Goal: Task Accomplishment & Management: Manage account settings

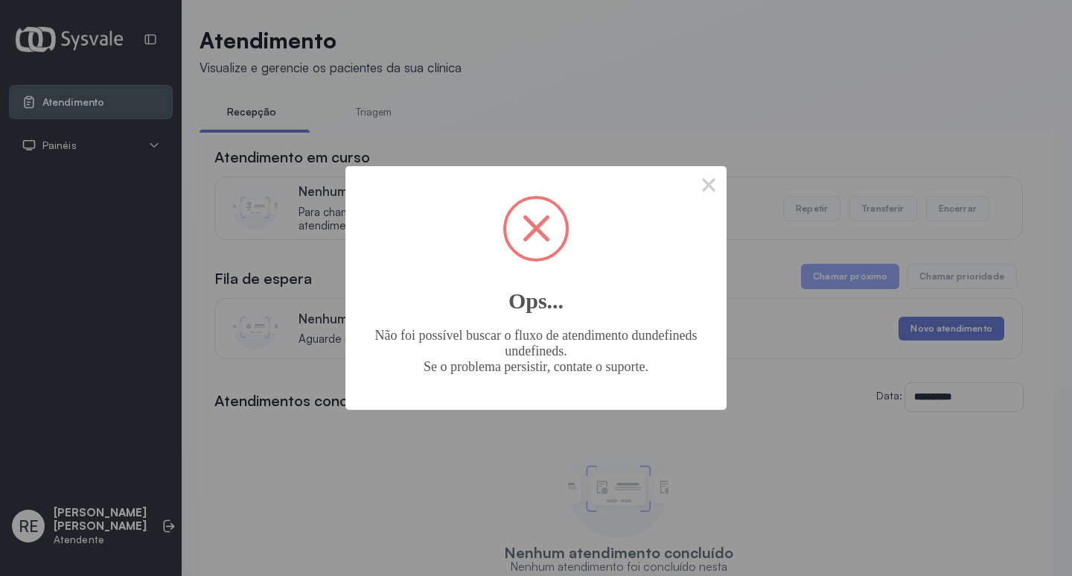
click at [713, 189] on button "×" at bounding box center [709, 184] width 36 height 36
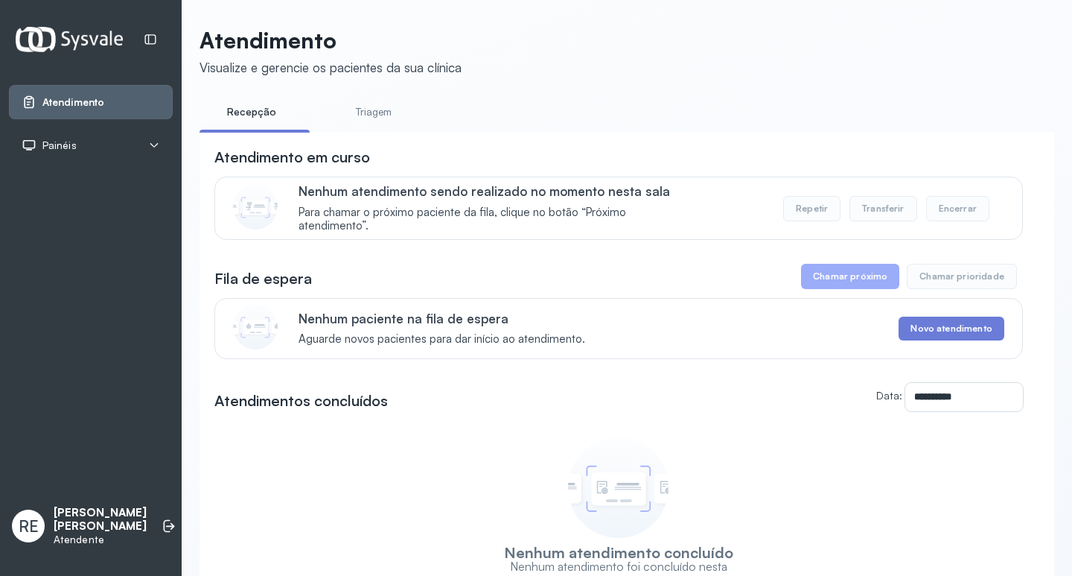
click at [657, 163] on div "Atendimento em curso" at bounding box center [618, 157] width 809 height 21
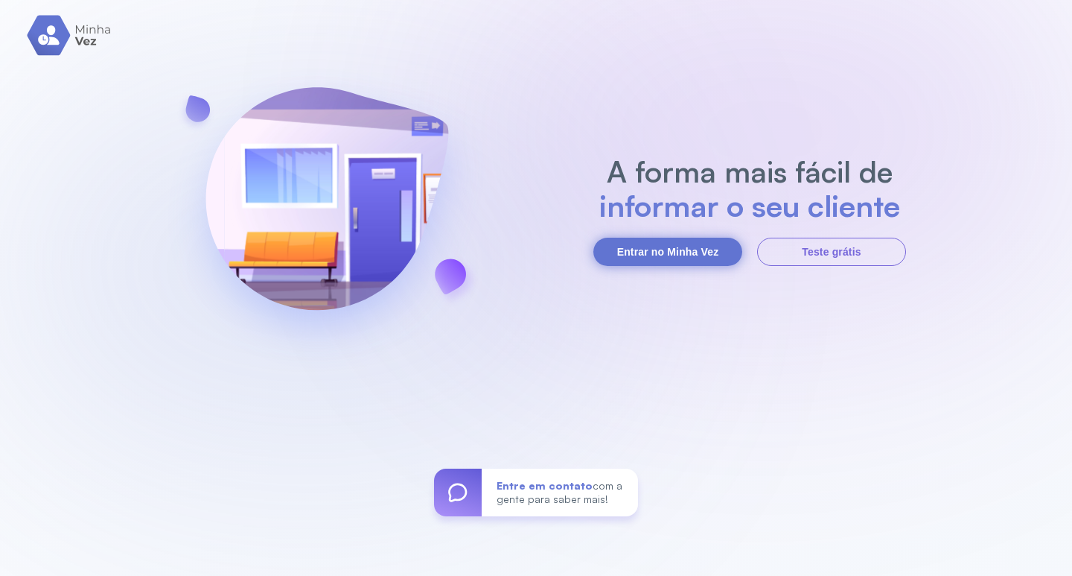
click at [637, 264] on button "Entrar no Minha Vez" at bounding box center [667, 252] width 149 height 28
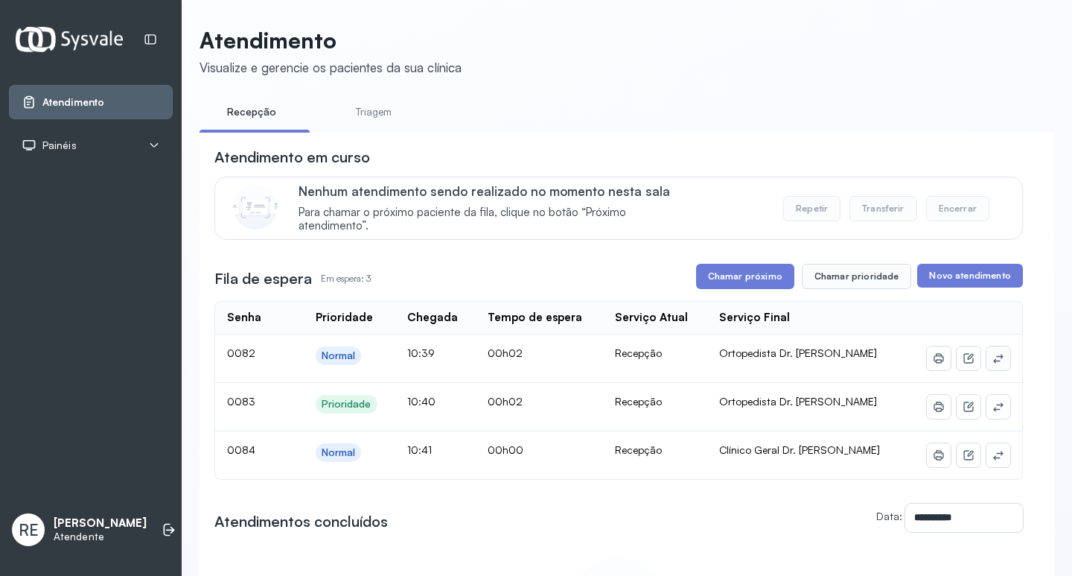
click at [987, 368] on button at bounding box center [999, 358] width 24 height 24
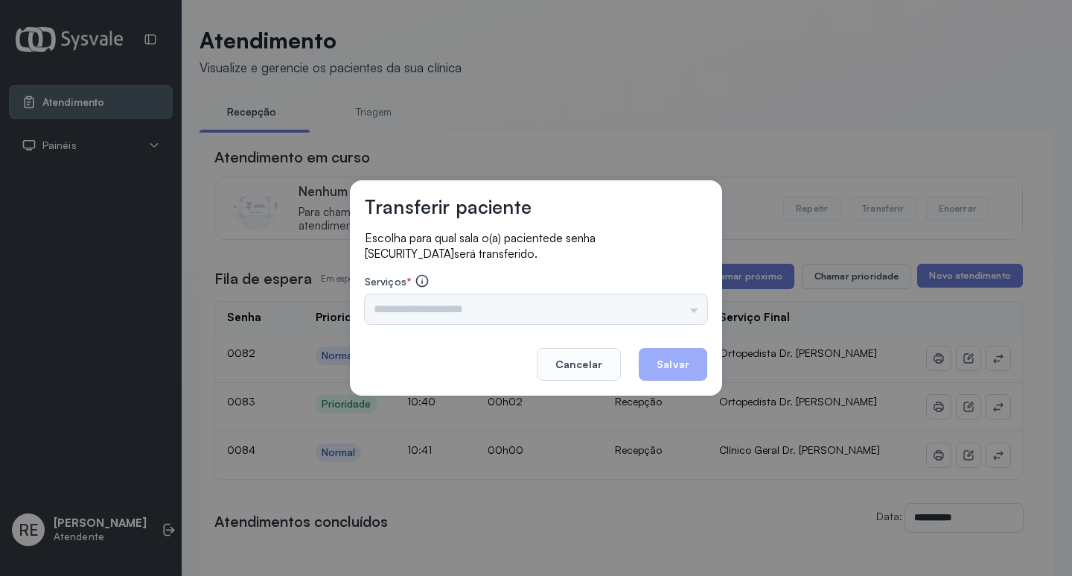
click at [477, 324] on div "Escolha para qual sala o(a) paciente de senha 0082 será transferido. Serviços *…" at bounding box center [536, 278] width 342 height 96
click at [448, 305] on input "text" at bounding box center [536, 309] width 342 height 30
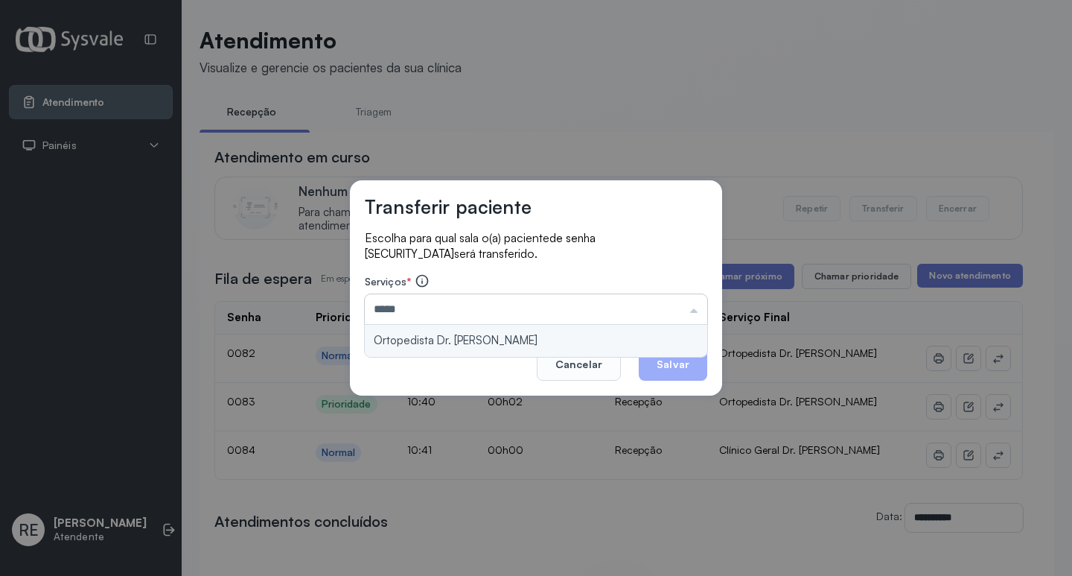
type input "**********"
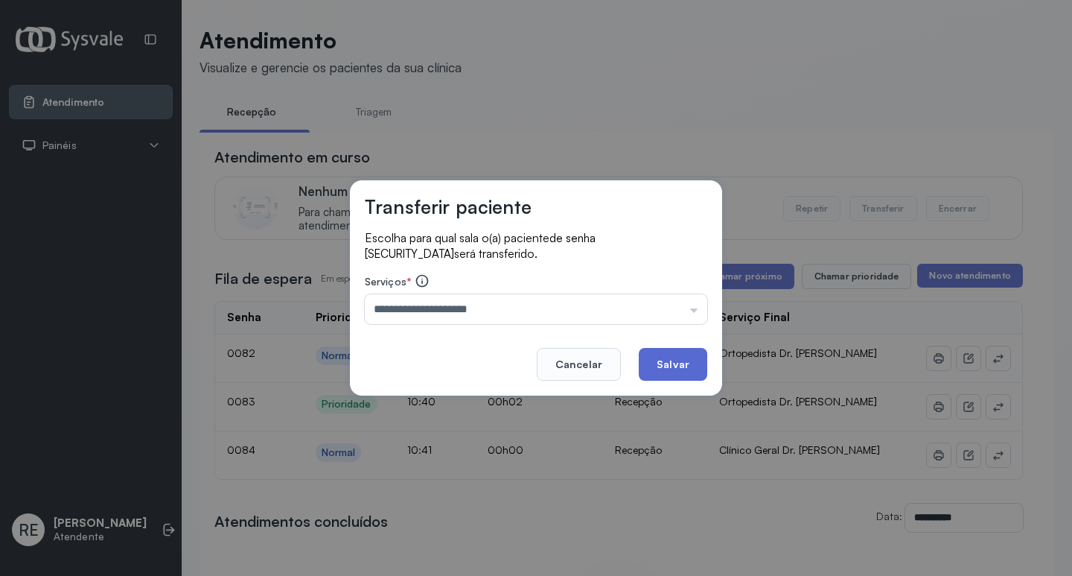
click at [660, 370] on button "Salvar" at bounding box center [673, 364] width 68 height 33
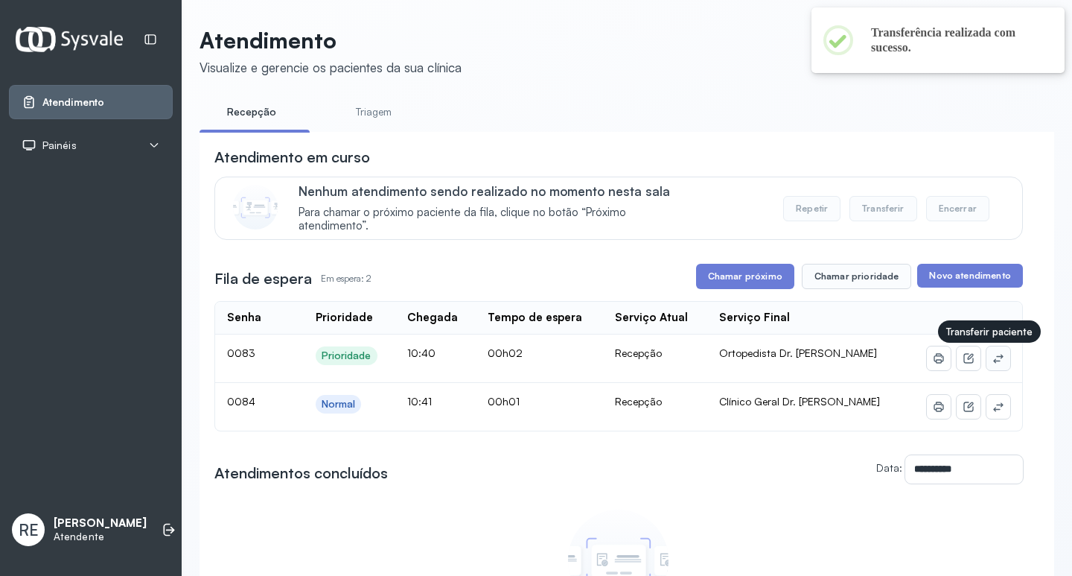
click at [992, 361] on icon at bounding box center [998, 358] width 12 height 12
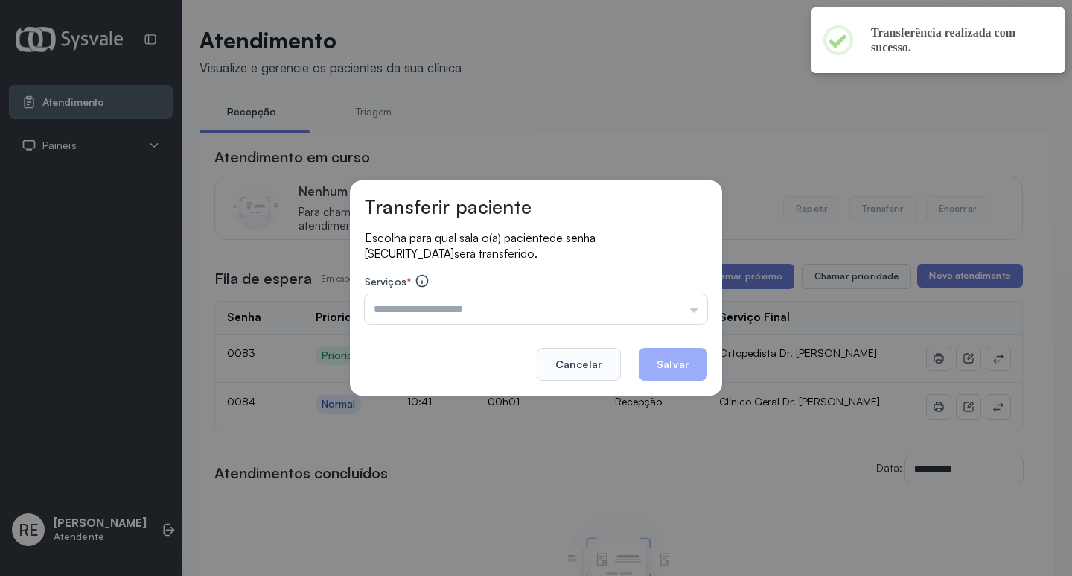
click at [417, 301] on input "text" at bounding box center [536, 309] width 342 height 30
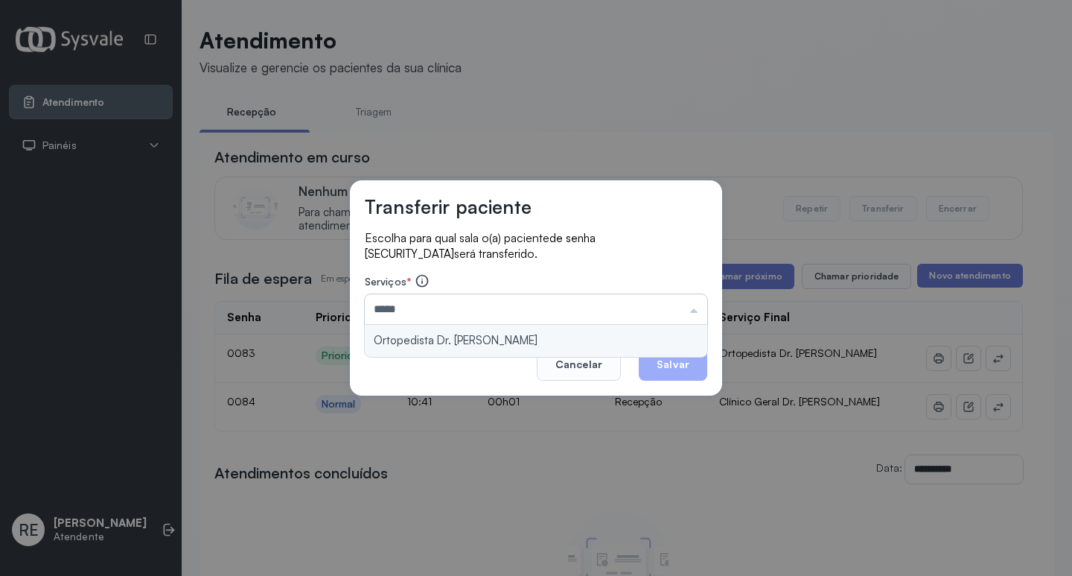
type input "**********"
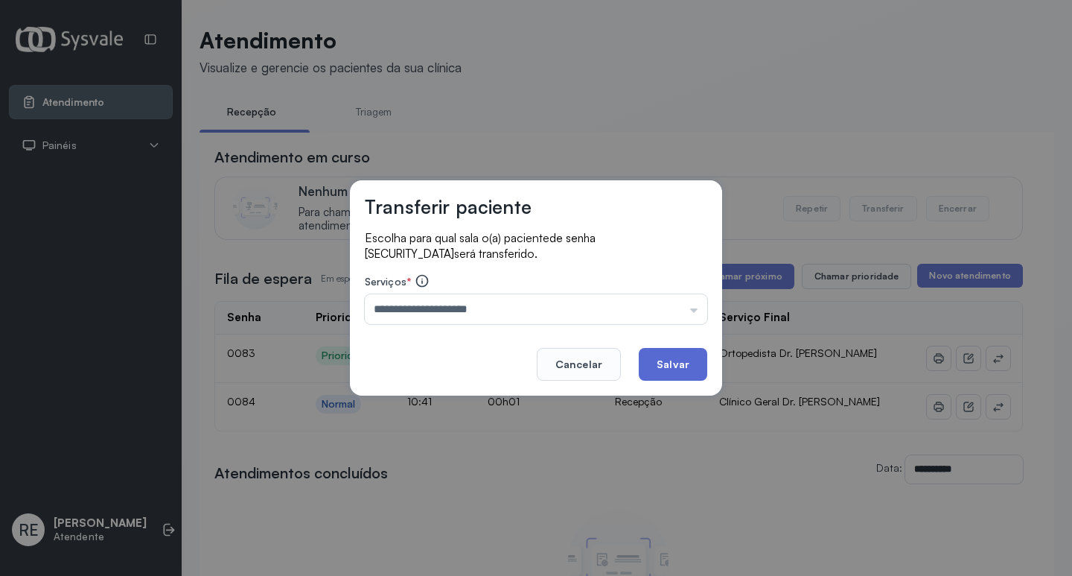
click at [661, 351] on button "Salvar" at bounding box center [673, 364] width 68 height 33
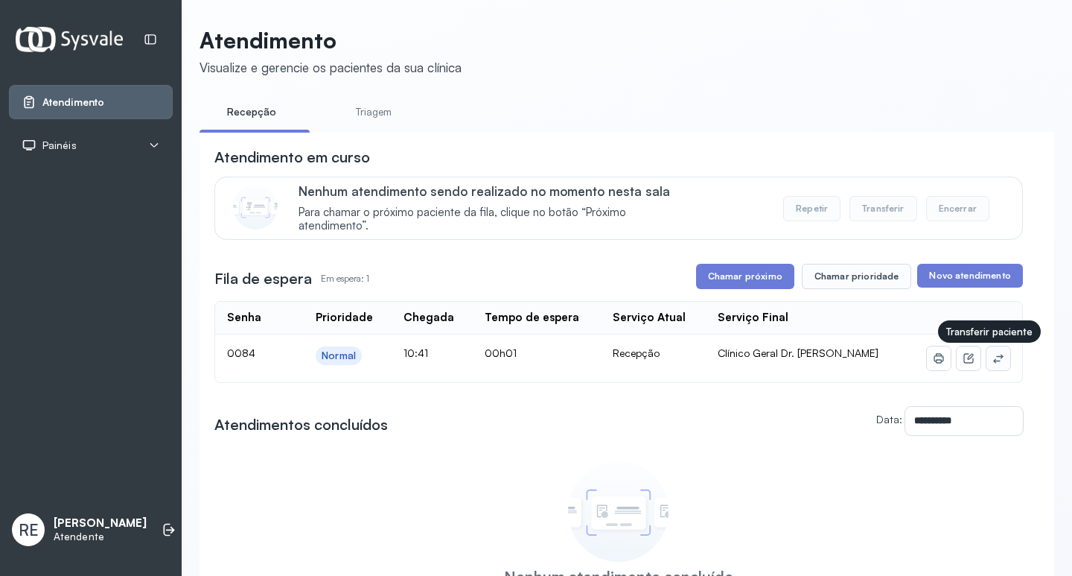
click at [992, 357] on icon at bounding box center [998, 358] width 12 height 12
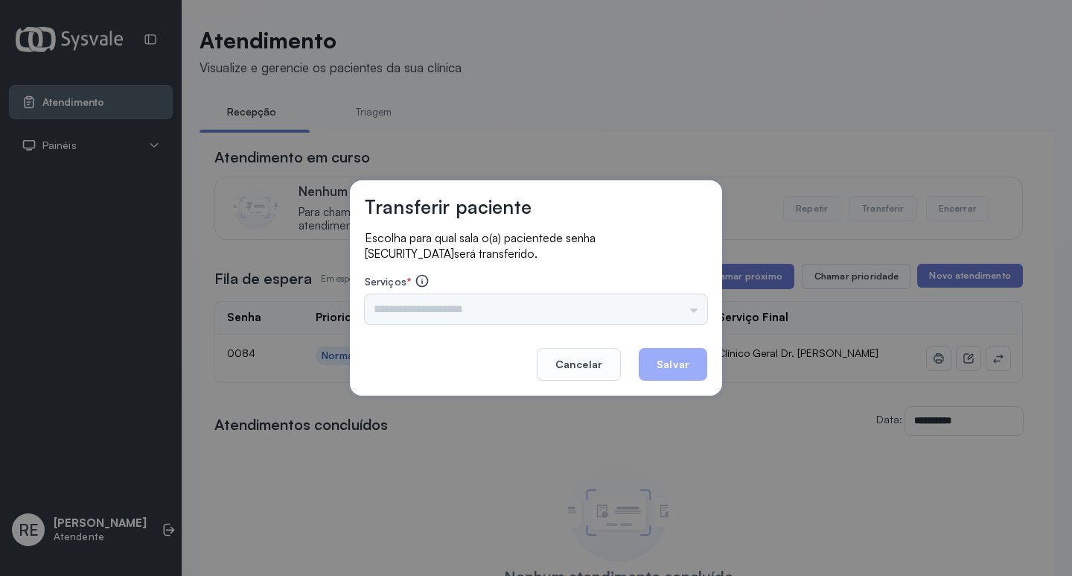
click at [460, 315] on div "Triagem Ortopedista Dr. Mauricio Ortopedista Dr. Ramon Ginecologista Dr. Amilto…" at bounding box center [536, 309] width 342 height 30
click at [439, 308] on div "Triagem Ortopedista Dr. [PERSON_NAME] Dr. [PERSON_NAME] Dr. [PERSON_NAME] Dra. …" at bounding box center [536, 309] width 342 height 30
click at [412, 308] on input "text" at bounding box center [536, 309] width 342 height 30
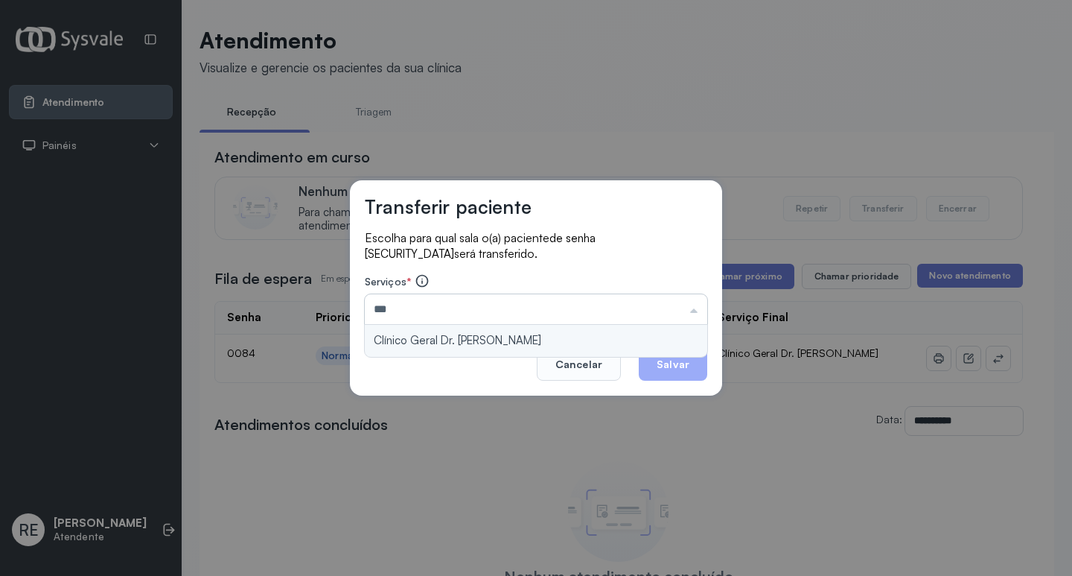
type input "**********"
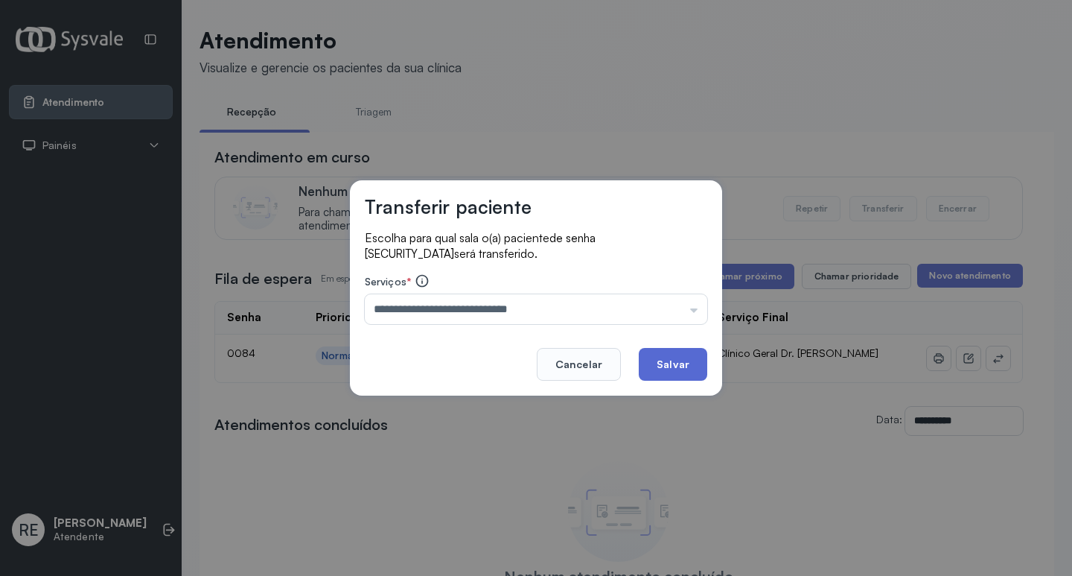
click at [682, 355] on button "Salvar" at bounding box center [673, 364] width 68 height 33
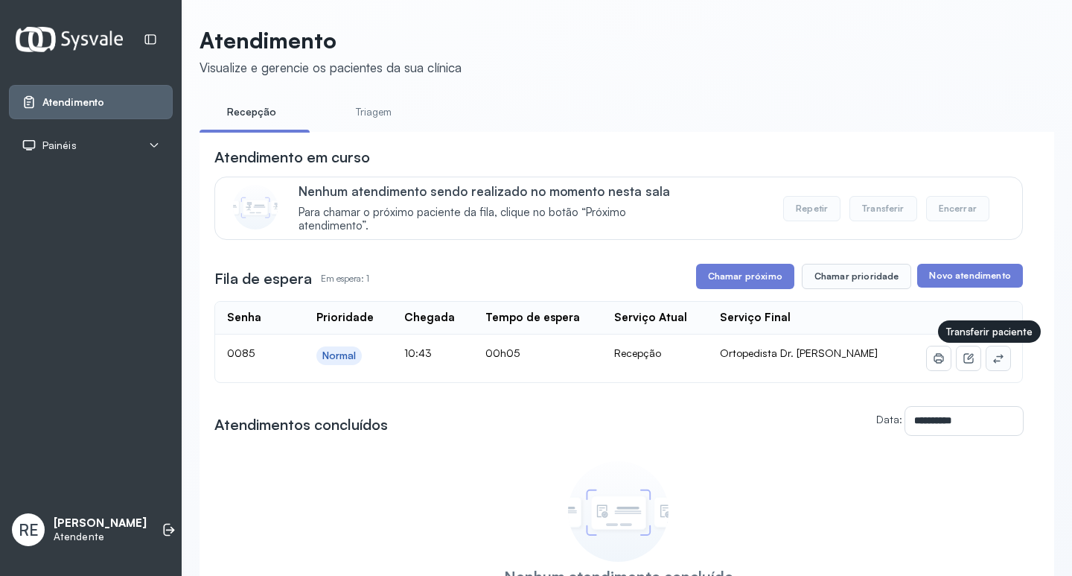
click at [992, 355] on icon at bounding box center [998, 358] width 12 height 12
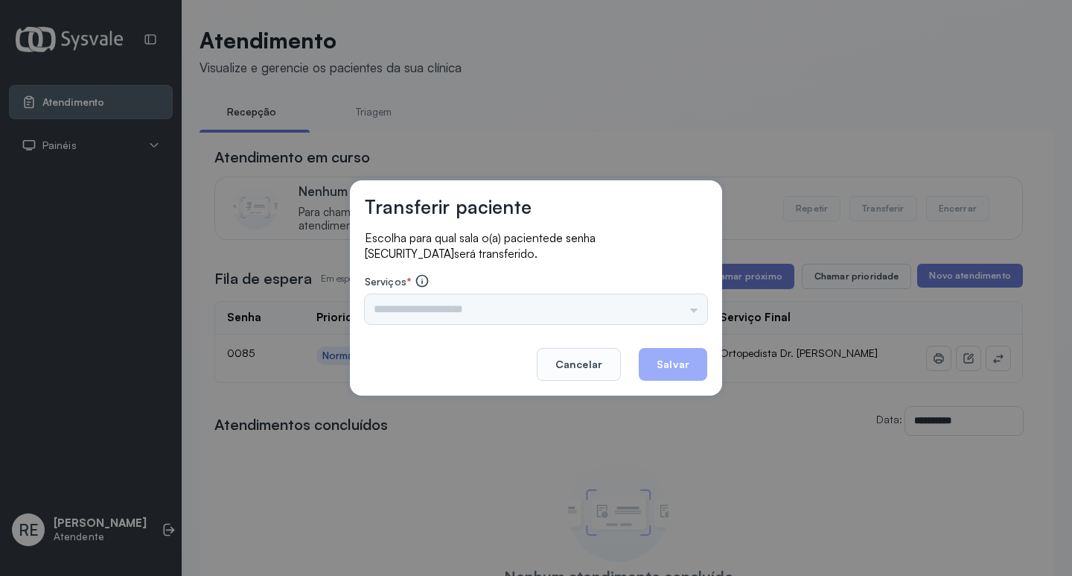
click at [486, 308] on div "Triagem Ortopedista Dr. Mauricio Ortopedista Dr. Ramon Ginecologista Dr. Amilto…" at bounding box center [536, 309] width 342 height 30
drag, startPoint x: 439, startPoint y: 310, endPoint x: 426, endPoint y: 310, distance: 13.4
click at [431, 311] on div "Triagem Ortopedista Dr. Mauricio Ortopedista Dr. Ramon Ginecologista Dr. Amilto…" at bounding box center [536, 309] width 342 height 30
click at [423, 309] on div "Triagem Ortopedista Dr. Mauricio Ortopedista Dr. Ramon Ginecologista Dr. Amilto…" at bounding box center [536, 309] width 342 height 30
click at [415, 306] on div "Triagem Ortopedista Dr. Mauricio Ortopedista Dr. Ramon Ginecologista Dr. Amilto…" at bounding box center [536, 309] width 342 height 30
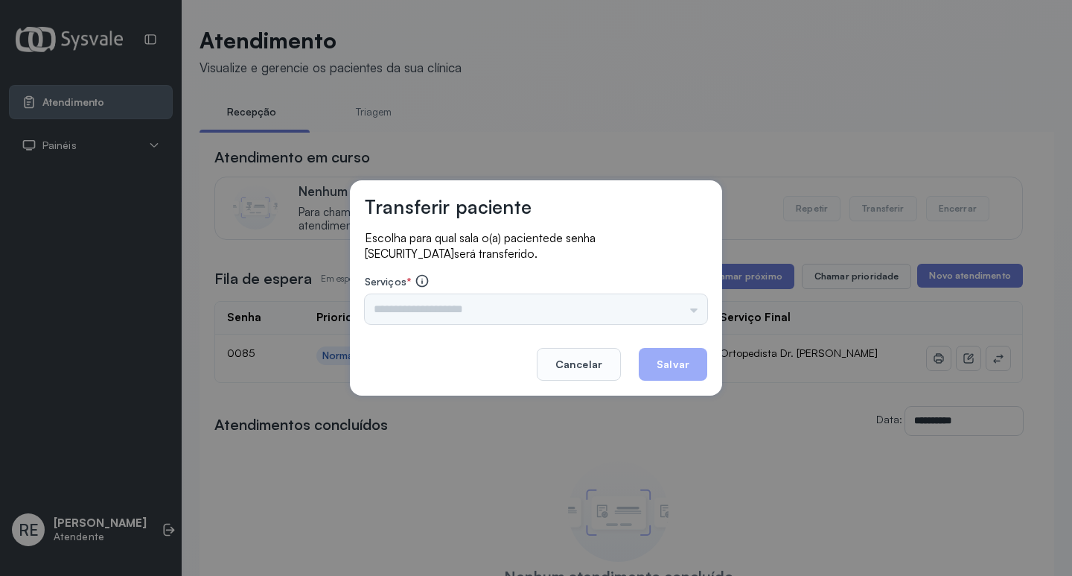
click at [407, 306] on div "Triagem Ortopedista Dr. Mauricio Ortopedista Dr. Ramon Ginecologista Dr. Amilto…" at bounding box center [536, 309] width 342 height 30
click at [392, 307] on div "Triagem Ortopedista Dr. Mauricio Ortopedista Dr. Ramon Ginecologista Dr. Amilto…" at bounding box center [536, 309] width 342 height 30
click at [384, 309] on div "Triagem Ortopedista Dr. Mauricio Ortopedista Dr. Ramon Ginecologista Dr. Amilto…" at bounding box center [536, 309] width 342 height 30
click at [441, 353] on footer "Cancelar Salvar" at bounding box center [536, 354] width 342 height 54
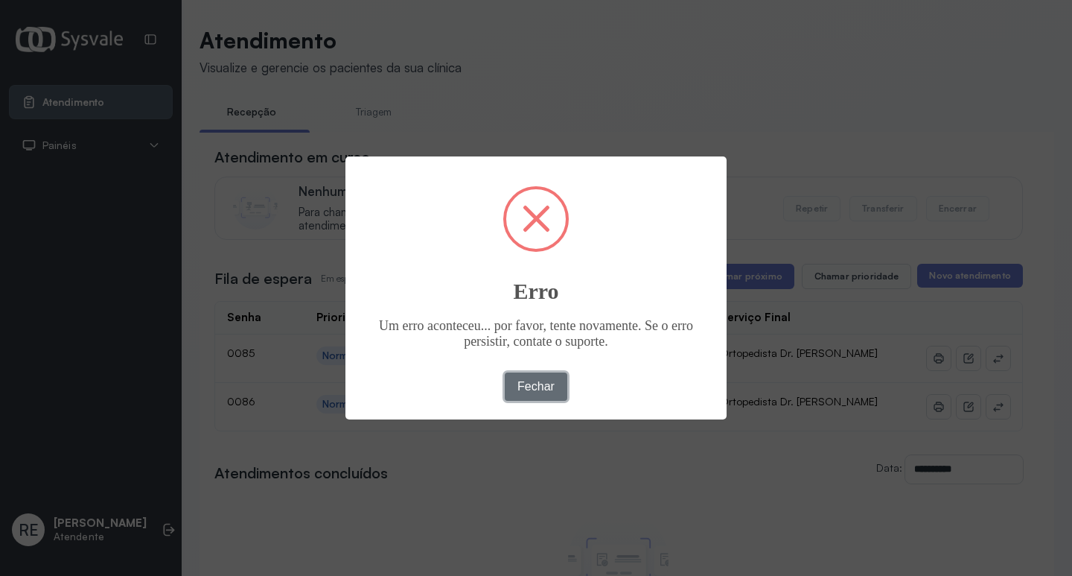
click at [534, 378] on button "Fechar" at bounding box center [536, 386] width 63 height 28
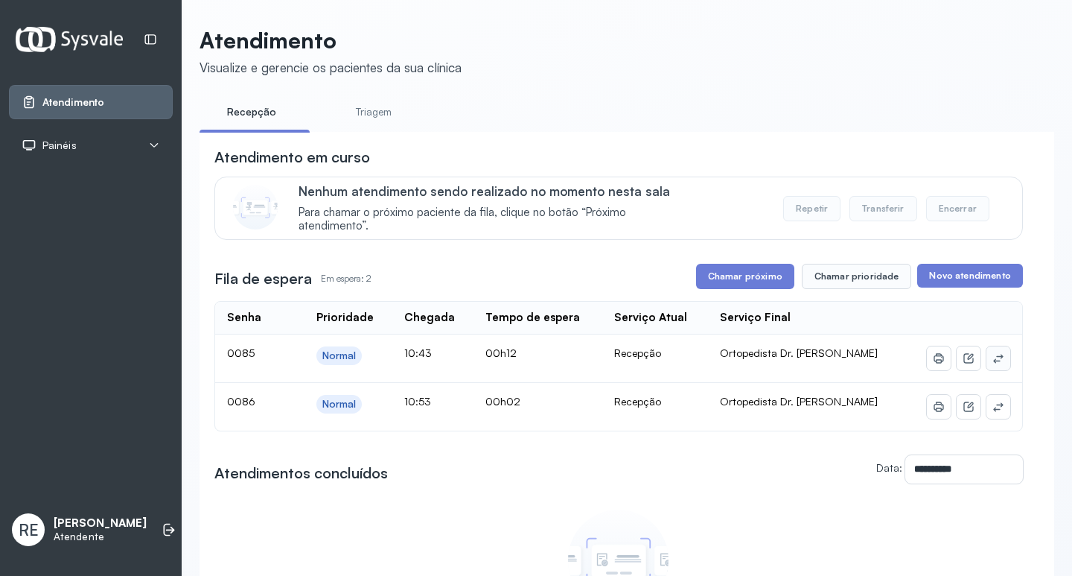
click at [992, 357] on icon at bounding box center [998, 358] width 12 height 12
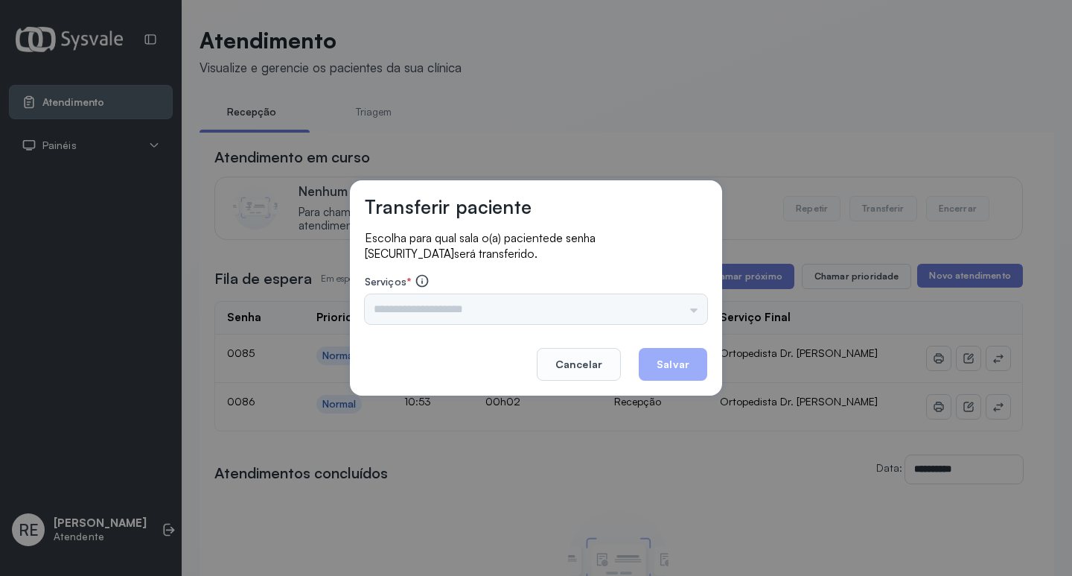
drag, startPoint x: 435, startPoint y: 294, endPoint x: 427, endPoint y: 299, distance: 9.3
click at [433, 294] on div "Nenhuma opção encontrada" at bounding box center [536, 309] width 342 height 30
click at [423, 306] on div "Nenhuma opção encontrada" at bounding box center [536, 309] width 342 height 30
drag, startPoint x: 419, startPoint y: 308, endPoint x: 398, endPoint y: 308, distance: 20.8
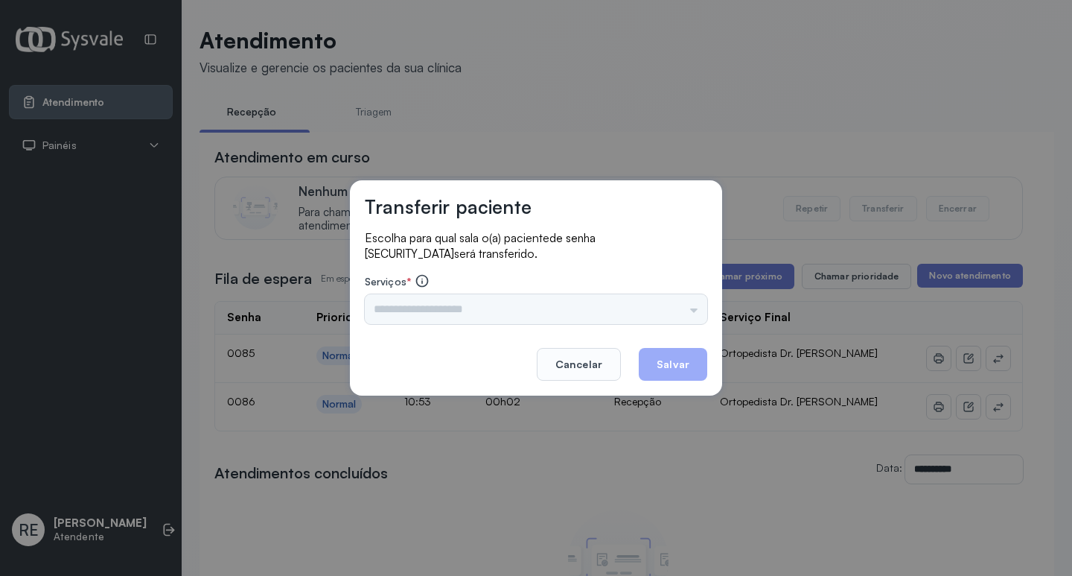
click at [418, 308] on div "Nenhuma opção encontrada" at bounding box center [536, 309] width 342 height 30
click at [398, 308] on div "Nenhuma opção encontrada" at bounding box center [536, 309] width 342 height 30
drag, startPoint x: 398, startPoint y: 308, endPoint x: 389, endPoint y: 308, distance: 8.9
click at [395, 308] on div "Nenhuma opção encontrada" at bounding box center [536, 309] width 342 height 30
click at [388, 308] on div "Nenhuma opção encontrada" at bounding box center [536, 309] width 342 height 30
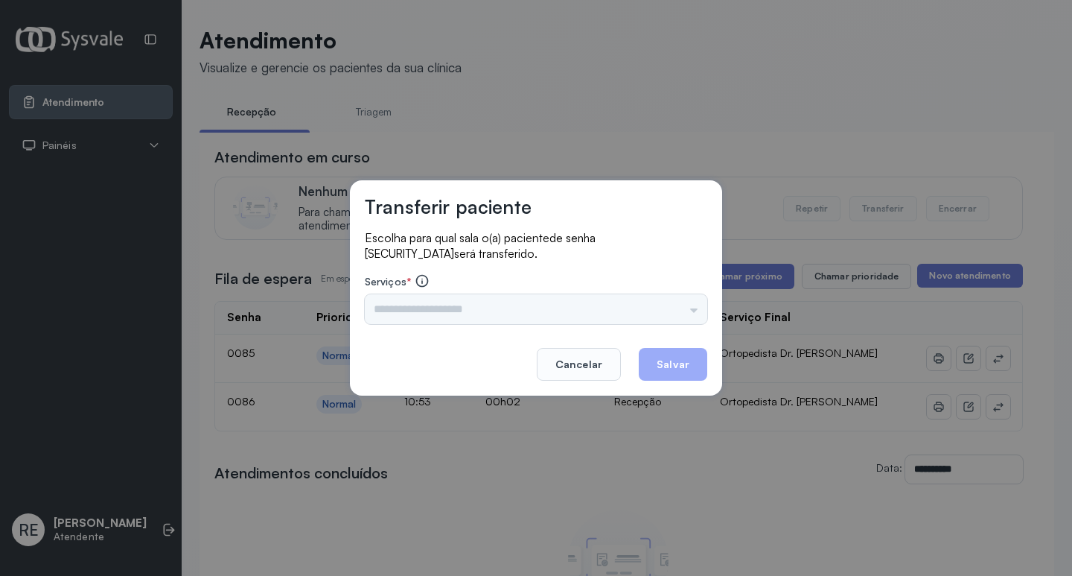
click at [388, 308] on div "Nenhuma opção encontrada" at bounding box center [536, 309] width 342 height 30
click at [386, 311] on div "Nenhuma opção encontrada" at bounding box center [536, 309] width 342 height 30
click at [401, 310] on div "Nenhuma opção encontrada" at bounding box center [536, 309] width 342 height 30
drag, startPoint x: 402, startPoint y: 310, endPoint x: 412, endPoint y: 305, distance: 11.0
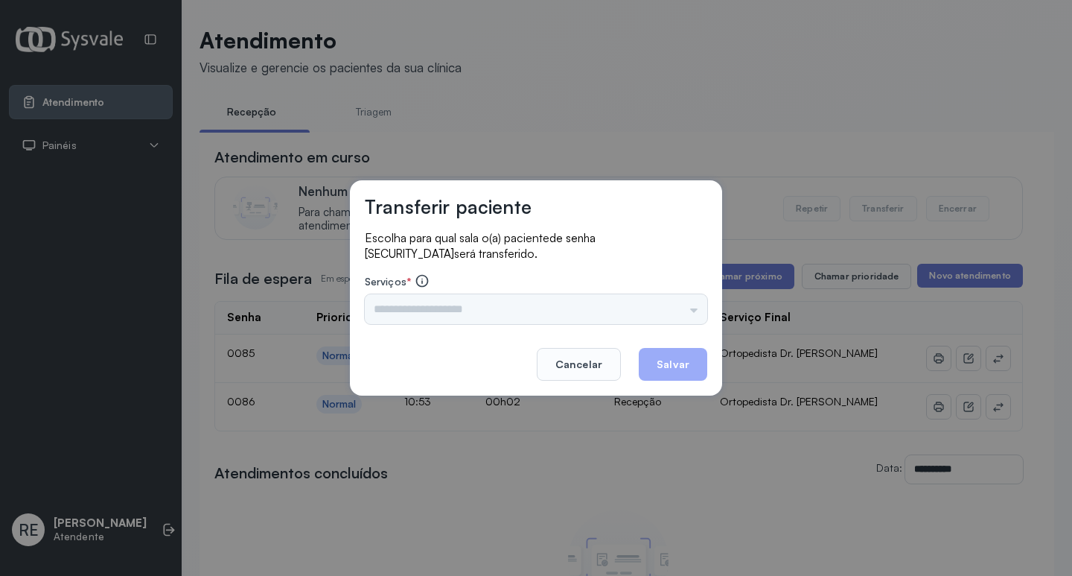
click at [407, 306] on div "Nenhuma opção encontrada" at bounding box center [536, 309] width 342 height 30
click at [512, 310] on div "Nenhuma opção encontrada" at bounding box center [536, 309] width 342 height 30
drag, startPoint x: 512, startPoint y: 310, endPoint x: 474, endPoint y: 319, distance: 38.5
click at [509, 310] on div "Nenhuma opção encontrada" at bounding box center [536, 309] width 342 height 30
click at [422, 313] on div "Nenhuma opção encontrada" at bounding box center [536, 309] width 342 height 30
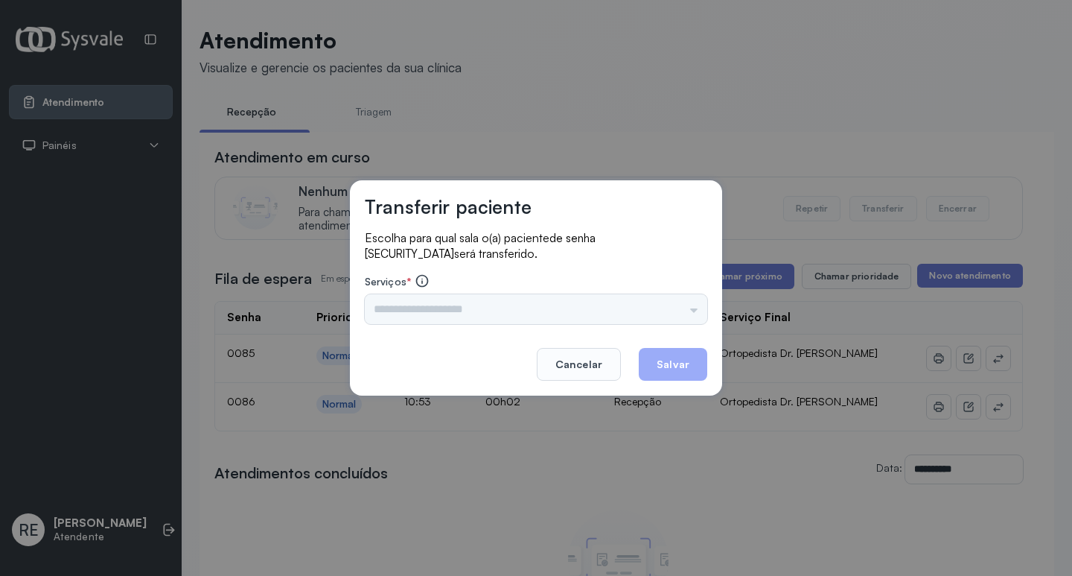
click at [415, 294] on div "Nenhuma opção encontrada" at bounding box center [536, 309] width 342 height 30
drag, startPoint x: 425, startPoint y: 309, endPoint x: 345, endPoint y: 293, distance: 82.1
click at [407, 305] on div "Nenhuma opção encontrada" at bounding box center [536, 309] width 342 height 30
drag, startPoint x: 345, startPoint y: 293, endPoint x: 422, endPoint y: 302, distance: 77.9
click at [354, 294] on div "Transferir paciente Escolha para qual sala o(a) paciente de senha 0085 será tra…" at bounding box center [536, 288] width 1072 height 576
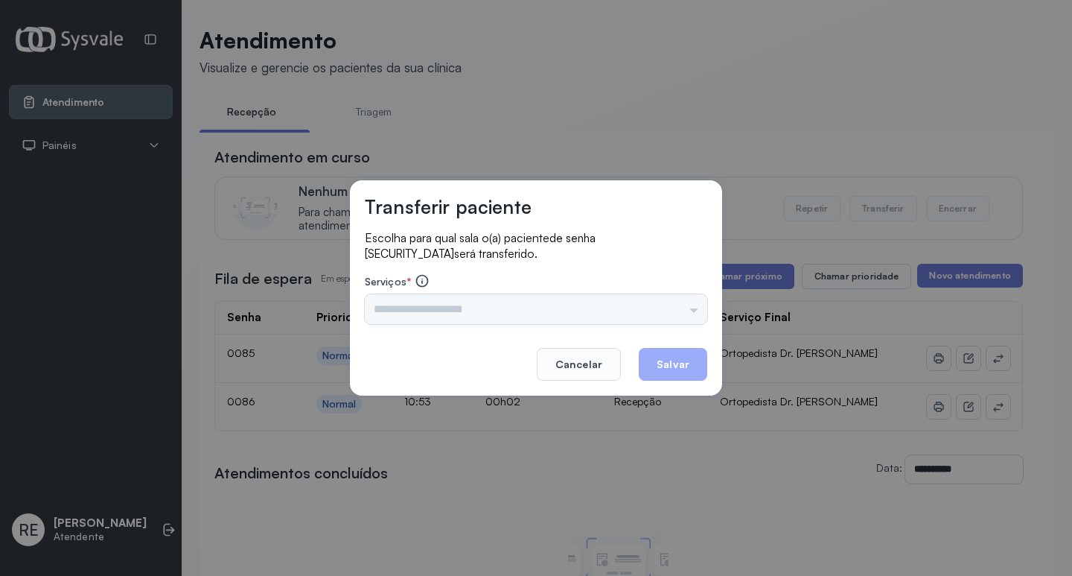
click at [693, 306] on div "Nenhuma opção encontrada" at bounding box center [536, 309] width 342 height 30
click at [692, 309] on div "Nenhuma opção encontrada" at bounding box center [536, 309] width 342 height 30
drag, startPoint x: 584, startPoint y: 363, endPoint x: 658, endPoint y: 353, distance: 74.4
click at [588, 363] on button "Cancelar" at bounding box center [579, 364] width 84 height 33
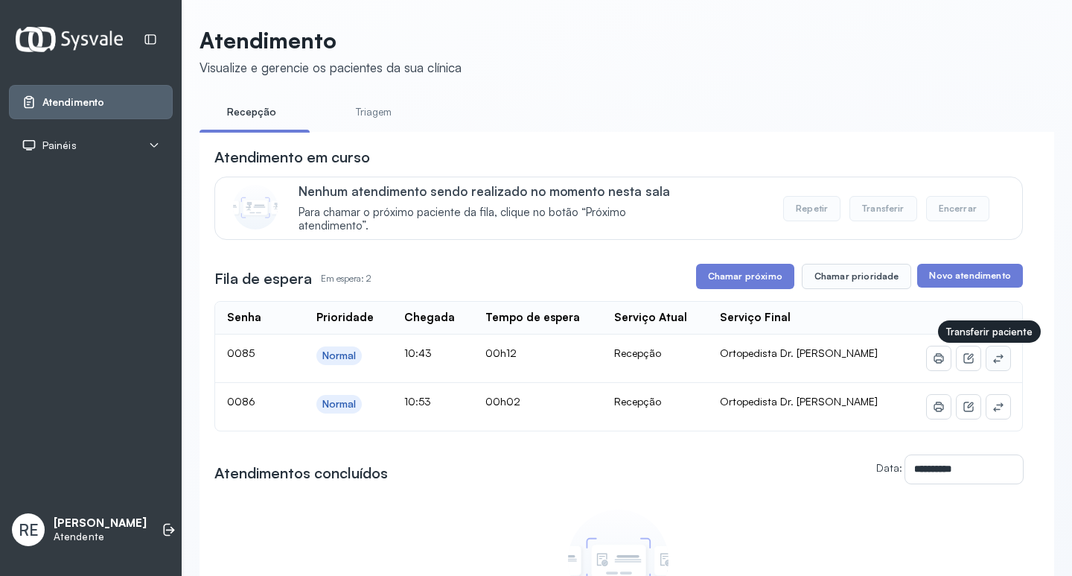
click at [993, 360] on icon at bounding box center [998, 358] width 10 height 9
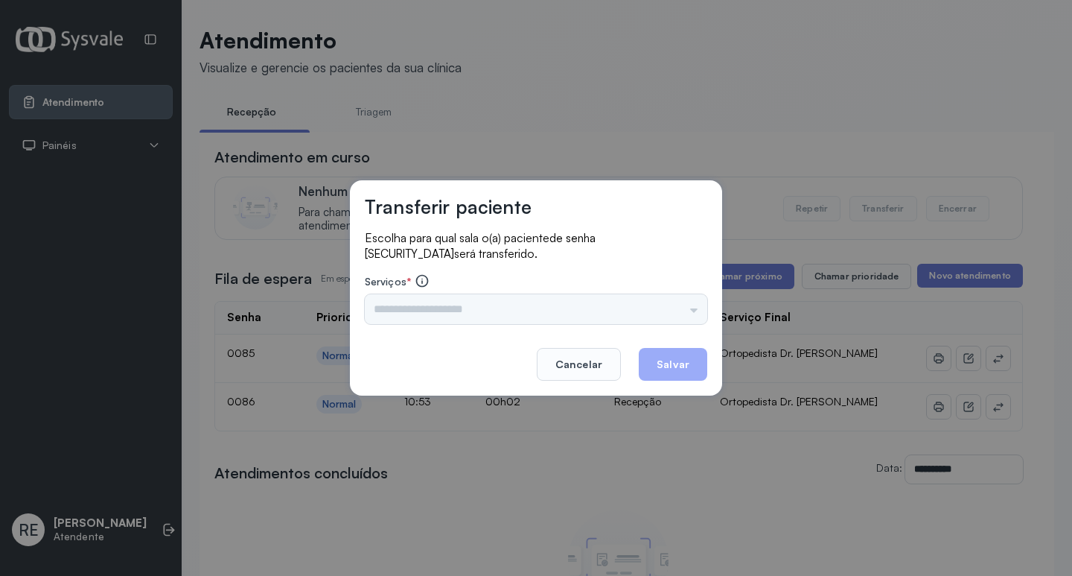
drag, startPoint x: 433, startPoint y: 307, endPoint x: 394, endPoint y: 304, distance: 38.9
click at [432, 307] on div "Nenhuma opção encontrada" at bounding box center [536, 309] width 342 height 30
click at [394, 304] on div "Nenhuma opção encontrada" at bounding box center [536, 309] width 342 height 30
click at [394, 310] on div "Nenhuma opção encontrada" at bounding box center [536, 309] width 342 height 30
drag, startPoint x: 401, startPoint y: 309, endPoint x: 506, endPoint y: 320, distance: 105.6
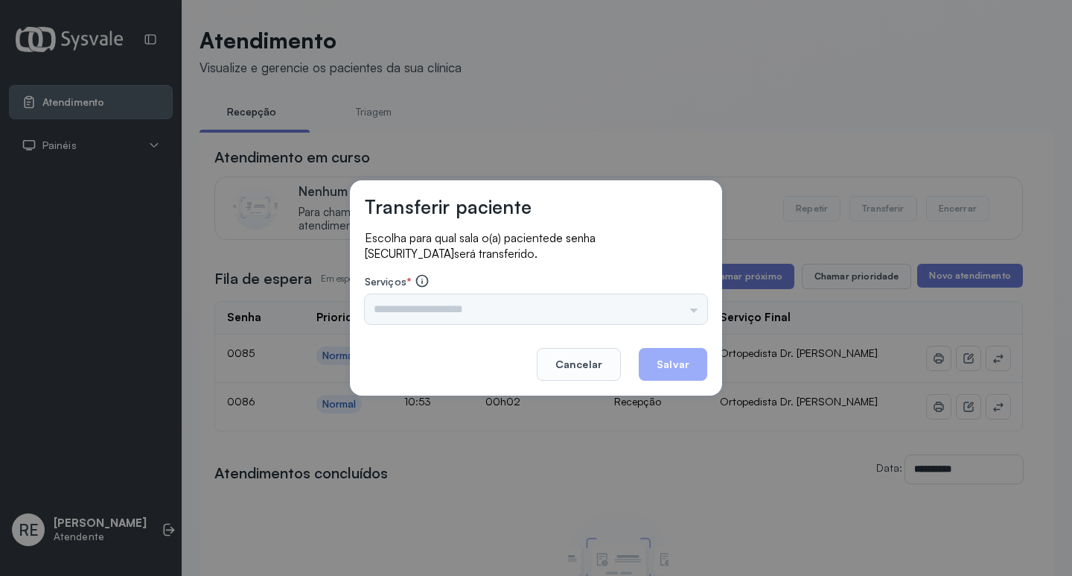
click at [421, 309] on div "Nenhuma opção encontrada" at bounding box center [536, 309] width 342 height 30
click at [598, 356] on button "Cancelar" at bounding box center [579, 364] width 84 height 33
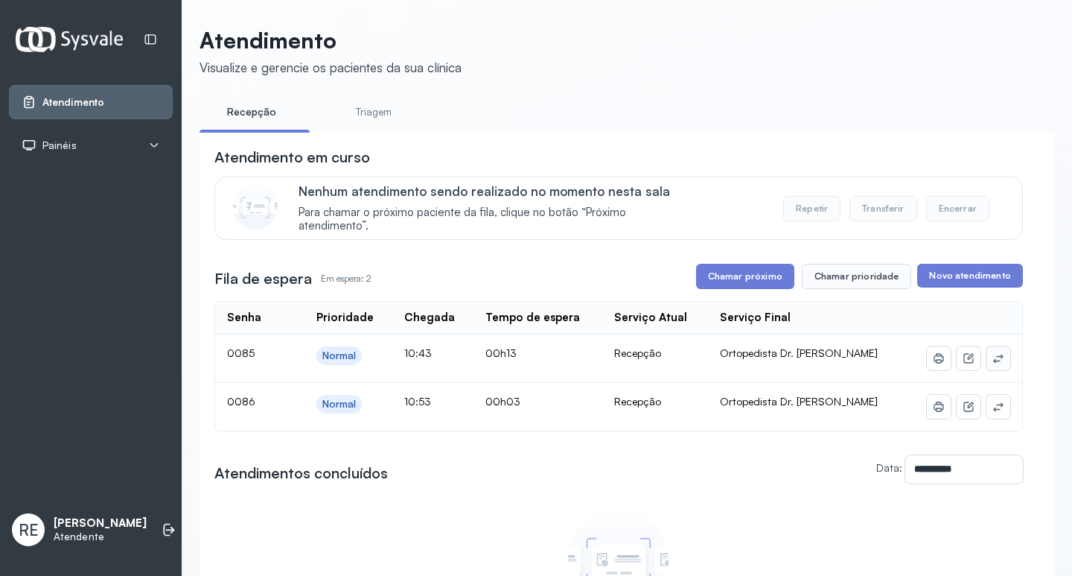
click at [992, 356] on icon at bounding box center [998, 358] width 12 height 12
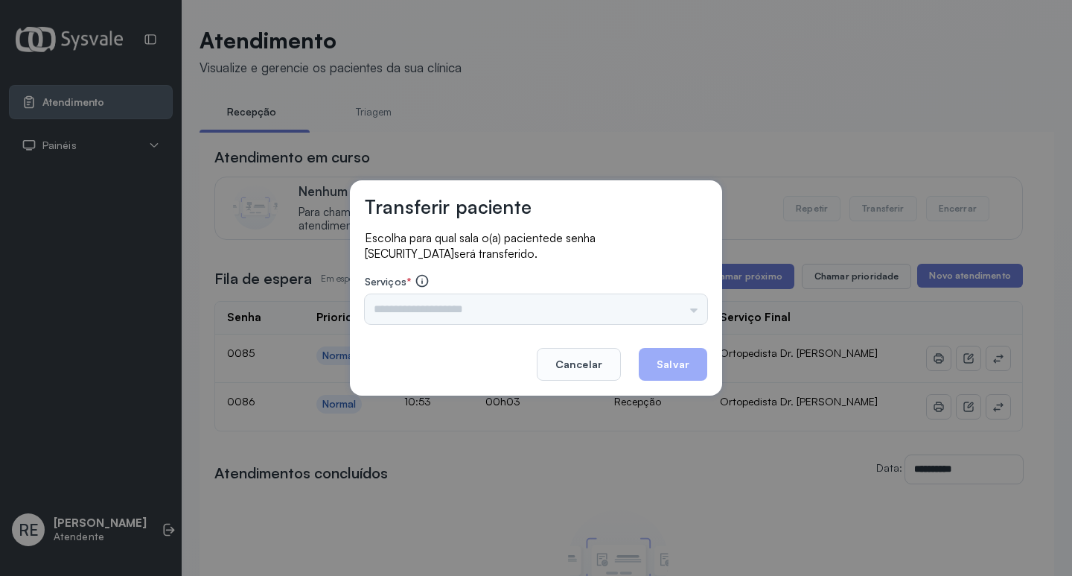
drag, startPoint x: 461, startPoint y: 311, endPoint x: 440, endPoint y: 303, distance: 22.4
click at [449, 307] on div "Nenhuma opção encontrada" at bounding box center [536, 309] width 342 height 30
drag, startPoint x: 440, startPoint y: 303, endPoint x: 424, endPoint y: 305, distance: 16.5
click at [439, 303] on div "Nenhuma opção encontrada" at bounding box center [536, 309] width 342 height 30
drag, startPoint x: 414, startPoint y: 308, endPoint x: 397, endPoint y: 306, distance: 17.3
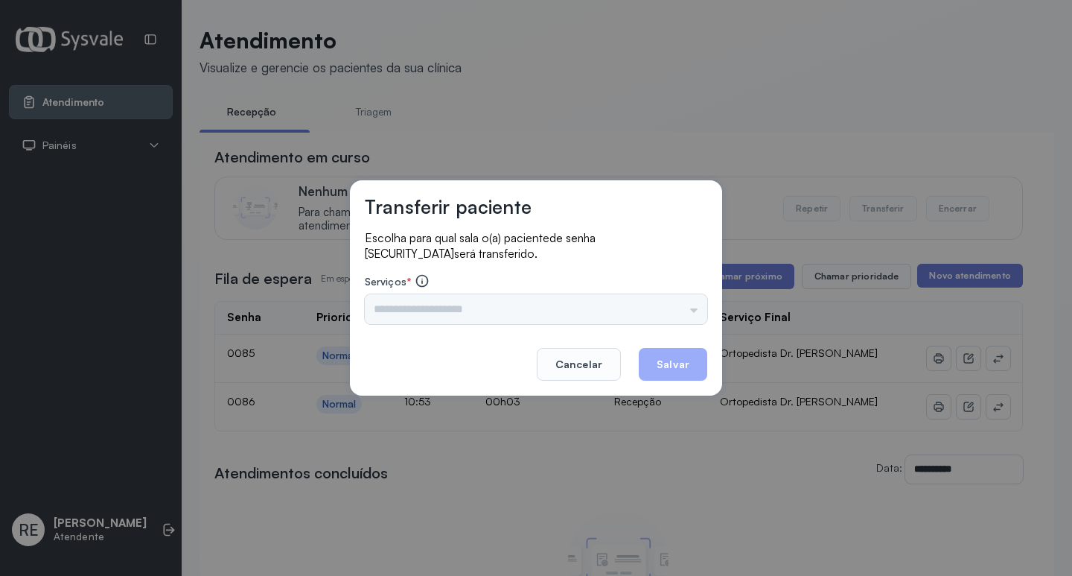
click at [407, 307] on div "Nenhuma opção encontrada" at bounding box center [536, 309] width 342 height 30
drag, startPoint x: 397, startPoint y: 306, endPoint x: 389, endPoint y: 305, distance: 7.6
click at [392, 305] on div "Nenhuma opção encontrada" at bounding box center [536, 309] width 342 height 30
click at [389, 305] on div "Nenhuma opção encontrada" at bounding box center [536, 309] width 342 height 30
click at [386, 305] on div "Nenhuma opção encontrada" at bounding box center [536, 309] width 342 height 30
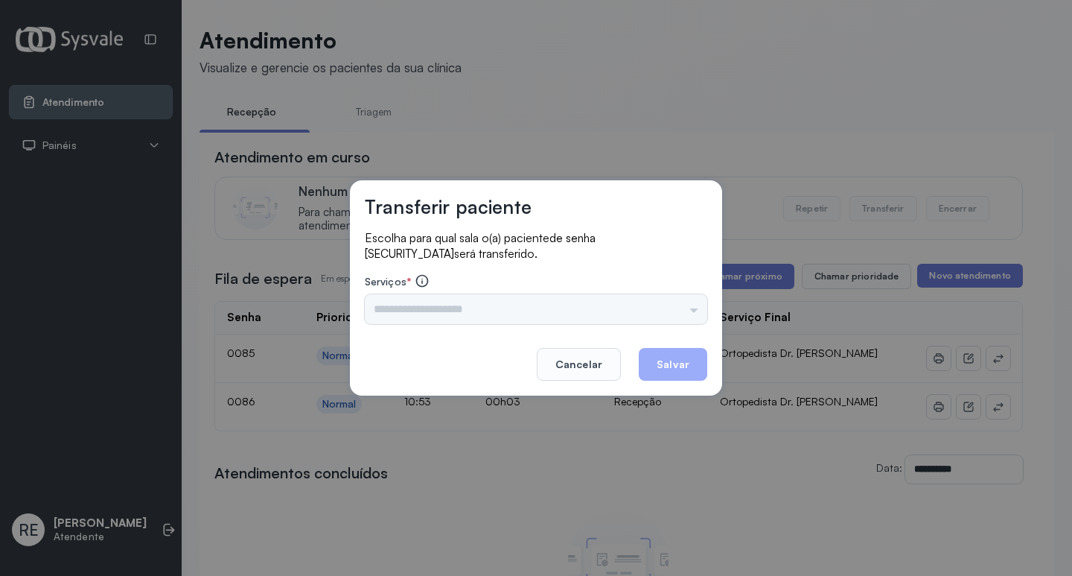
click at [386, 305] on div "Nenhuma opção encontrada" at bounding box center [536, 309] width 342 height 30
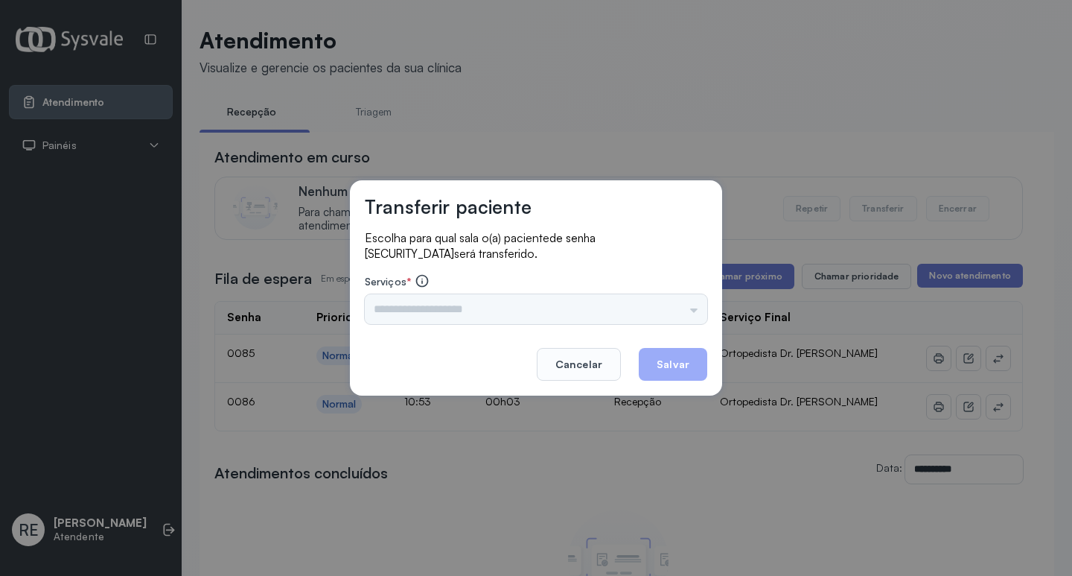
click at [386, 305] on div "Nenhuma opção encontrada" at bounding box center [536, 309] width 342 height 30
click at [496, 156] on div "Transferir paciente Escolha para qual sala o(a) paciente de senha 0085 será tra…" at bounding box center [536, 288] width 1072 height 576
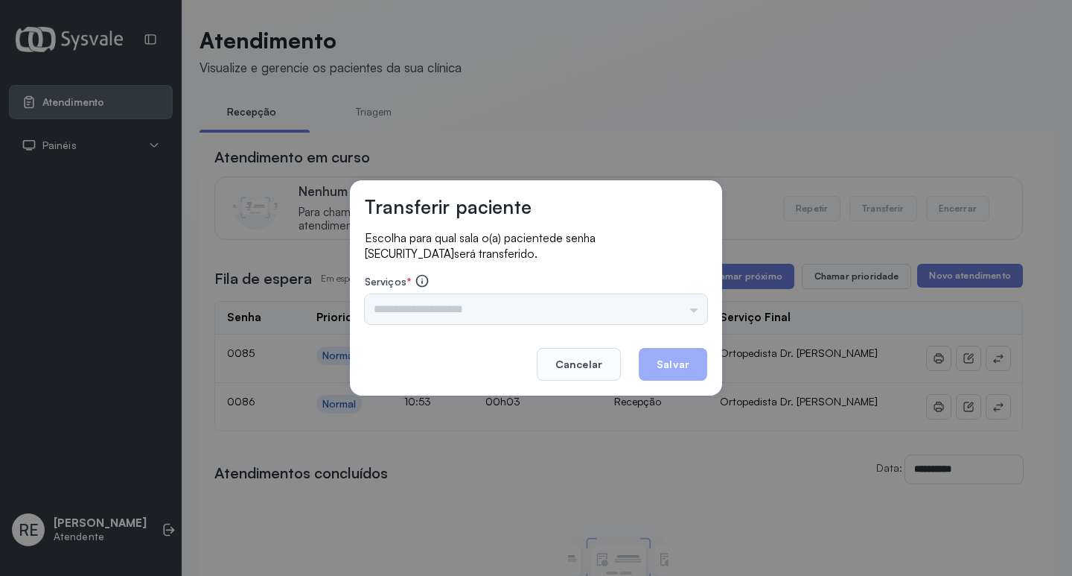
click at [408, 305] on div "Nenhuma opção encontrada" at bounding box center [536, 309] width 342 height 30
click at [407, 305] on div "Nenhuma opção encontrada" at bounding box center [536, 309] width 342 height 30
click at [405, 302] on div "Nenhuma opção encontrada" at bounding box center [536, 309] width 342 height 30
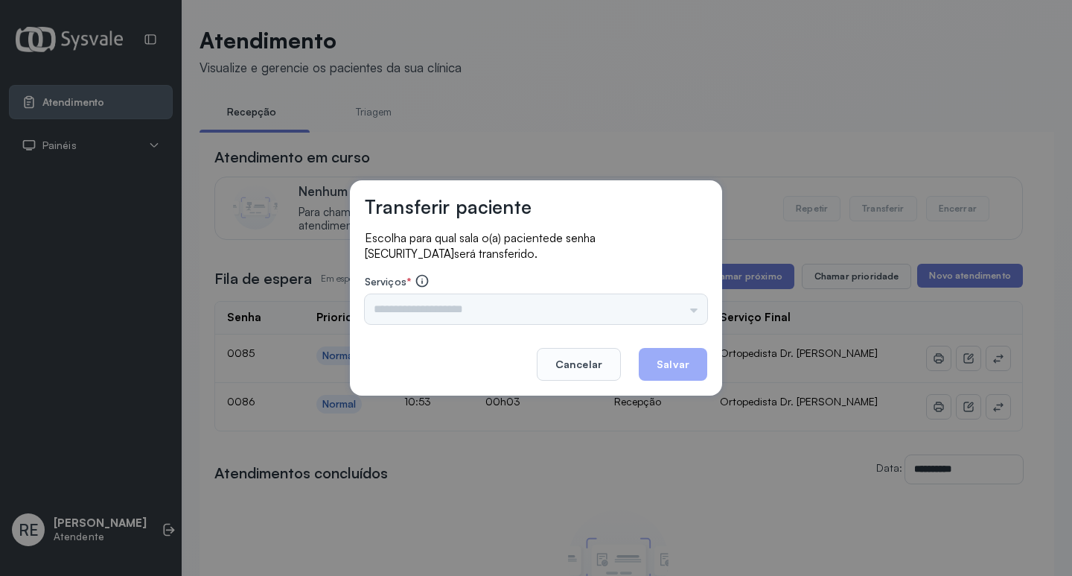
click at [404, 299] on div "Nenhuma opção encontrada" at bounding box center [536, 309] width 342 height 30
click at [430, 310] on div "Nenhuma opção encontrada" at bounding box center [536, 309] width 342 height 30
drag, startPoint x: 625, startPoint y: 385, endPoint x: 604, endPoint y: 374, distance: 24.3
click at [611, 379] on div "Transferir paciente Escolha para qual sala o(a) paciente de senha 0085 será tra…" at bounding box center [536, 287] width 372 height 215
click at [594, 367] on button "Cancelar" at bounding box center [579, 364] width 84 height 33
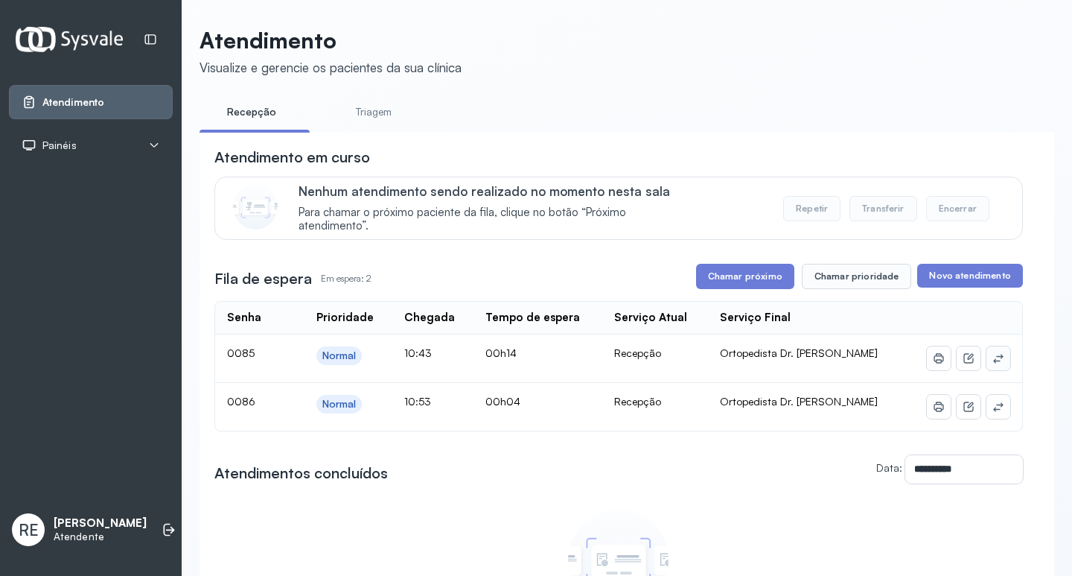
click at [993, 360] on icon at bounding box center [998, 358] width 10 height 9
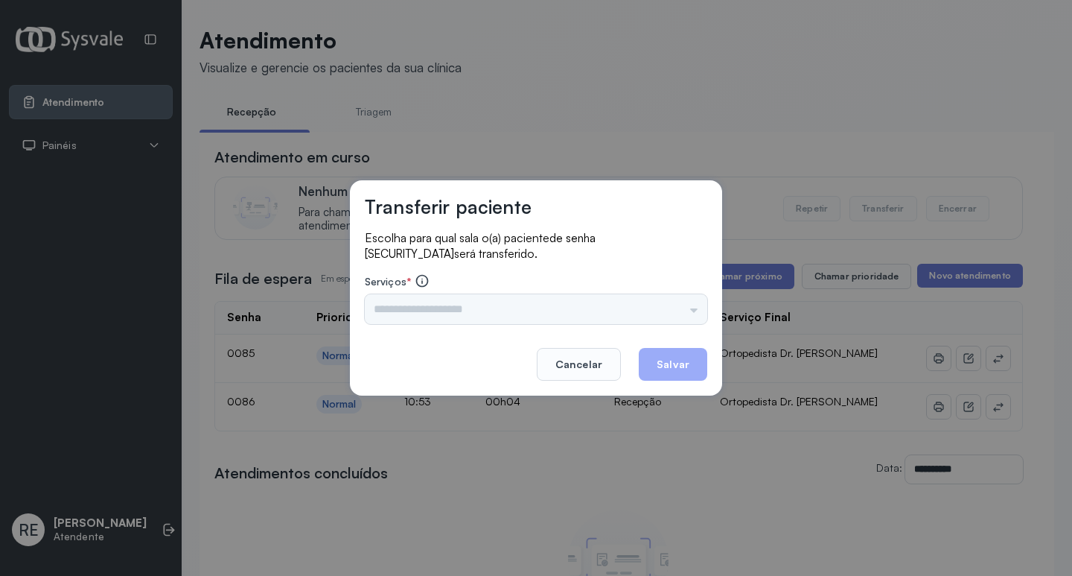
drag, startPoint x: 435, startPoint y: 310, endPoint x: 418, endPoint y: 306, distance: 16.8
click at [430, 310] on div "Nenhuma opção encontrada" at bounding box center [536, 309] width 342 height 30
click at [418, 306] on div "Nenhuma opção encontrada" at bounding box center [536, 309] width 342 height 30
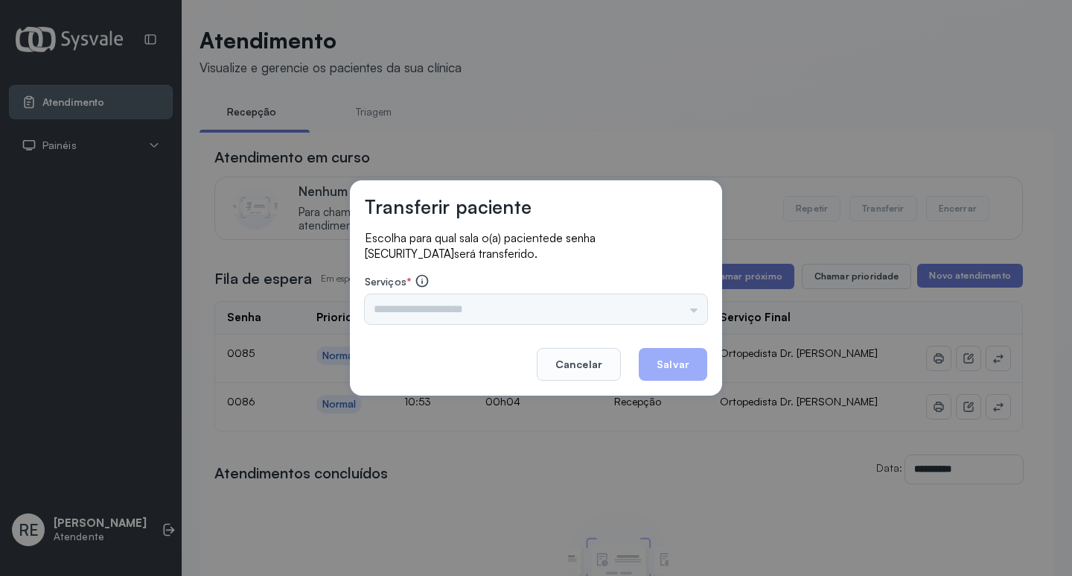
click at [424, 307] on div "Nenhuma opção encontrada" at bounding box center [536, 309] width 342 height 30
click at [425, 307] on div "Nenhuma opção encontrada" at bounding box center [536, 309] width 342 height 30
drag, startPoint x: 537, startPoint y: 133, endPoint x: 525, endPoint y: 182, distance: 50.6
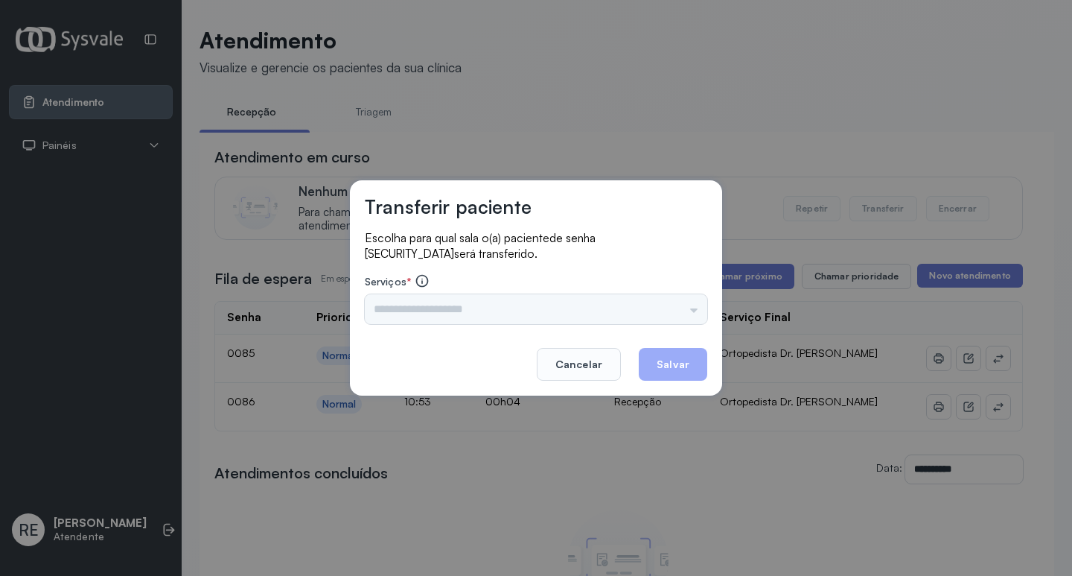
click at [537, 133] on div "Transferir paciente Escolha para qual sala o(a) paciente de senha 0085 será tra…" at bounding box center [536, 288] width 1072 height 576
click at [598, 360] on button "Cancelar" at bounding box center [579, 364] width 84 height 33
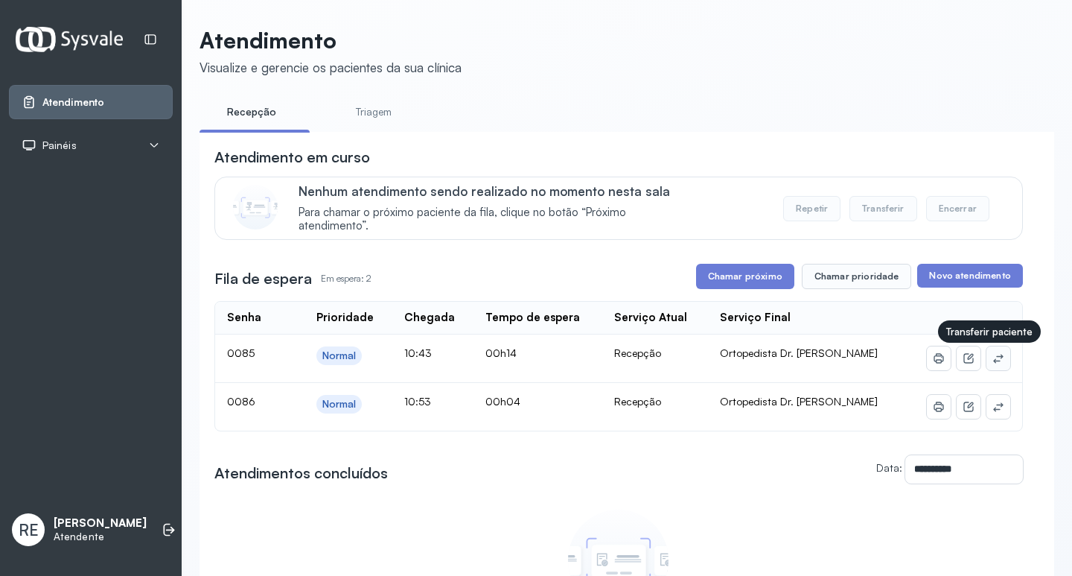
click at [993, 363] on icon at bounding box center [998, 358] width 10 height 9
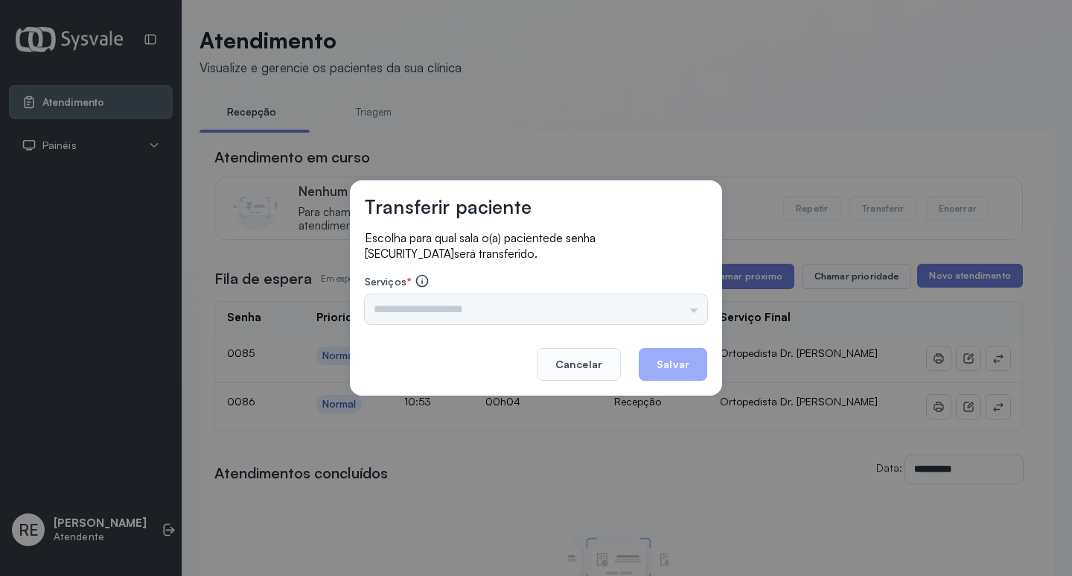
click at [404, 306] on div "Nenhuma opção encontrada" at bounding box center [536, 309] width 342 height 30
click at [398, 311] on div "Nenhuma opção encontrada" at bounding box center [536, 309] width 342 height 30
click at [396, 311] on div "Nenhuma opção encontrada" at bounding box center [536, 309] width 342 height 30
click at [409, 314] on div "Nenhuma opção encontrada" at bounding box center [536, 309] width 342 height 30
click at [585, 360] on button "Cancelar" at bounding box center [579, 364] width 84 height 33
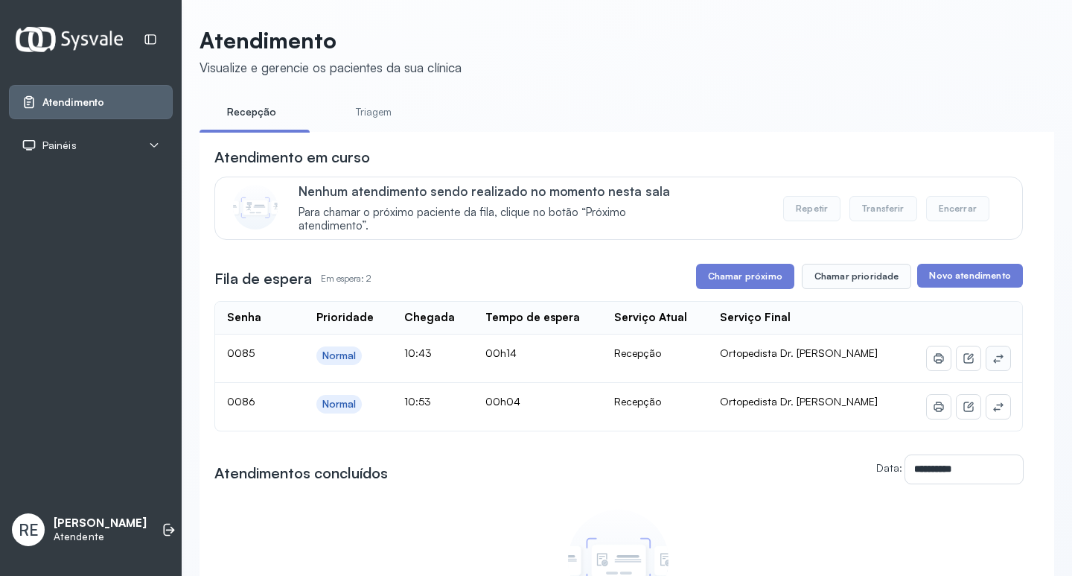
click at [992, 364] on icon at bounding box center [998, 358] width 12 height 12
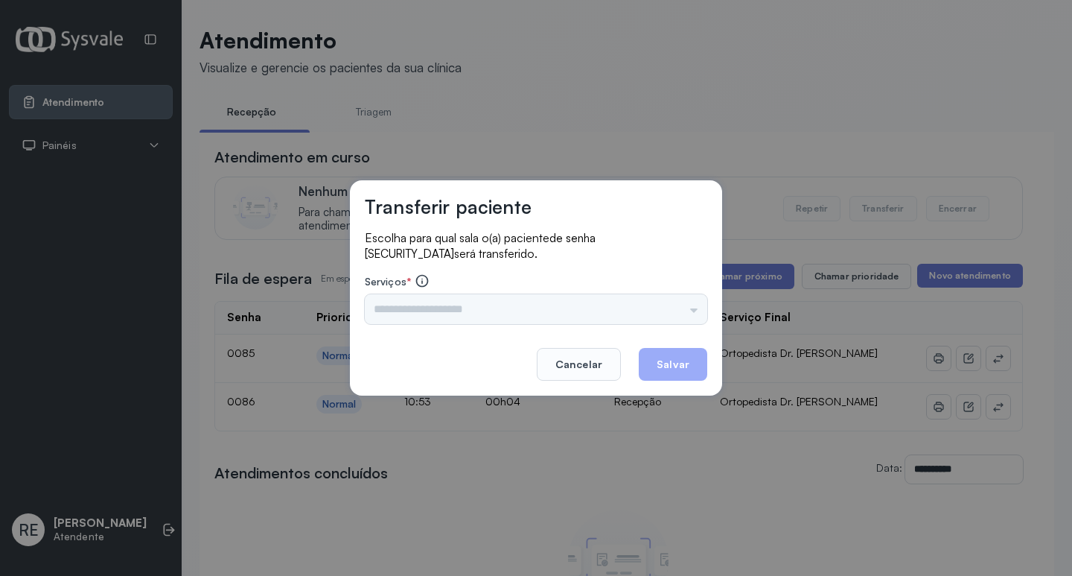
click at [450, 304] on div "Nenhuma opção encontrada" at bounding box center [536, 309] width 342 height 30
drag, startPoint x: 433, startPoint y: 307, endPoint x: 425, endPoint y: 308, distance: 7.6
click at [430, 307] on div "Nenhuma opção encontrada" at bounding box center [536, 309] width 342 height 30
click at [397, 310] on div "Nenhuma opção encontrada" at bounding box center [536, 309] width 342 height 30
drag, startPoint x: 449, startPoint y: 316, endPoint x: 439, endPoint y: 300, distance: 19.4
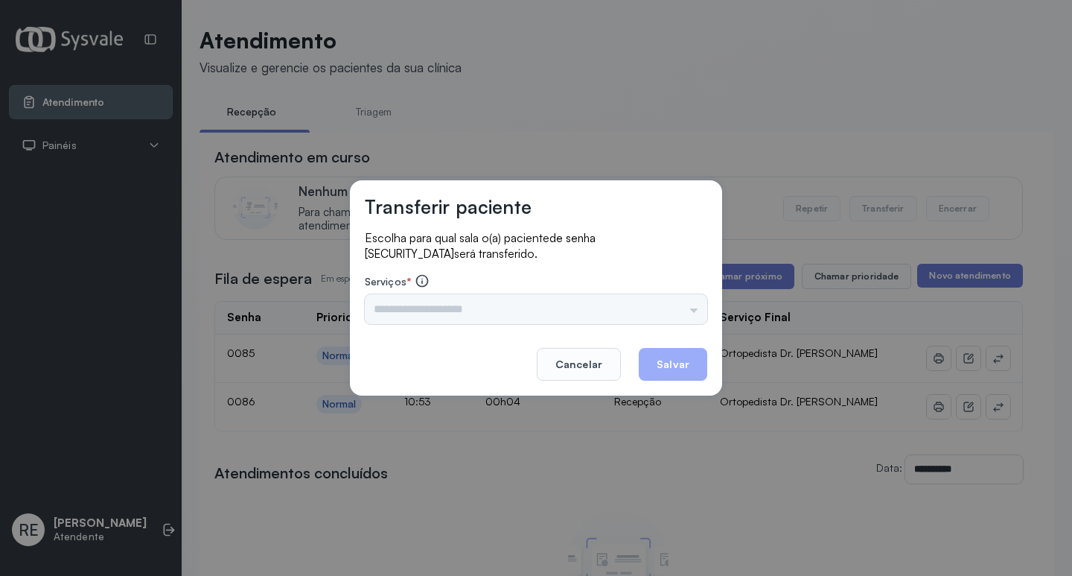
click at [442, 306] on div "Nenhuma opção encontrada" at bounding box center [536, 309] width 342 height 30
drag, startPoint x: 439, startPoint y: 300, endPoint x: 444, endPoint y: 319, distance: 20.0
click at [440, 303] on div "Nenhuma opção encontrada" at bounding box center [536, 309] width 342 height 30
click at [567, 360] on button "Cancelar" at bounding box center [579, 364] width 84 height 33
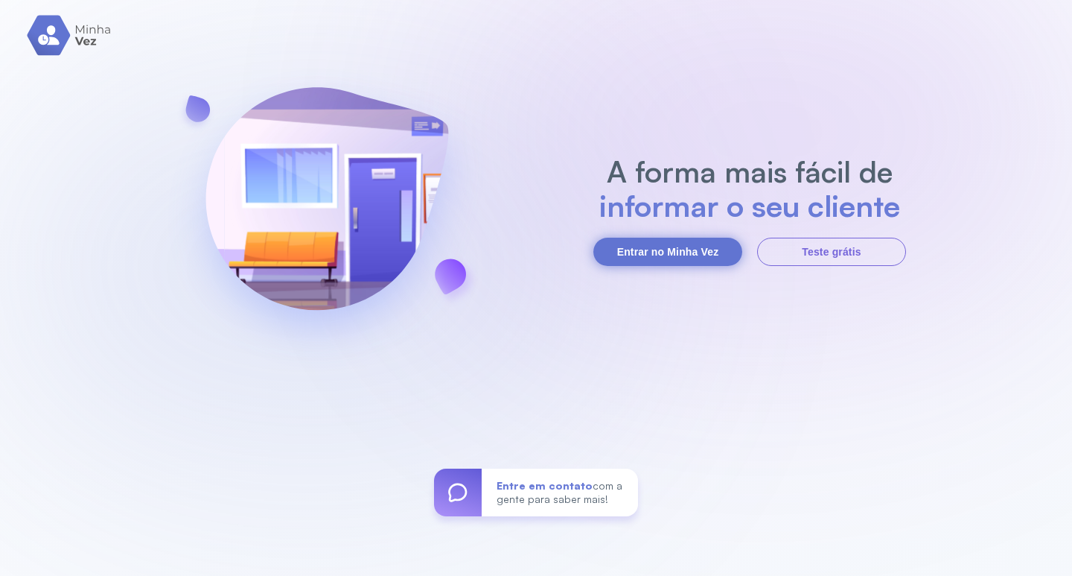
click at [611, 251] on button "Entrar no Minha Vez" at bounding box center [667, 252] width 149 height 28
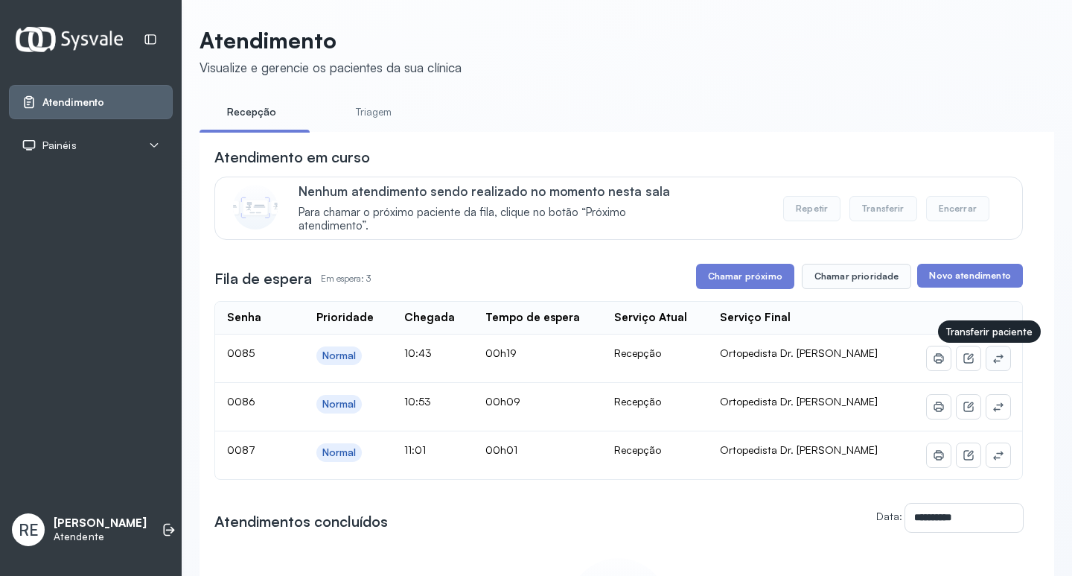
click at [992, 364] on icon at bounding box center [998, 358] width 12 height 12
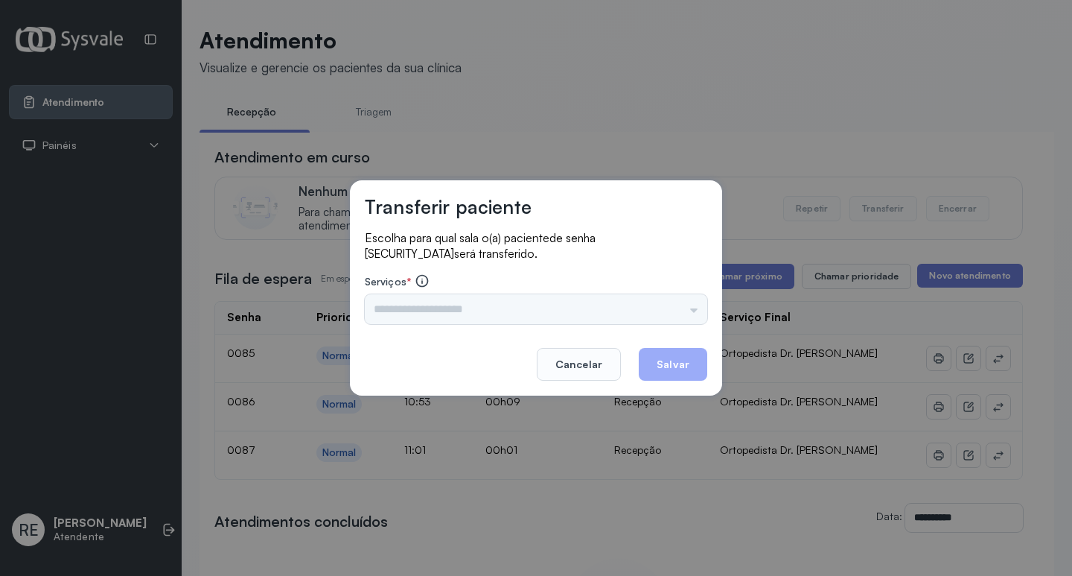
drag, startPoint x: 421, startPoint y: 308, endPoint x: 403, endPoint y: 305, distance: 18.1
click at [420, 308] on div "Nenhuma opção encontrada" at bounding box center [536, 309] width 342 height 30
click at [398, 304] on input "text" at bounding box center [536, 309] width 342 height 30
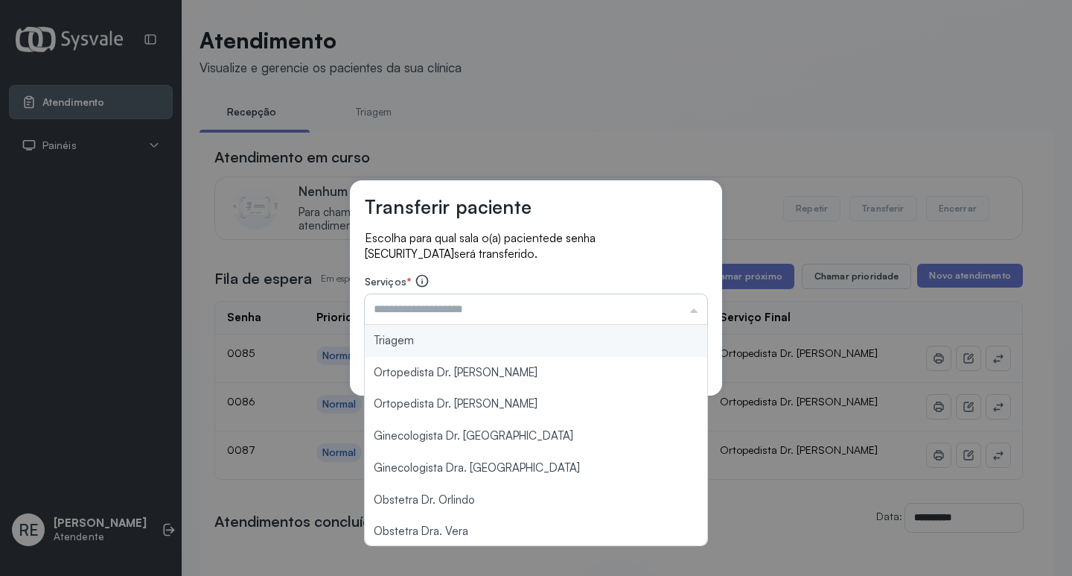
click at [398, 304] on input "text" at bounding box center [536, 309] width 342 height 30
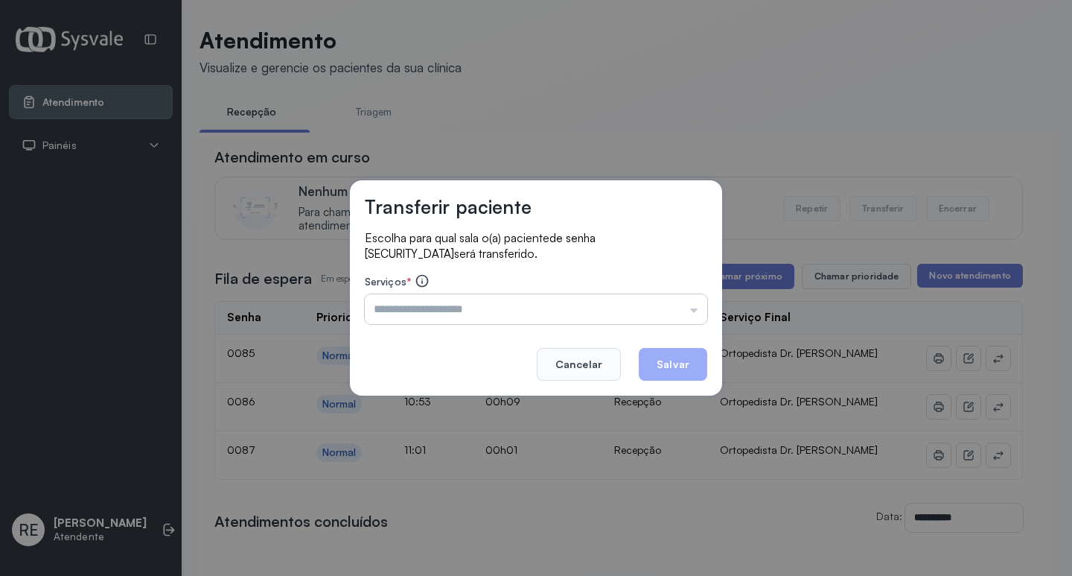
click at [395, 303] on input "text" at bounding box center [536, 309] width 342 height 30
type input "*"
type input "**********"
click at [656, 371] on button "Salvar" at bounding box center [673, 364] width 68 height 33
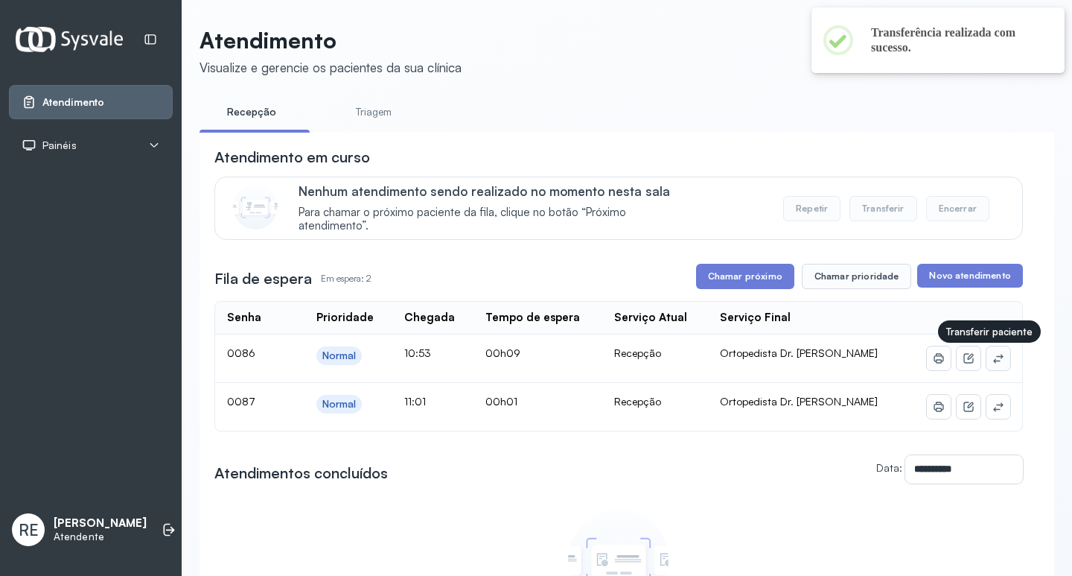
click at [998, 364] on button at bounding box center [999, 358] width 24 height 24
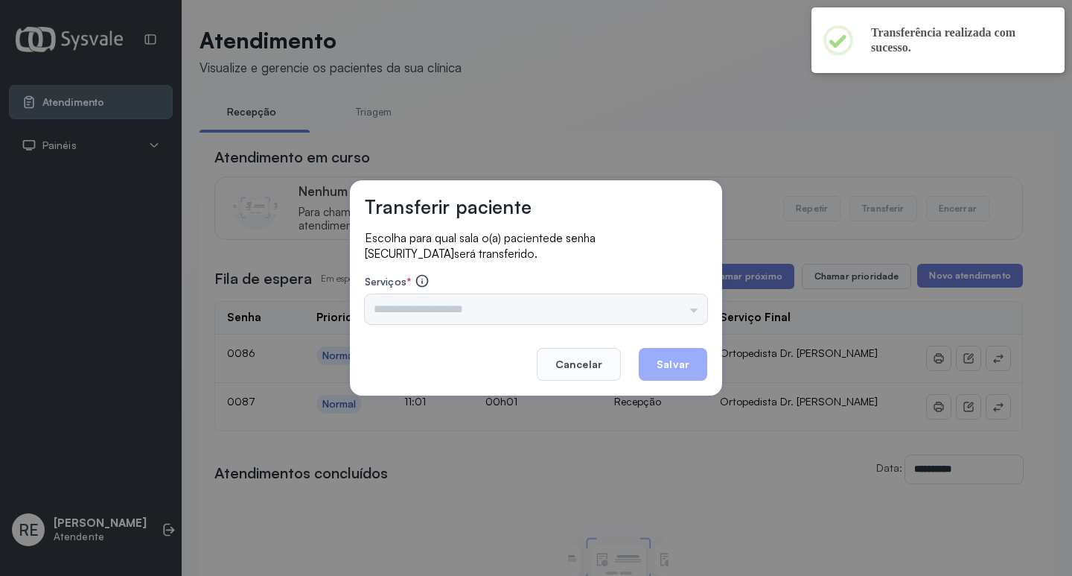
click at [420, 310] on div "Triagem Ortopedista Dr. Mauricio Ortopedista Dr. Ramon Ginecologista Dr. Amilto…" at bounding box center [536, 309] width 342 height 30
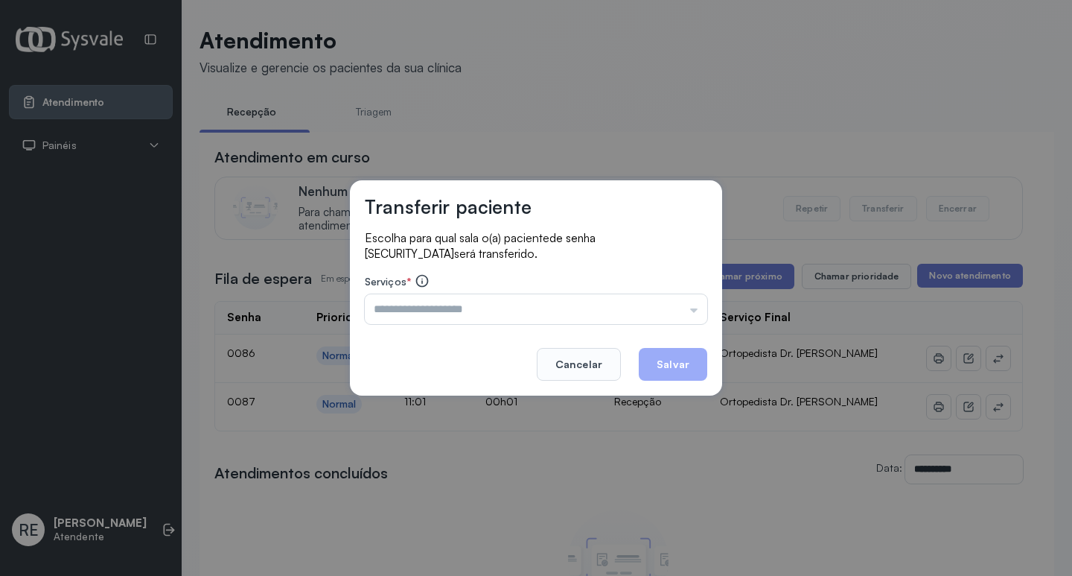
click at [420, 310] on input "text" at bounding box center [536, 309] width 342 height 30
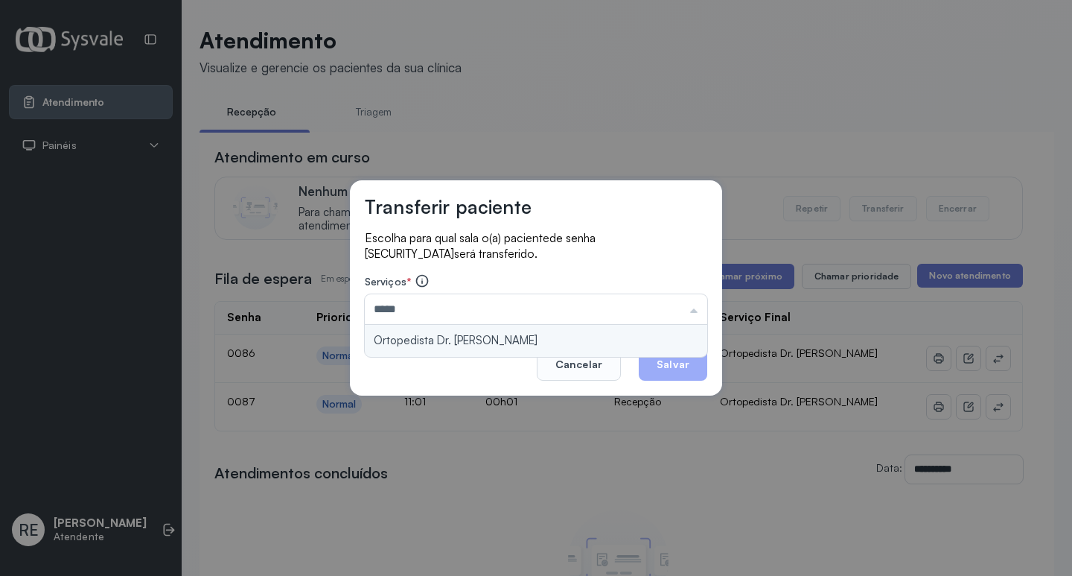
type input "**********"
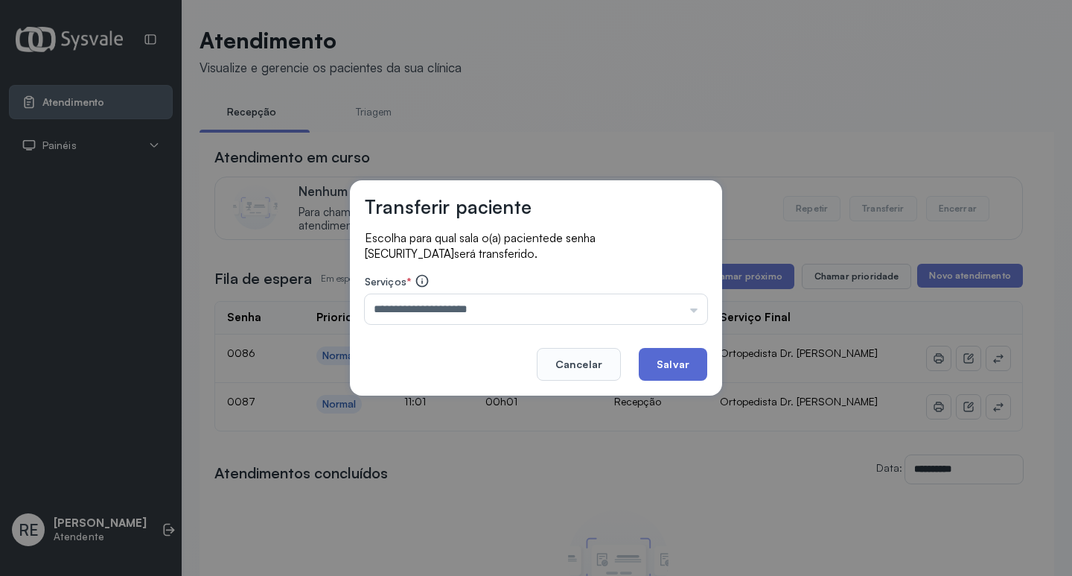
click at [680, 357] on button "Salvar" at bounding box center [673, 364] width 68 height 33
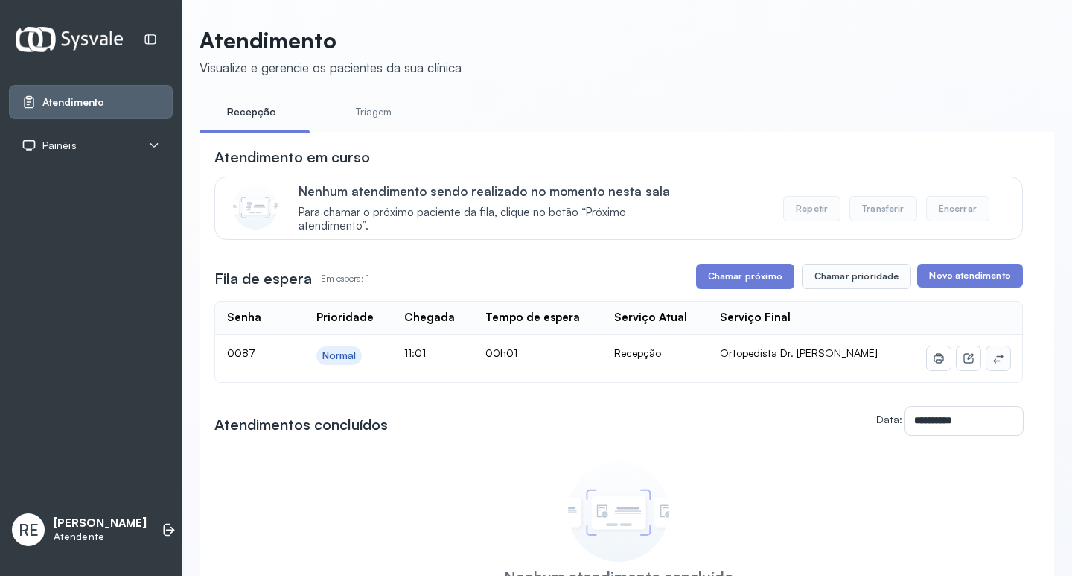
click at [992, 356] on icon at bounding box center [998, 358] width 12 height 12
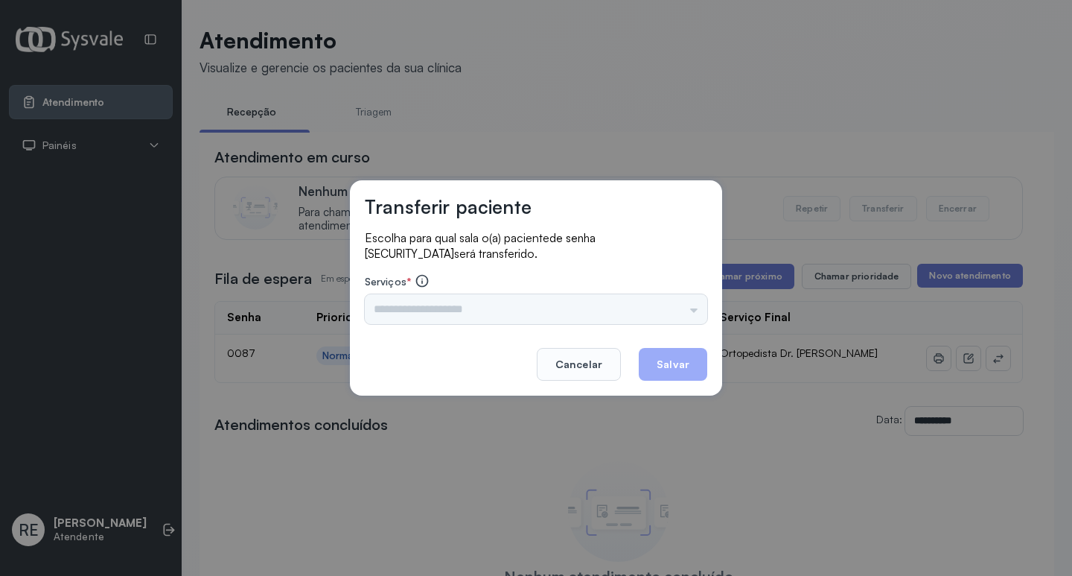
click at [480, 308] on div "Triagem Ortopedista Dr. Mauricio Ortopedista Dr. Ramon Ginecologista Dr. Amilto…" at bounding box center [536, 309] width 342 height 30
click at [480, 308] on input "text" at bounding box center [536, 309] width 342 height 30
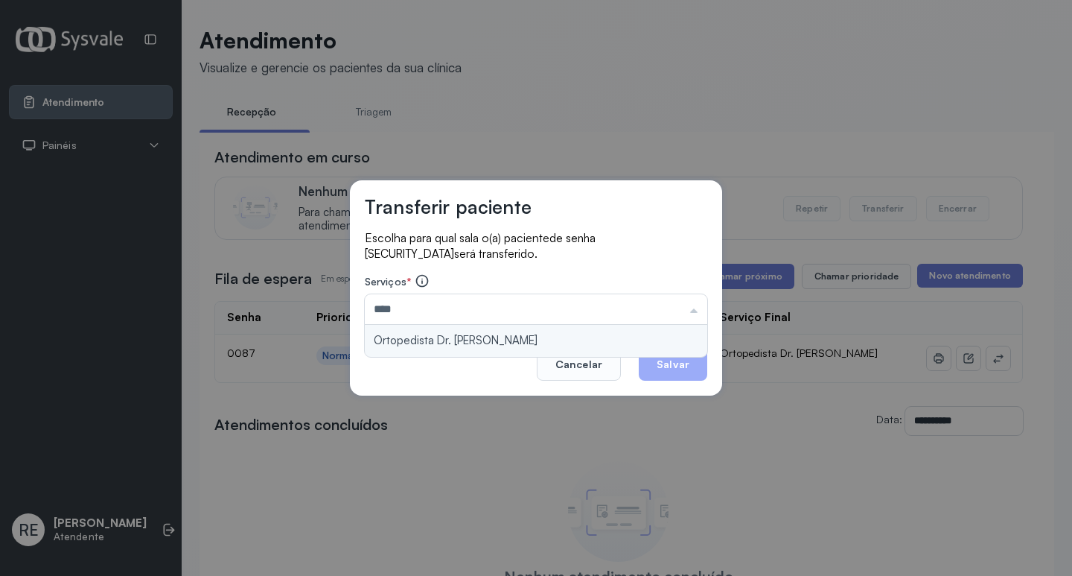
type input "**********"
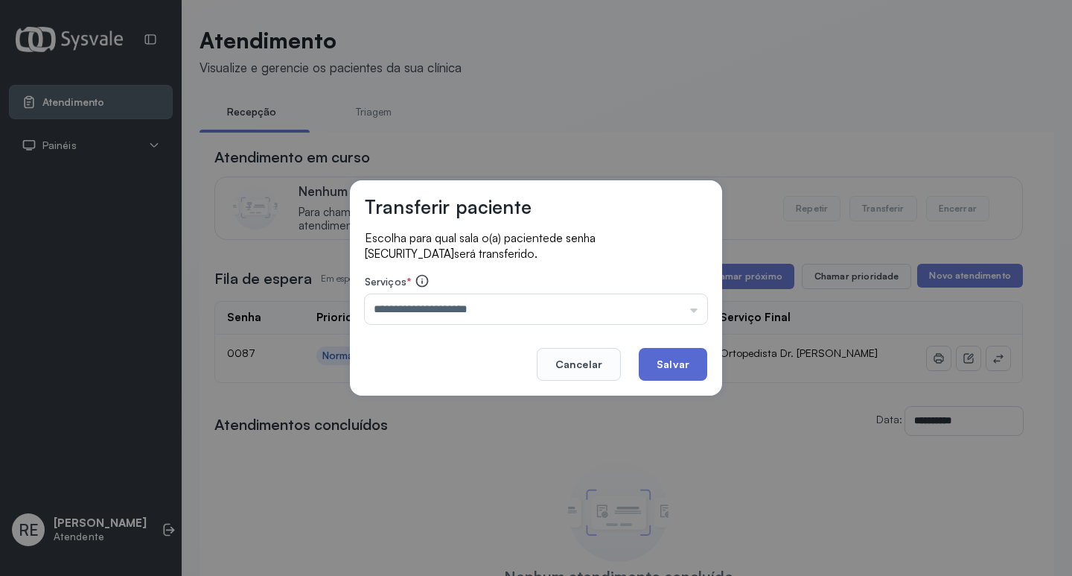
click at [683, 354] on button "Salvar" at bounding box center [673, 364] width 68 height 33
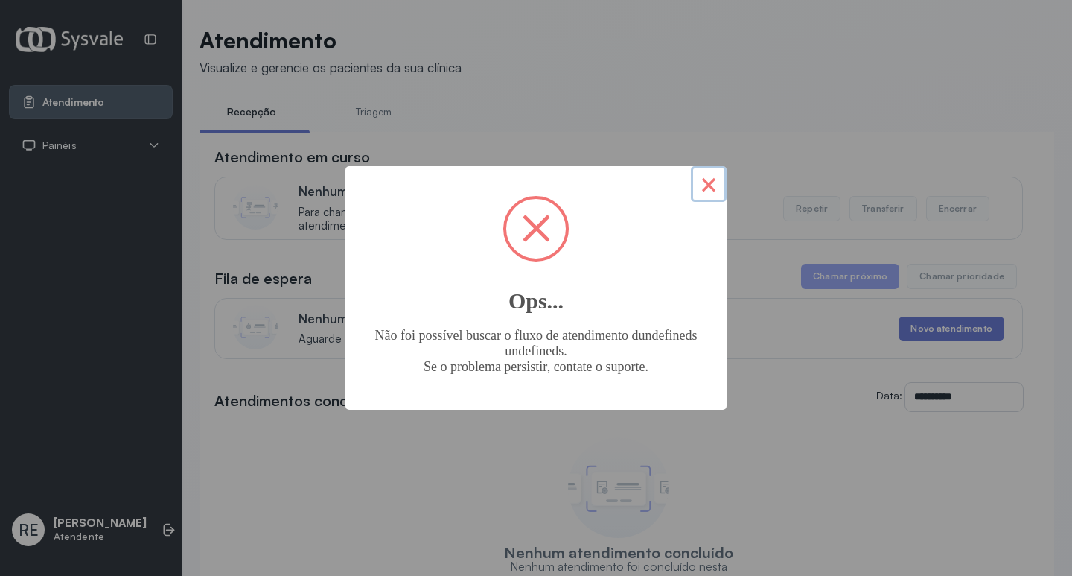
click at [701, 173] on button "×" at bounding box center [709, 184] width 36 height 36
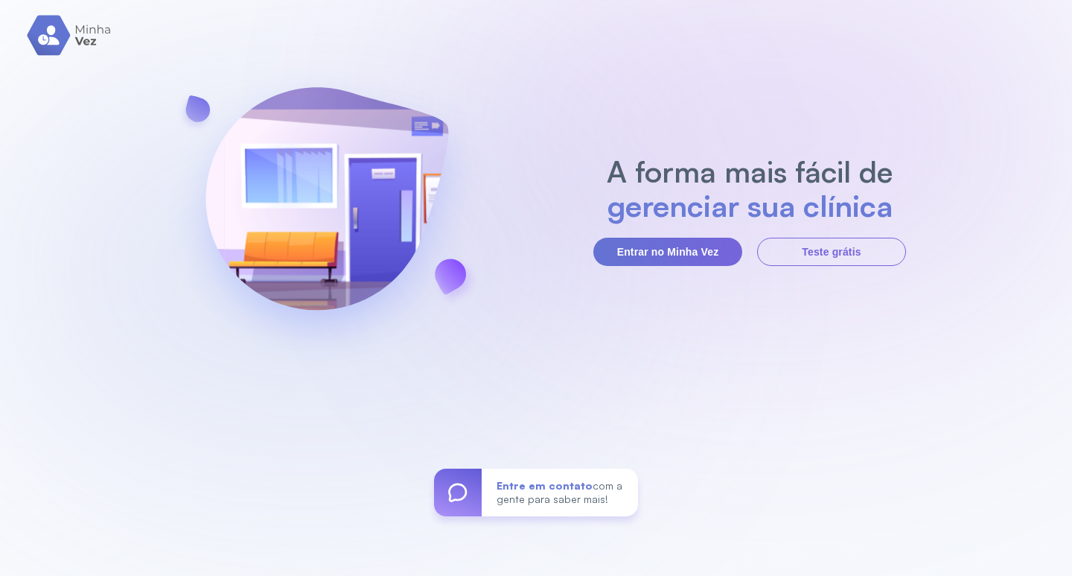
click at [619, 250] on button "Entrar no Minha Vez" at bounding box center [667, 252] width 149 height 28
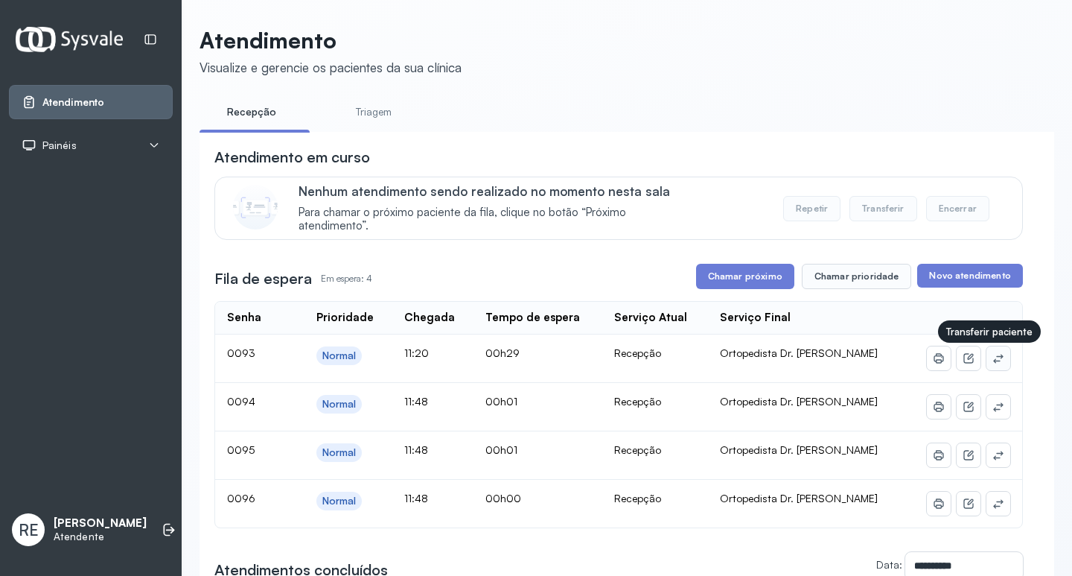
click at [993, 363] on icon at bounding box center [998, 358] width 12 height 12
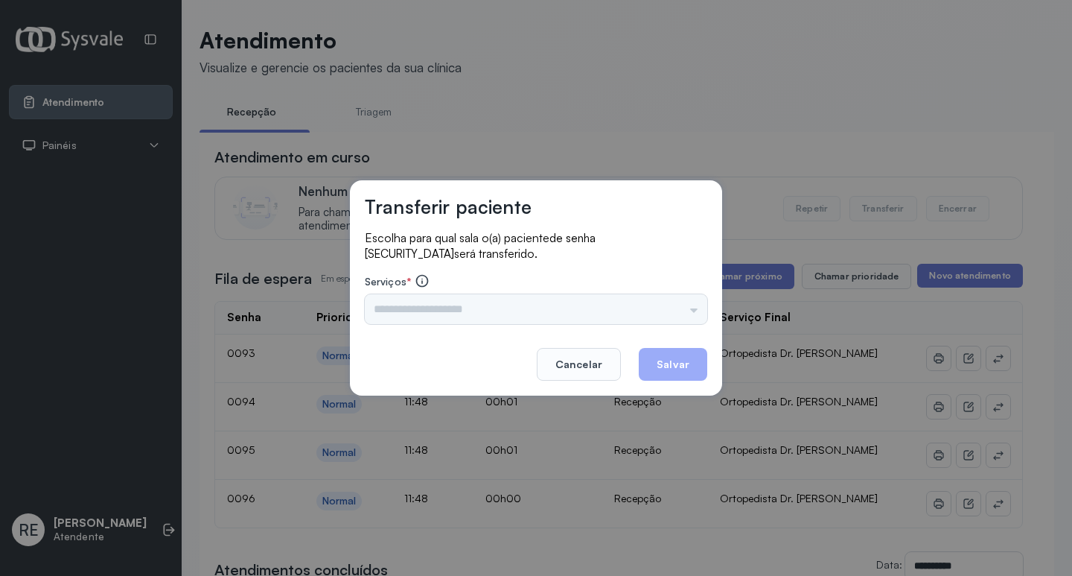
click at [452, 306] on div "Nenhuma opção encontrada" at bounding box center [536, 309] width 342 height 30
click at [445, 305] on input "text" at bounding box center [536, 309] width 342 height 30
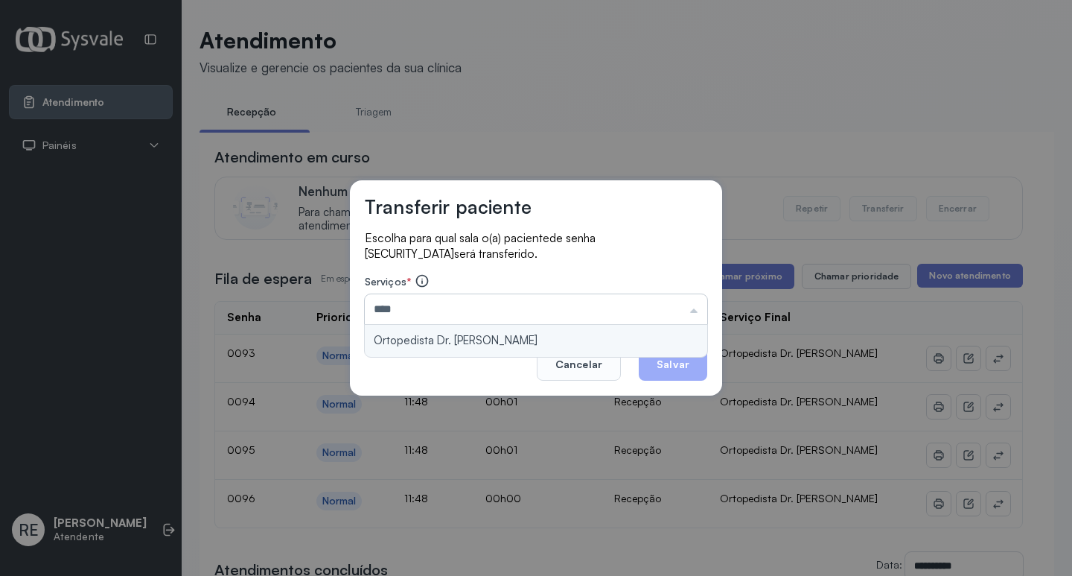
type input "**********"
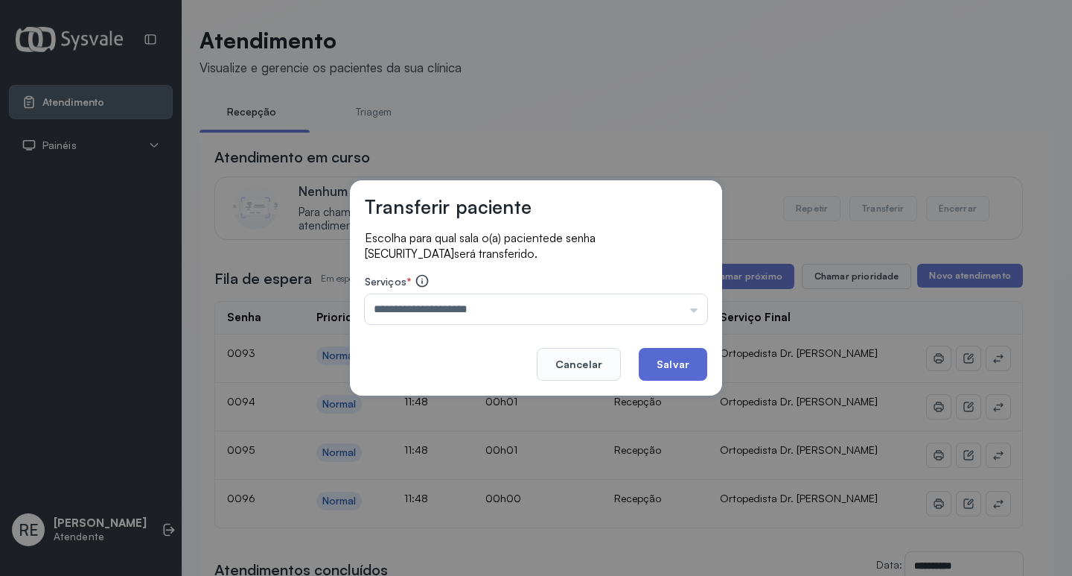
click at [698, 377] on button "Salvar" at bounding box center [673, 364] width 68 height 33
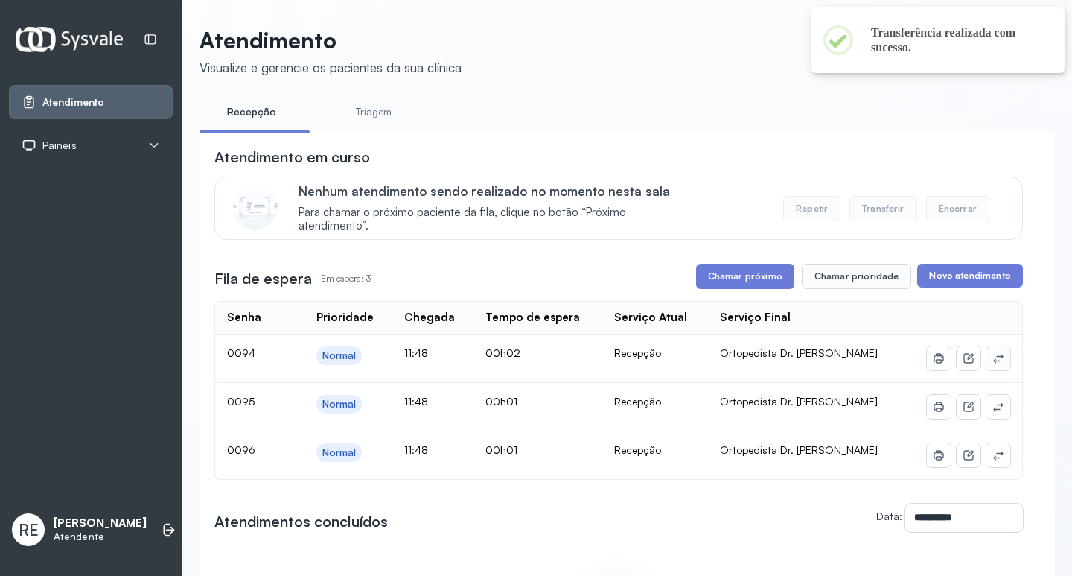
click at [992, 359] on icon at bounding box center [998, 358] width 12 height 12
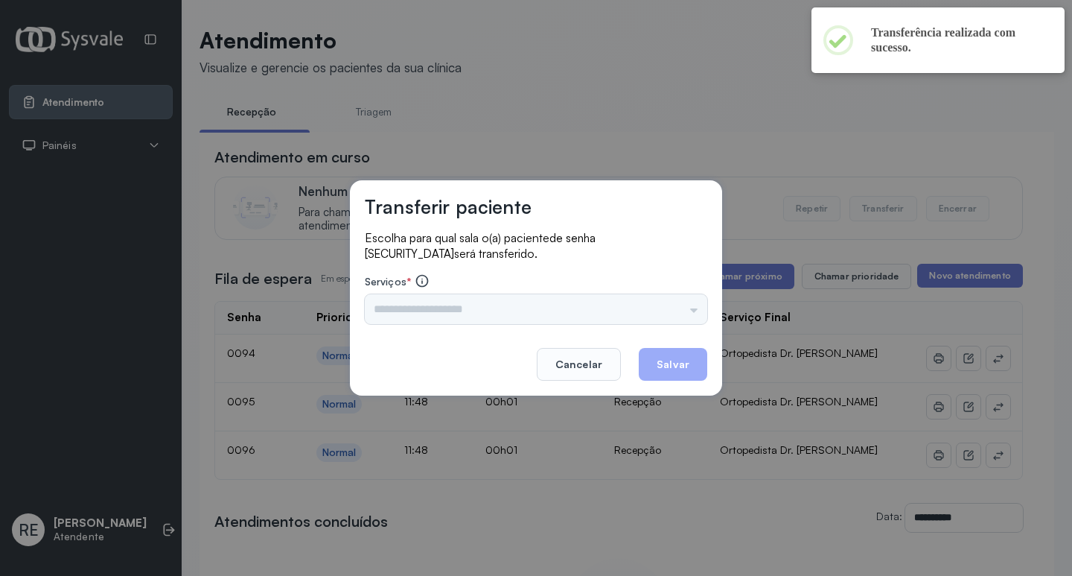
click at [520, 302] on div "Triagem Ortopedista Dr. Mauricio Ortopedista Dr. Ramon Ginecologista Dr. Amilto…" at bounding box center [536, 309] width 342 height 30
click at [509, 310] on input "text" at bounding box center [536, 309] width 342 height 30
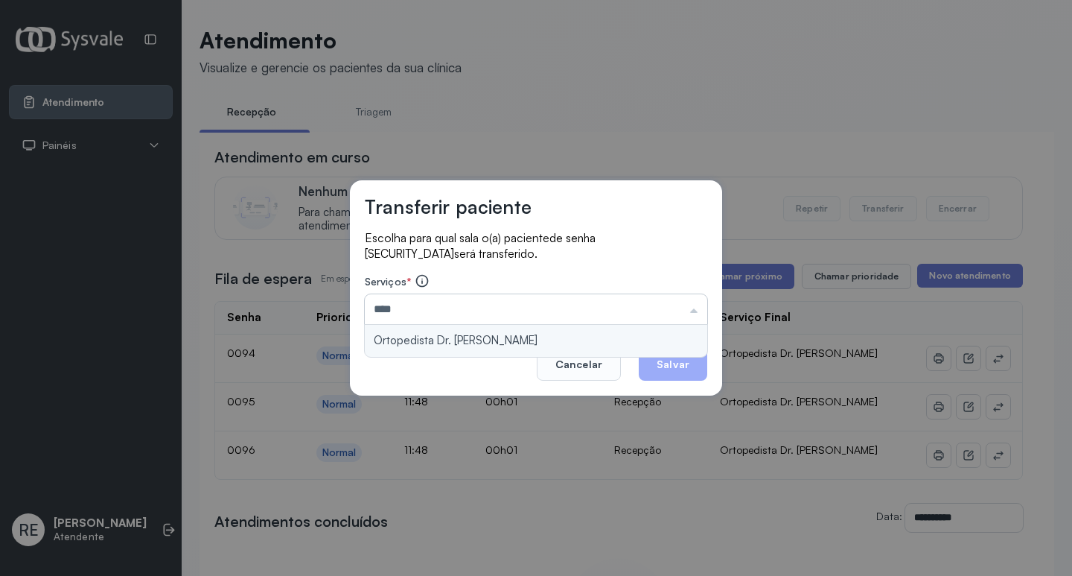
type input "**********"
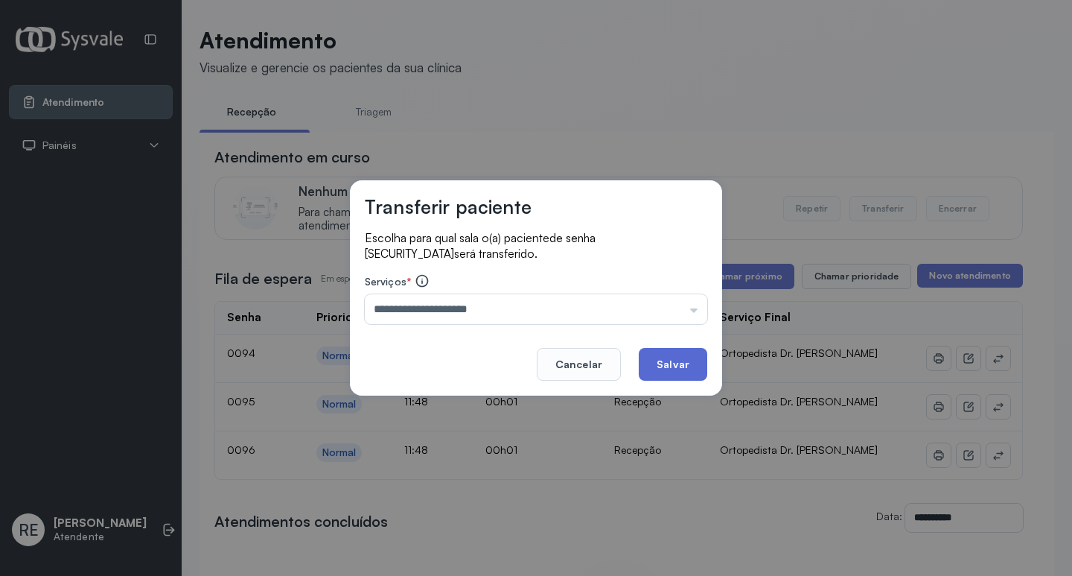
click at [675, 356] on button "Salvar" at bounding box center [673, 364] width 68 height 33
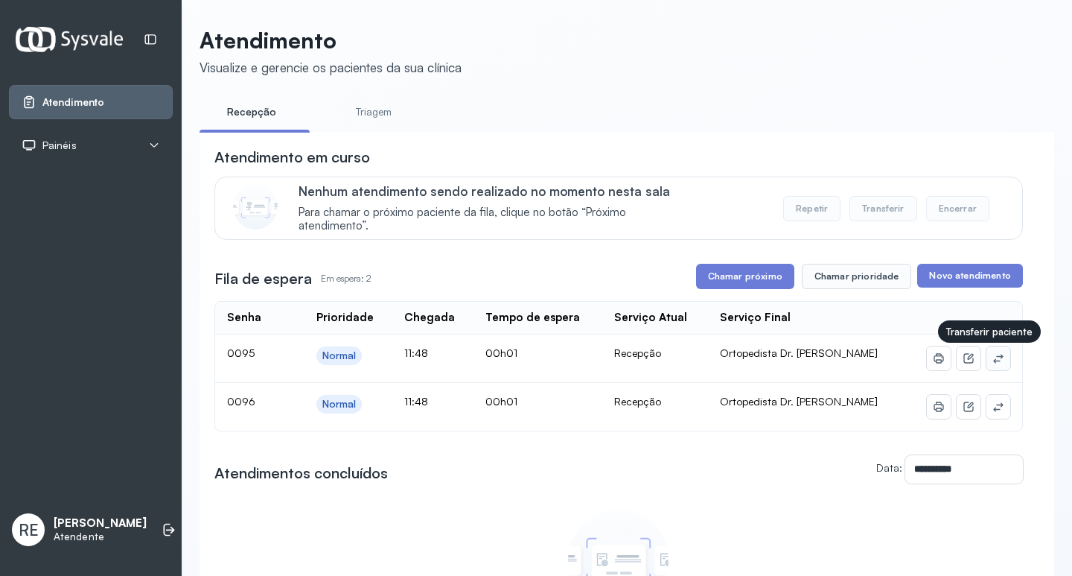
click at [993, 363] on icon at bounding box center [998, 358] width 12 height 12
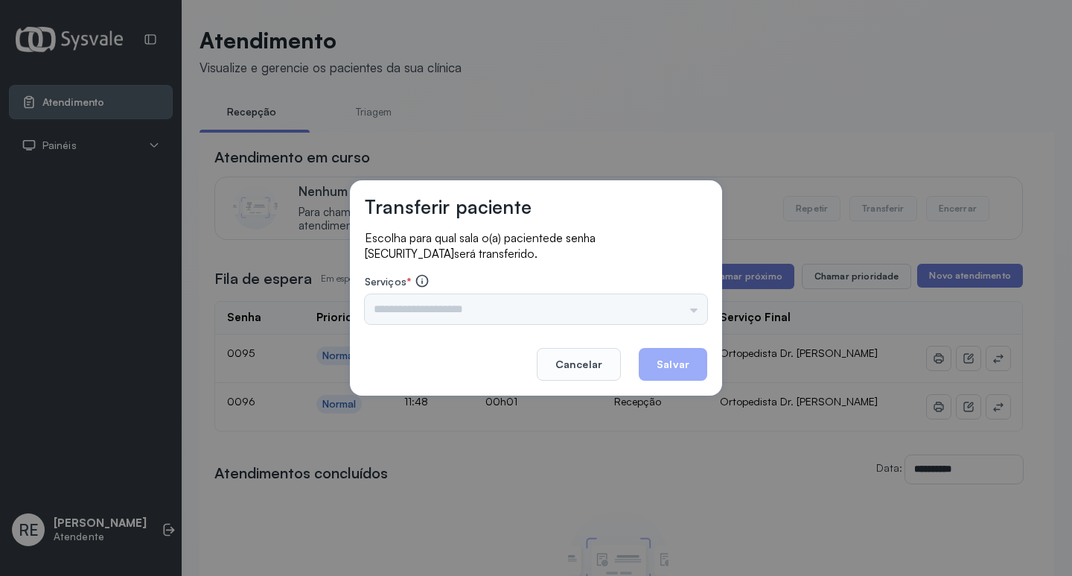
click at [404, 313] on div "Triagem Ortopedista Dr. Mauricio Ortopedista Dr. Ramon Ginecologista Dr. Amilto…" at bounding box center [536, 309] width 342 height 30
click at [404, 311] on input "text" at bounding box center [536, 309] width 342 height 30
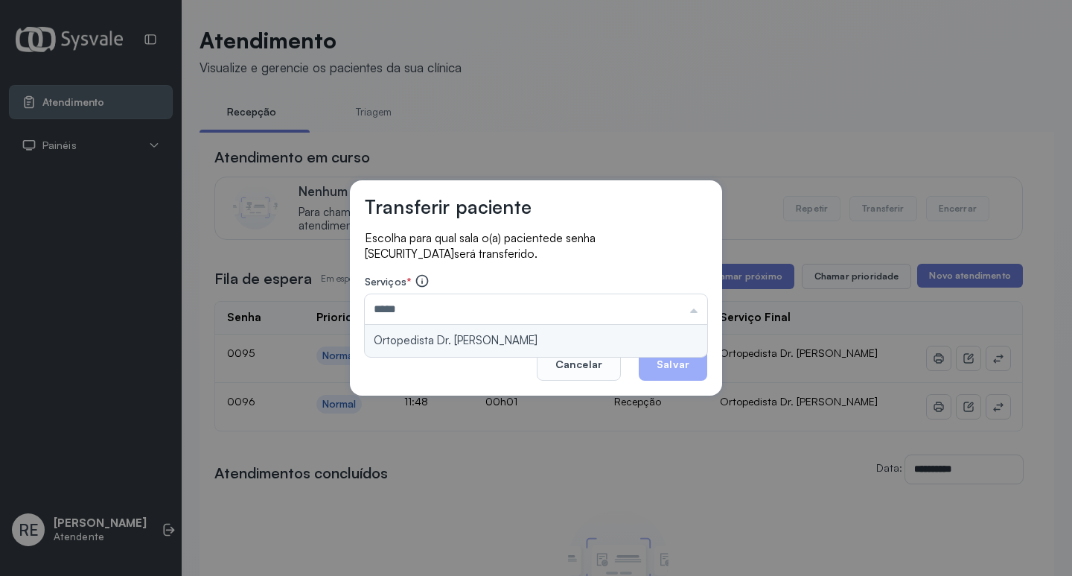
type input "**********"
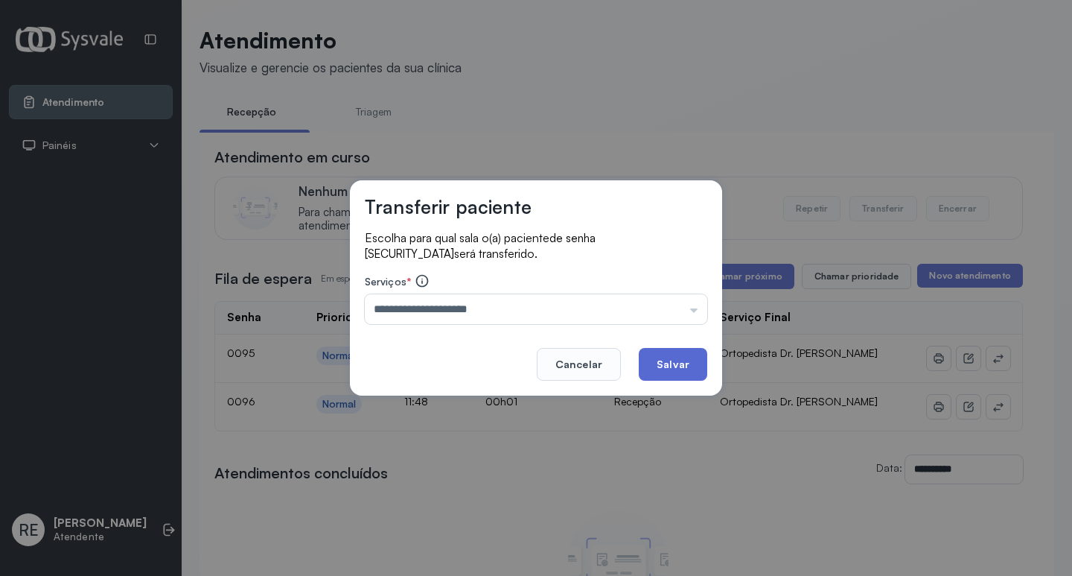
click at [664, 354] on button "Salvar" at bounding box center [673, 364] width 68 height 33
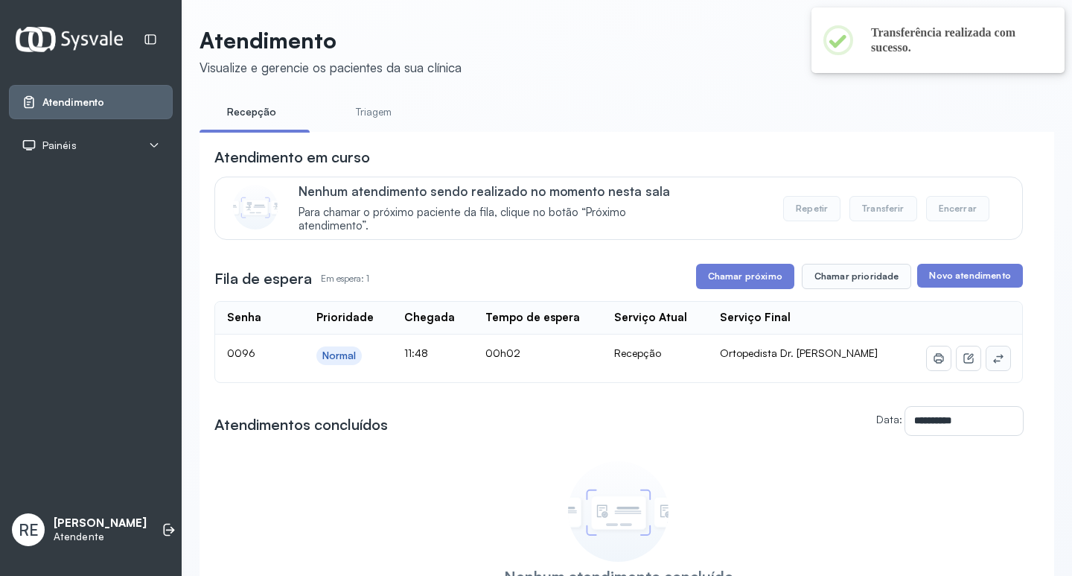
click at [987, 370] on button at bounding box center [999, 358] width 24 height 24
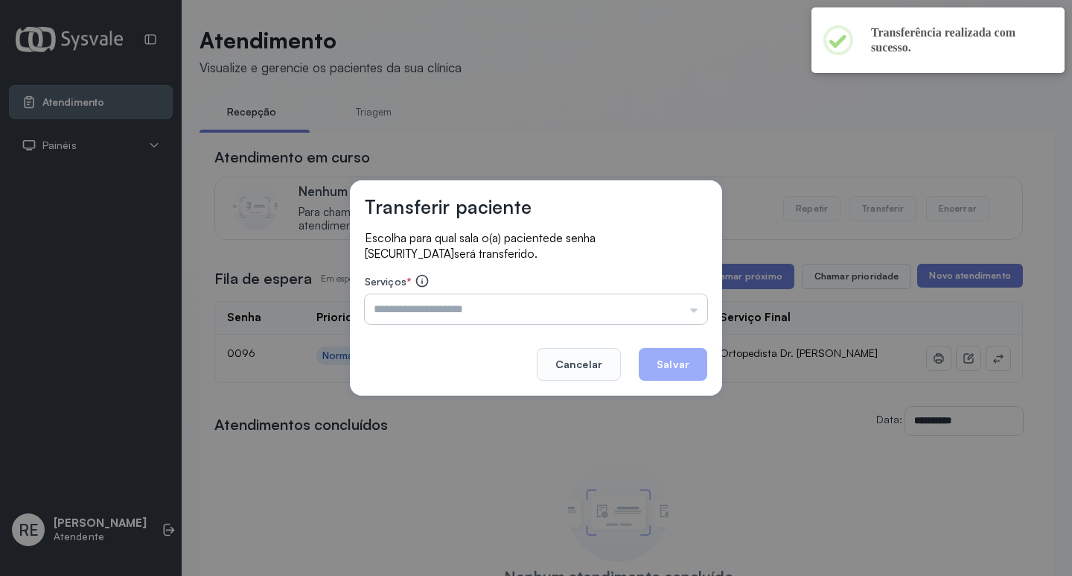
click at [450, 321] on input "text" at bounding box center [536, 309] width 342 height 30
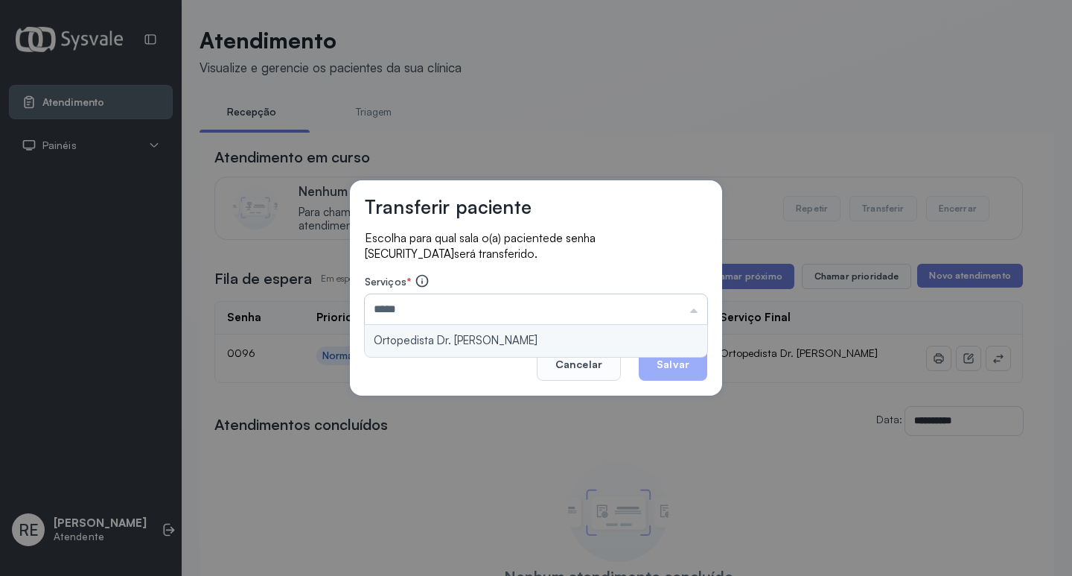
type input "**********"
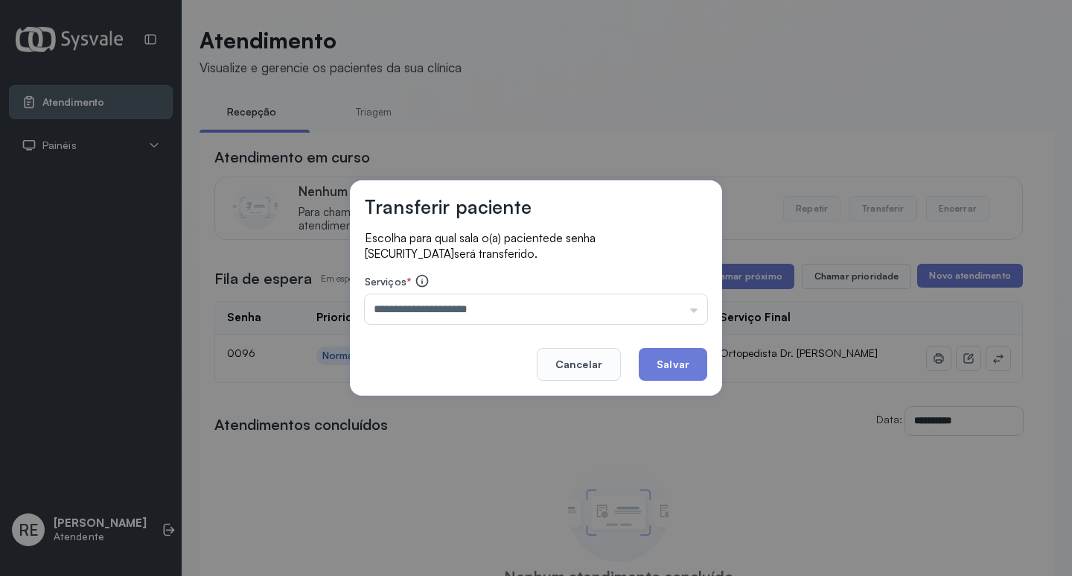
click at [701, 360] on button "Salvar" at bounding box center [673, 364] width 68 height 33
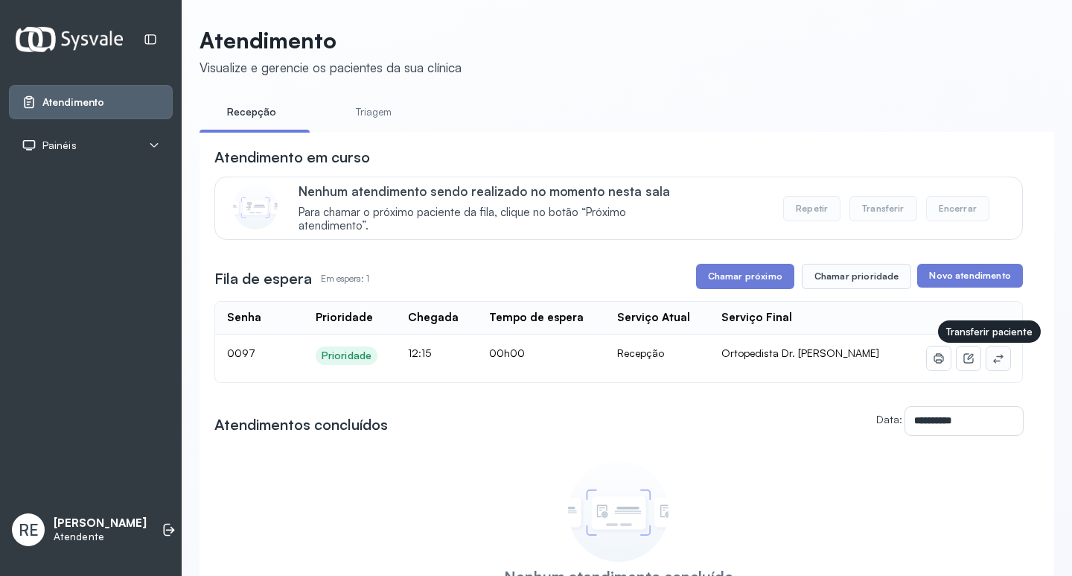
click at [987, 361] on button at bounding box center [999, 358] width 24 height 24
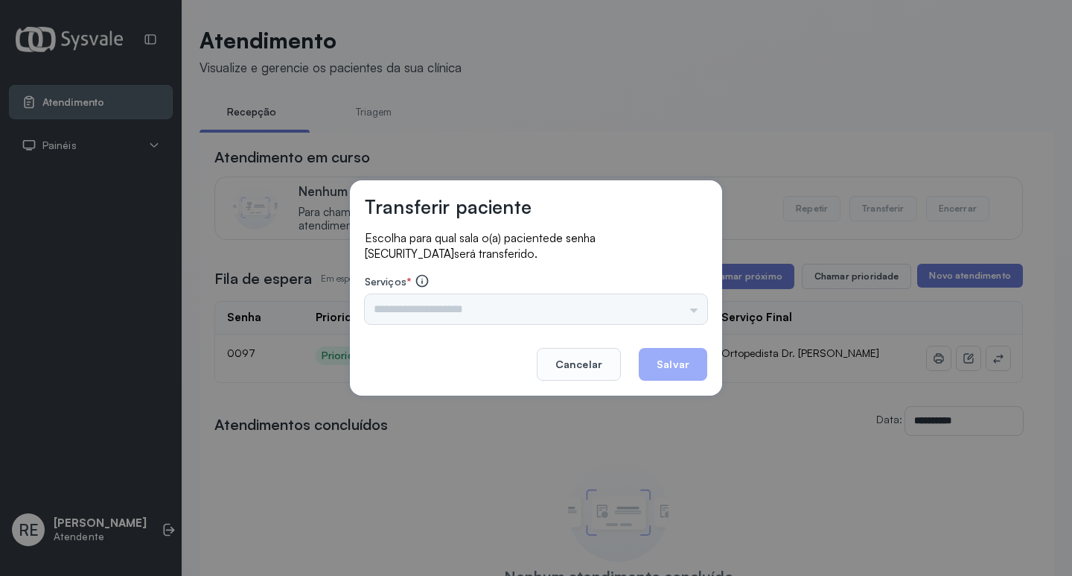
click at [608, 307] on div "Triagem Ortopedista Dr. Mauricio Ortopedista Dr. Ramon Ginecologista Dr. Amilto…" at bounding box center [536, 309] width 342 height 30
click at [609, 307] on input "text" at bounding box center [536, 309] width 342 height 30
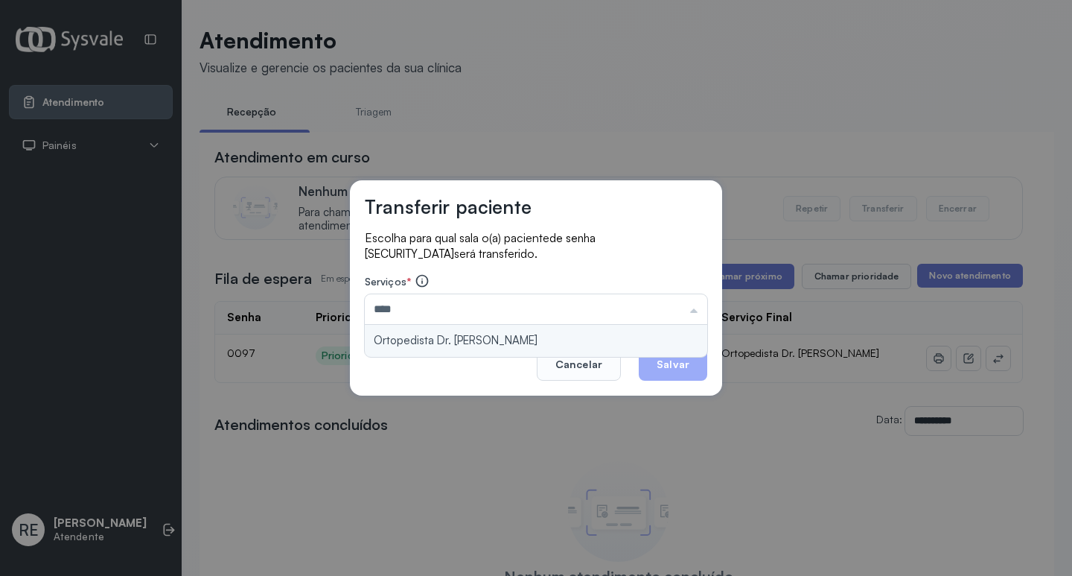
type input "**********"
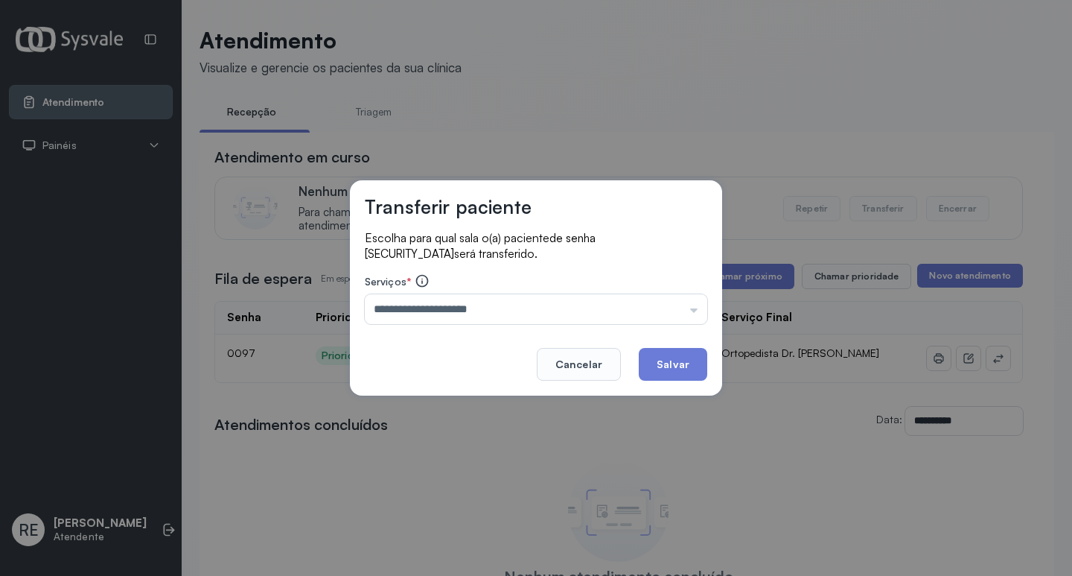
click at [471, 333] on div "**********" at bounding box center [536, 287] width 372 height 215
click at [643, 357] on button "Salvar" at bounding box center [673, 364] width 68 height 33
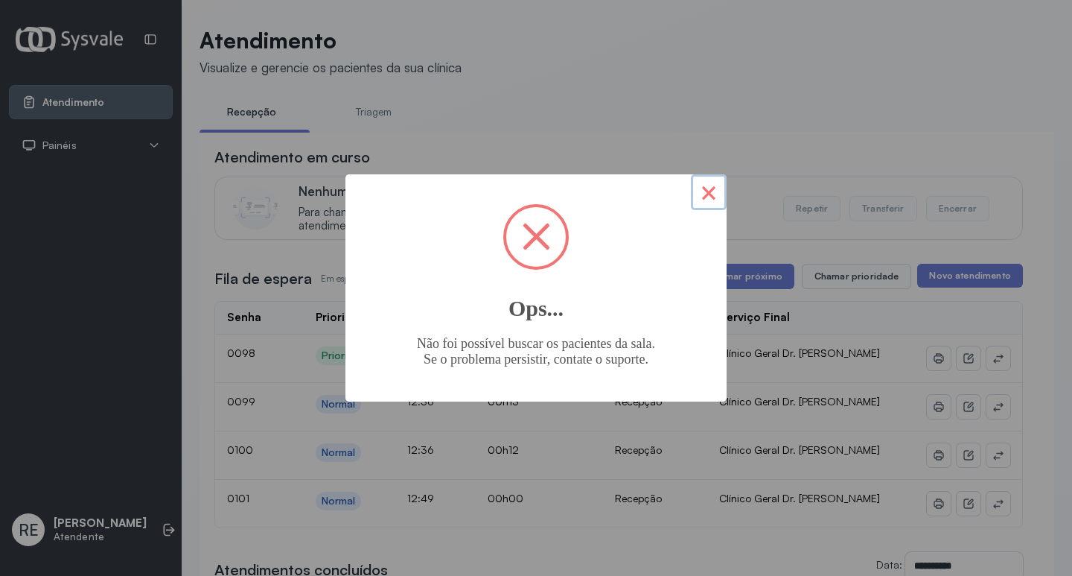
click at [705, 192] on button "×" at bounding box center [709, 192] width 36 height 36
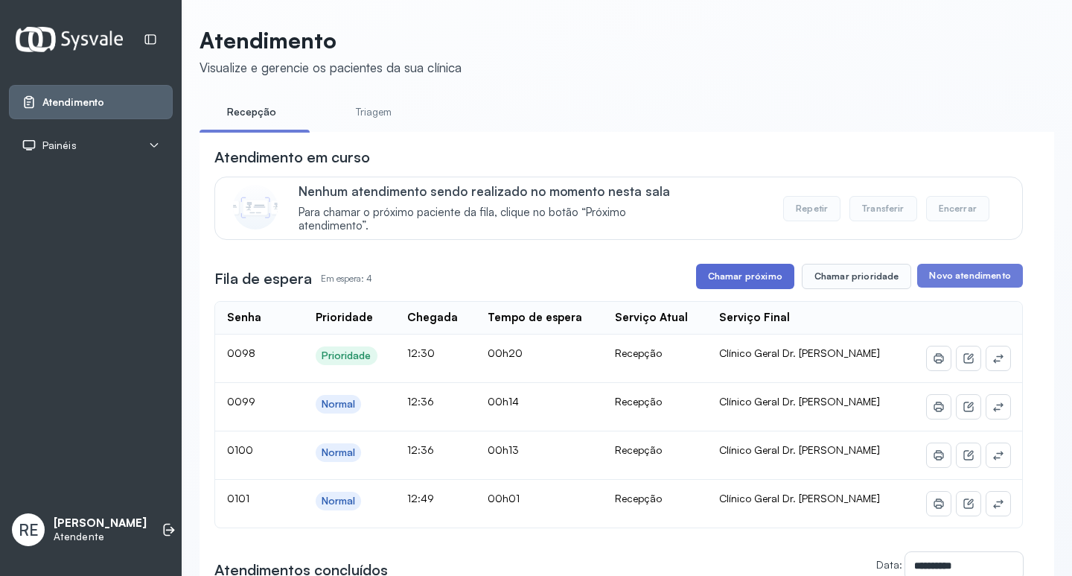
click at [771, 275] on button "Chamar próximo" at bounding box center [745, 276] width 98 height 25
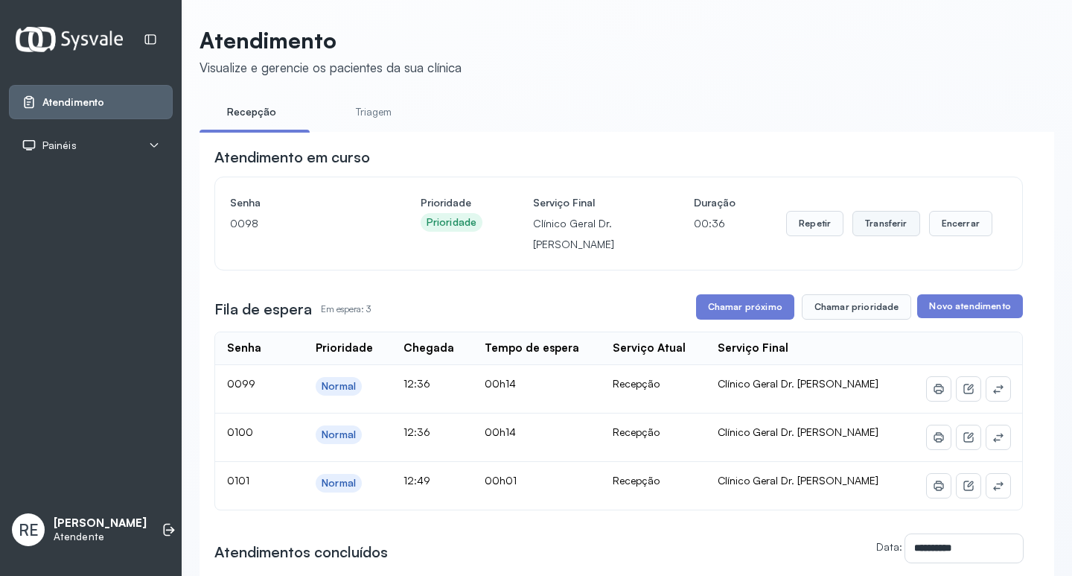
click at [855, 226] on button "Transferir" at bounding box center [887, 223] width 68 height 25
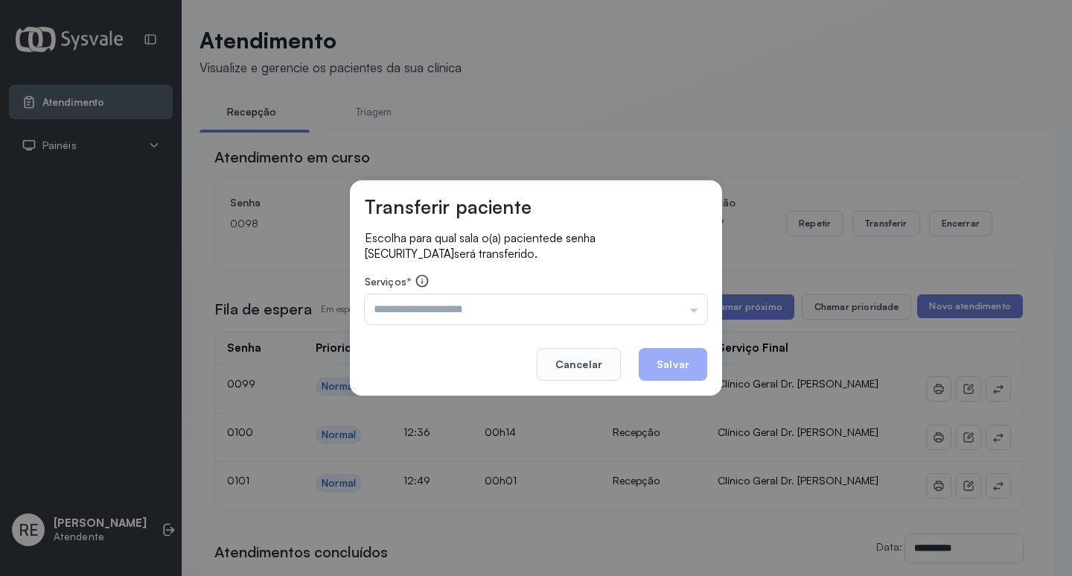
click at [643, 305] on input "text" at bounding box center [536, 309] width 342 height 30
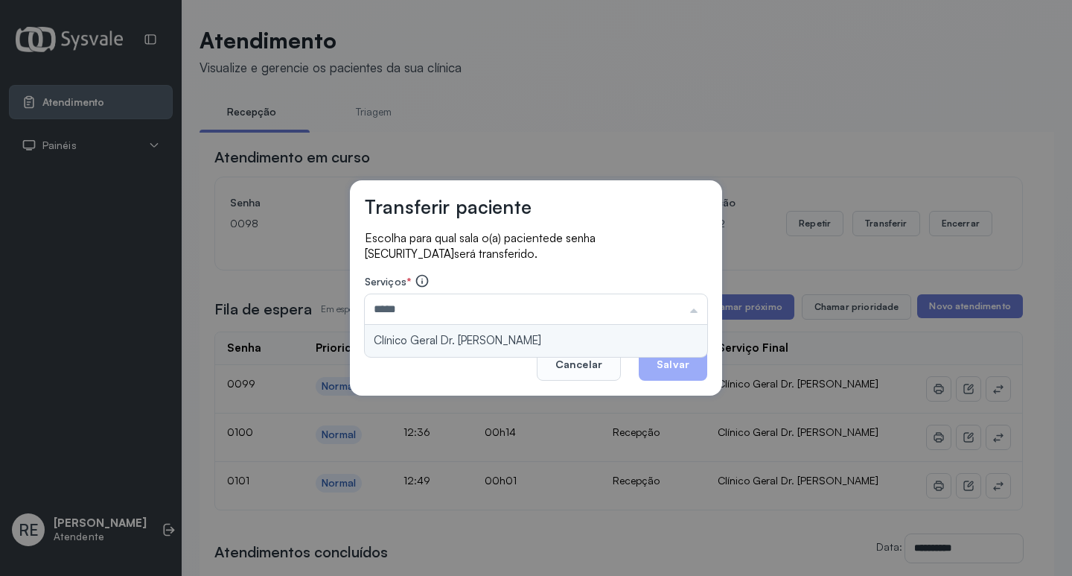
type input "**********"
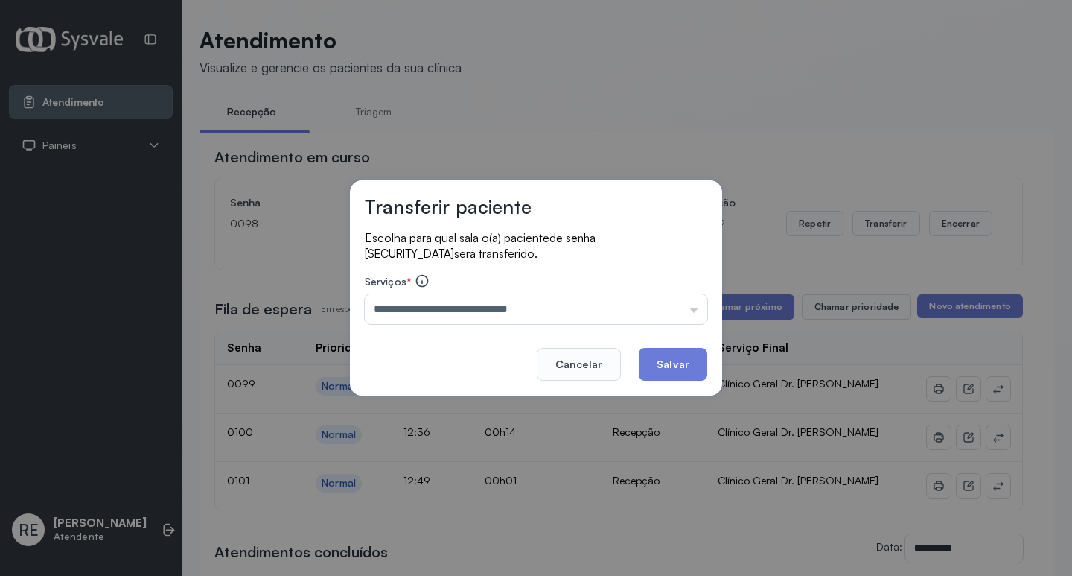
click at [536, 341] on div "**********" at bounding box center [536, 287] width 372 height 215
click at [666, 354] on button "Salvar" at bounding box center [673, 364] width 68 height 33
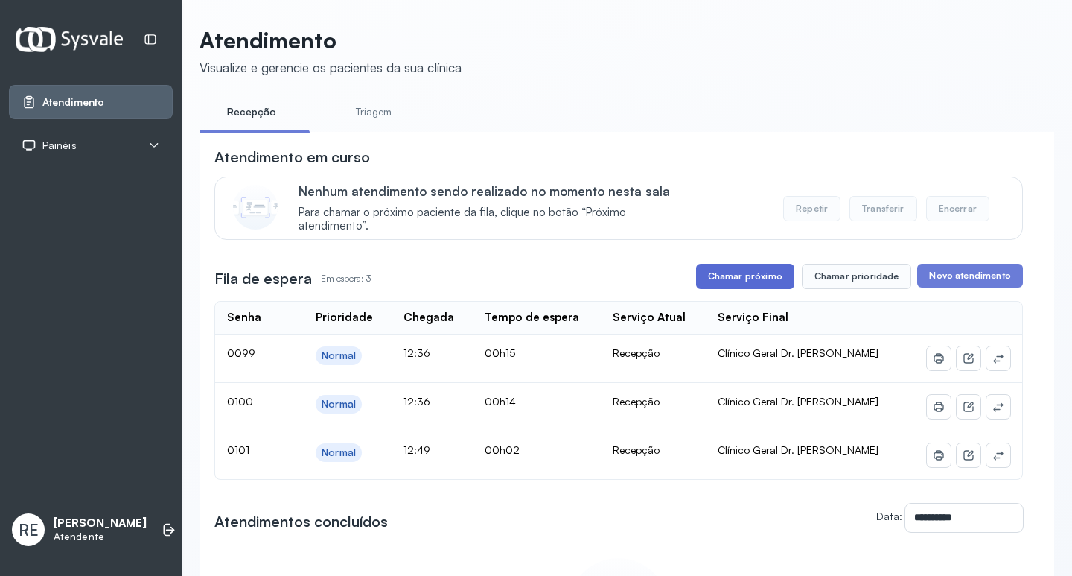
click at [759, 284] on button "Chamar próximo" at bounding box center [745, 276] width 98 height 25
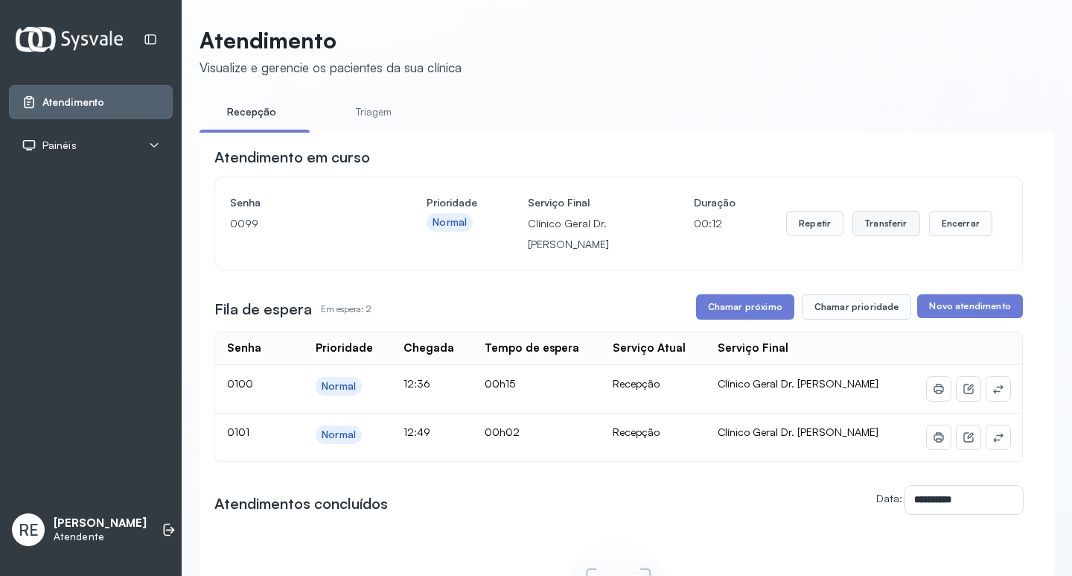
click at [869, 225] on button "Transferir" at bounding box center [887, 223] width 68 height 25
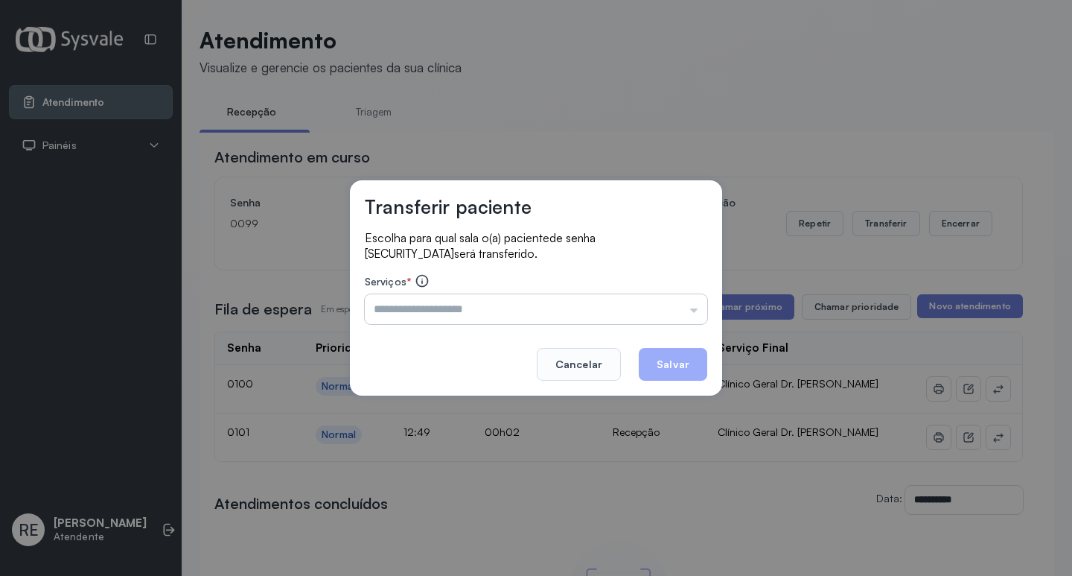
click at [581, 315] on input "text" at bounding box center [536, 309] width 342 height 30
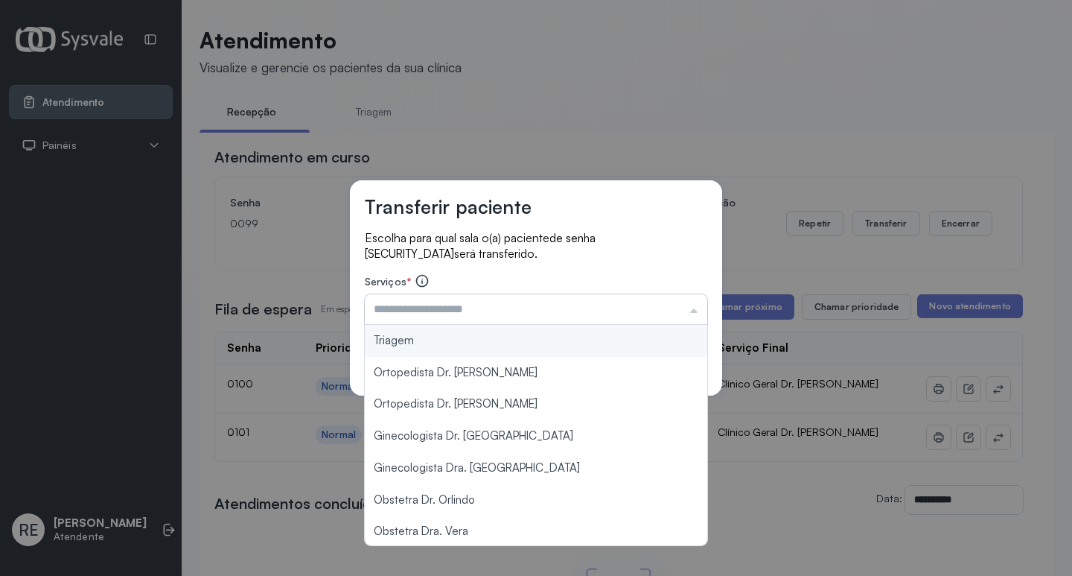
click at [581, 315] on input "text" at bounding box center [536, 309] width 342 height 30
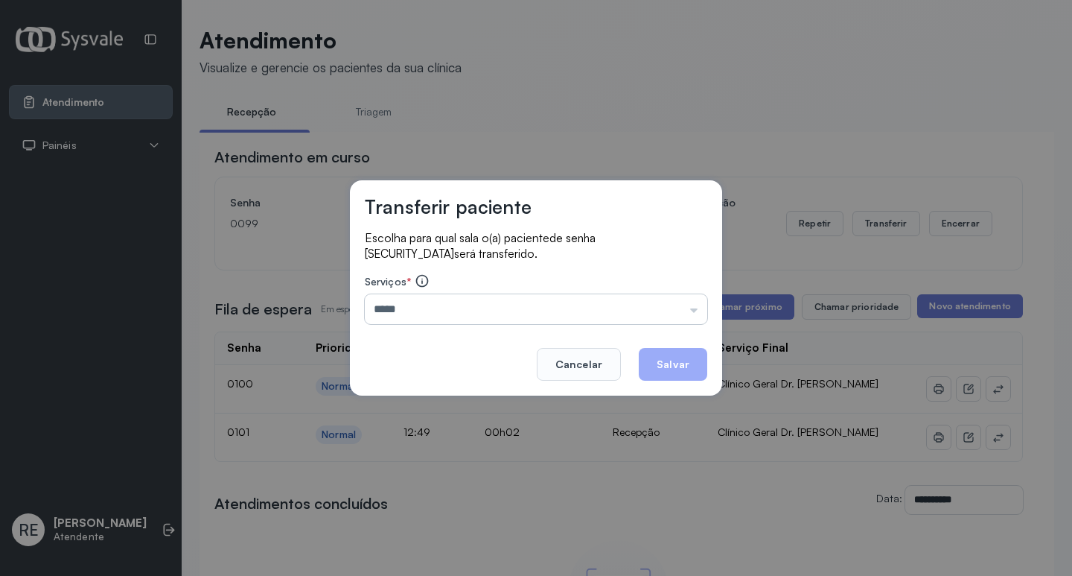
click at [548, 298] on input "*****" at bounding box center [536, 309] width 342 height 30
type input "**********"
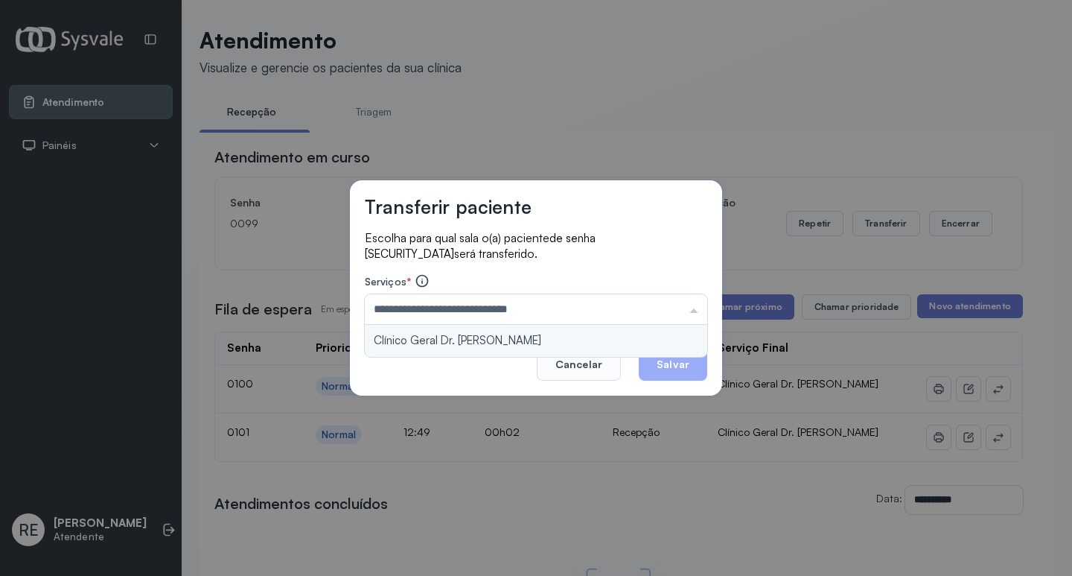
click at [571, 331] on div "**********" at bounding box center [536, 287] width 372 height 215
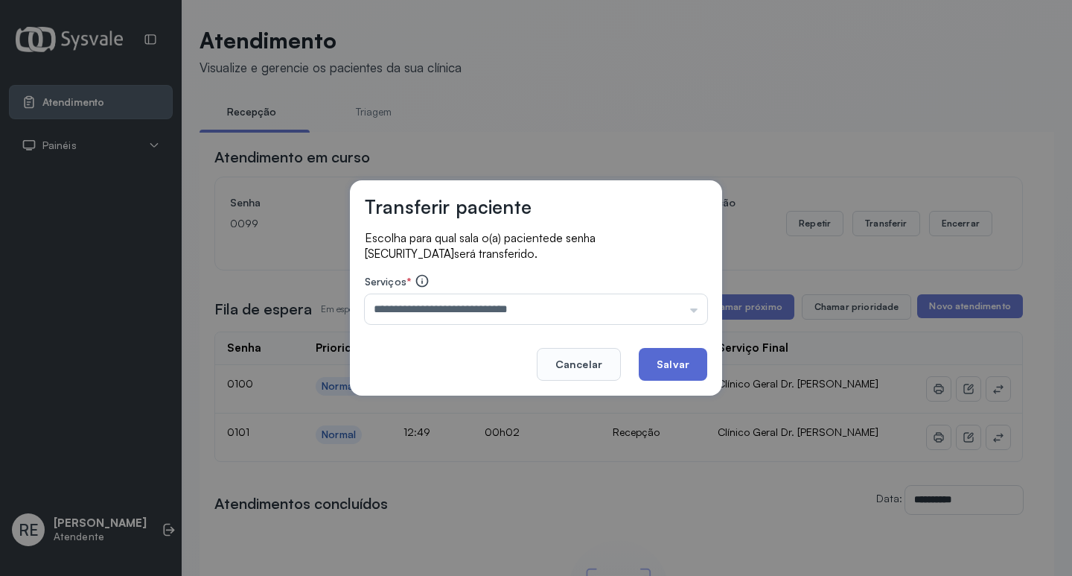
click at [643, 357] on button "Salvar" at bounding box center [673, 364] width 68 height 33
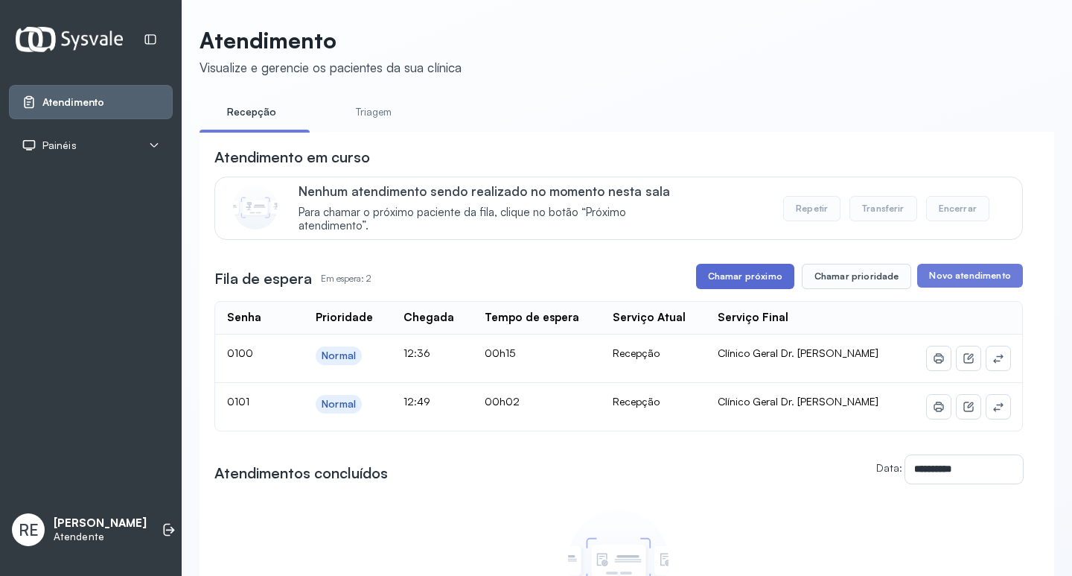
click at [738, 282] on button "Chamar próximo" at bounding box center [745, 276] width 98 height 25
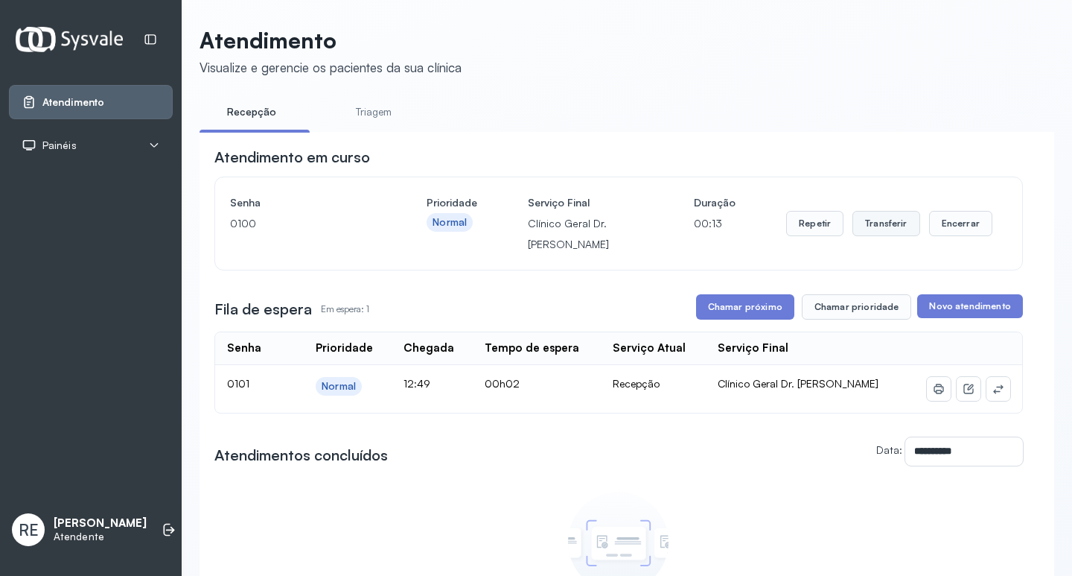
click at [868, 227] on button "Transferir" at bounding box center [887, 223] width 68 height 25
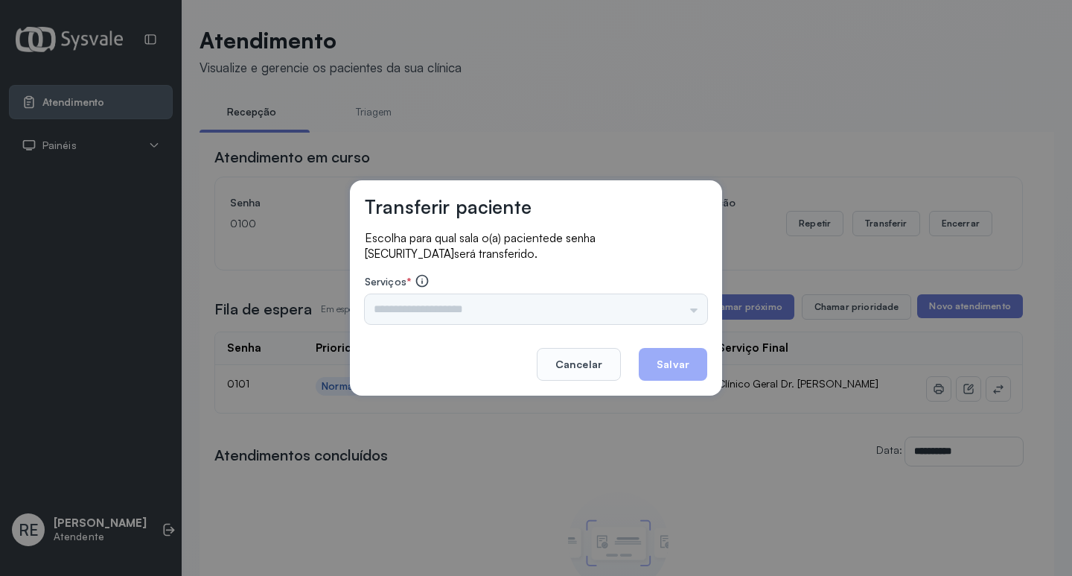
click at [598, 302] on div "Triagem Ortopedista Dr. Mauricio Ortopedista Dr. Ramon Ginecologista Dr. Amilto…" at bounding box center [536, 309] width 342 height 30
click at [598, 302] on input "text" at bounding box center [536, 309] width 342 height 30
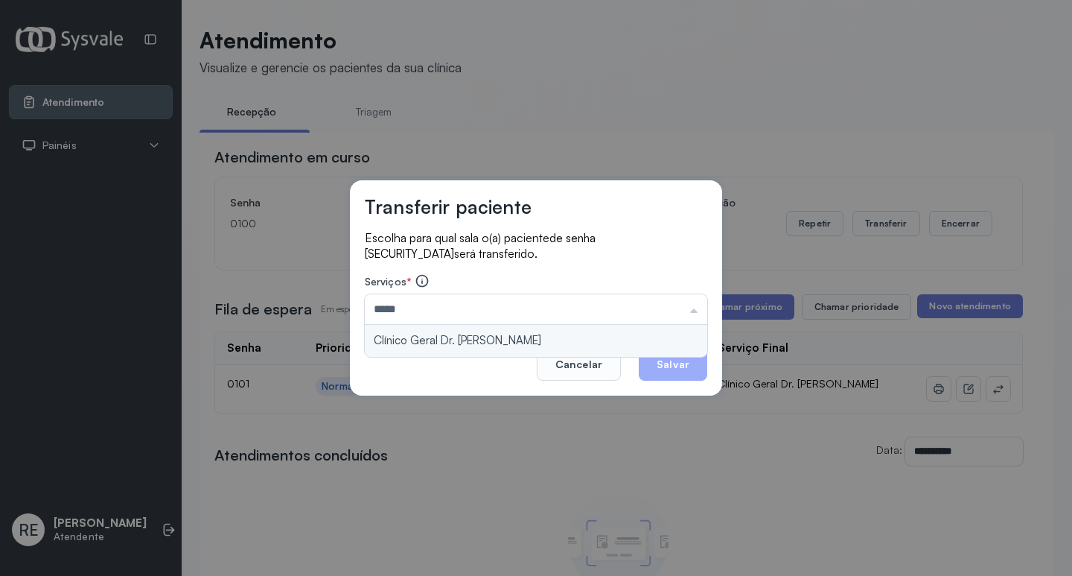
type input "**********"
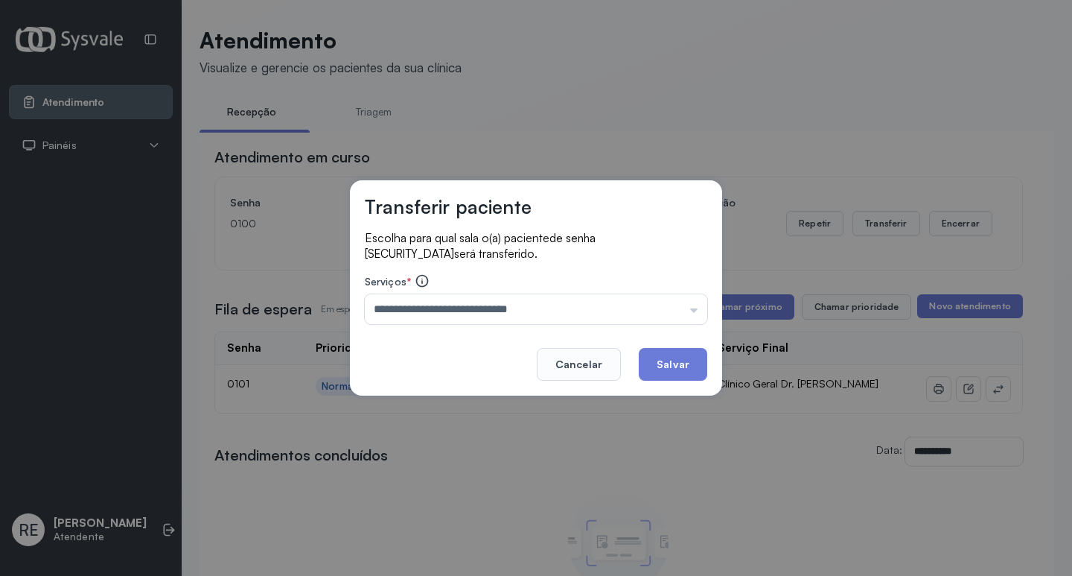
drag, startPoint x: 607, startPoint y: 340, endPoint x: 685, endPoint y: 354, distance: 79.4
click at [613, 341] on div "**********" at bounding box center [536, 287] width 372 height 215
click at [686, 354] on button "Salvar" at bounding box center [673, 364] width 68 height 33
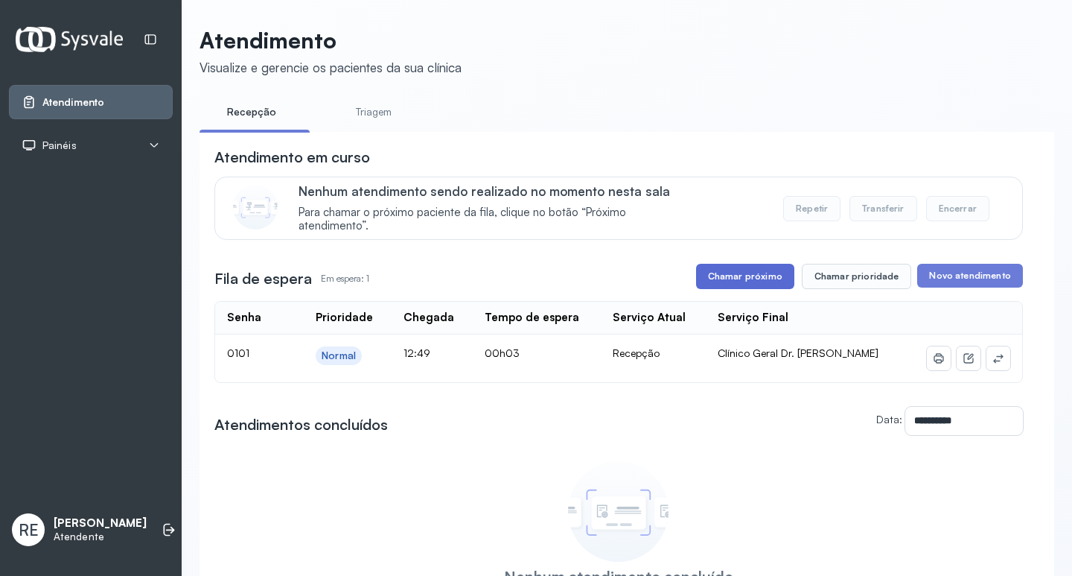
click at [762, 275] on button "Chamar próximo" at bounding box center [745, 276] width 98 height 25
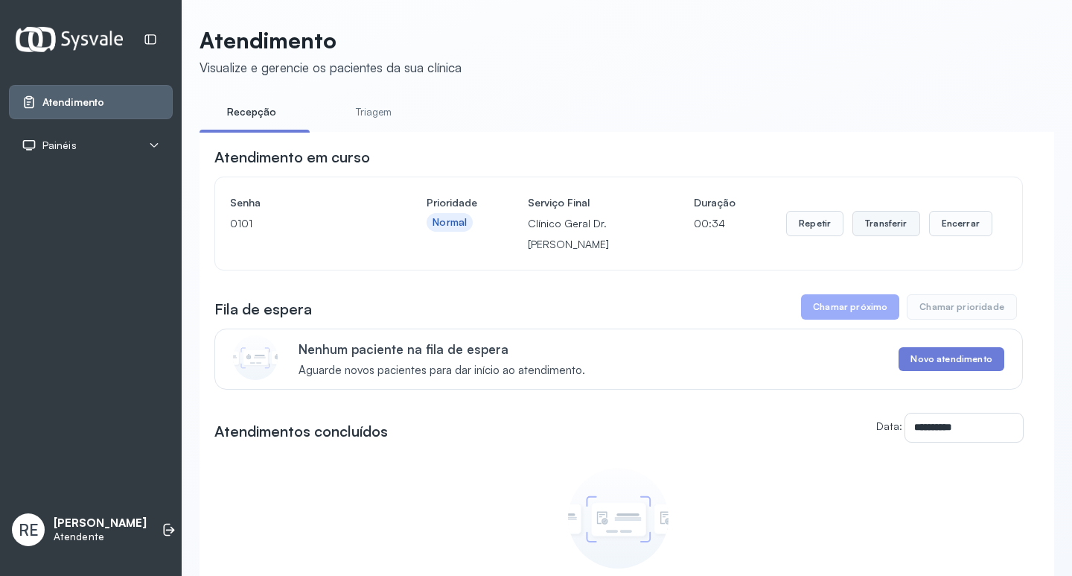
click at [854, 230] on button "Transferir" at bounding box center [887, 223] width 68 height 25
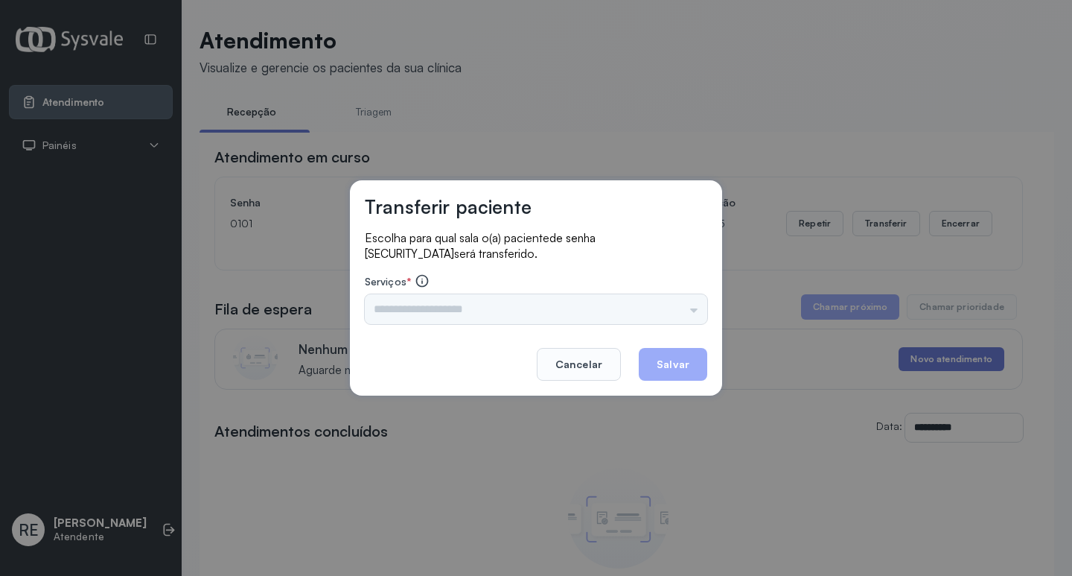
click at [526, 307] on div "Triagem Ortopedista Dr. Mauricio Ortopedista Dr. Ramon Ginecologista Dr. Amilto…" at bounding box center [536, 309] width 342 height 30
click at [528, 307] on div "Triagem Ortopedista Dr. Mauricio Ortopedista Dr. Ramon Ginecologista Dr. Amilto…" at bounding box center [536, 309] width 342 height 30
click at [529, 305] on input "text" at bounding box center [536, 309] width 342 height 30
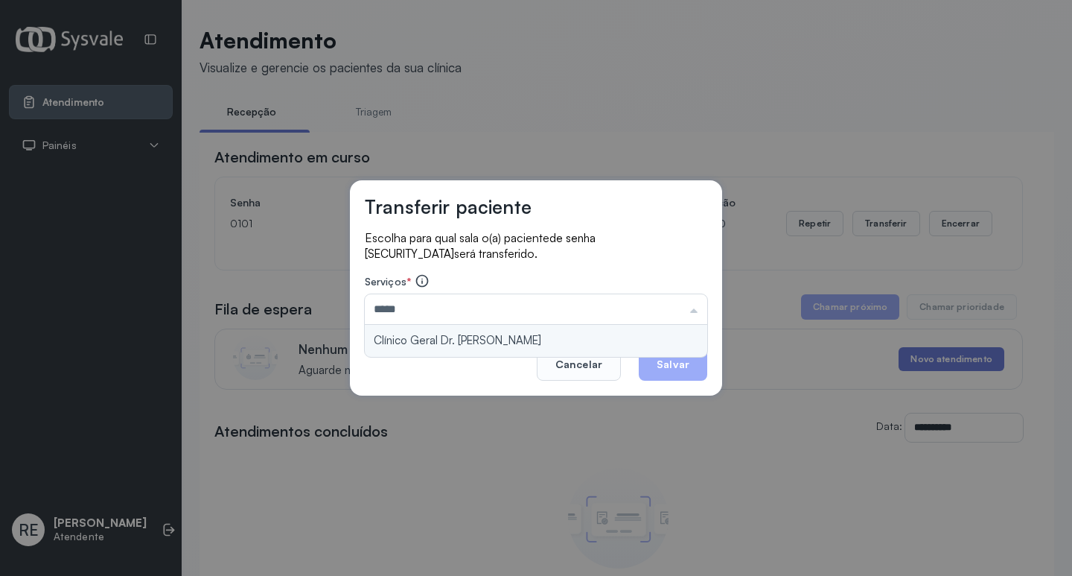
type input "**********"
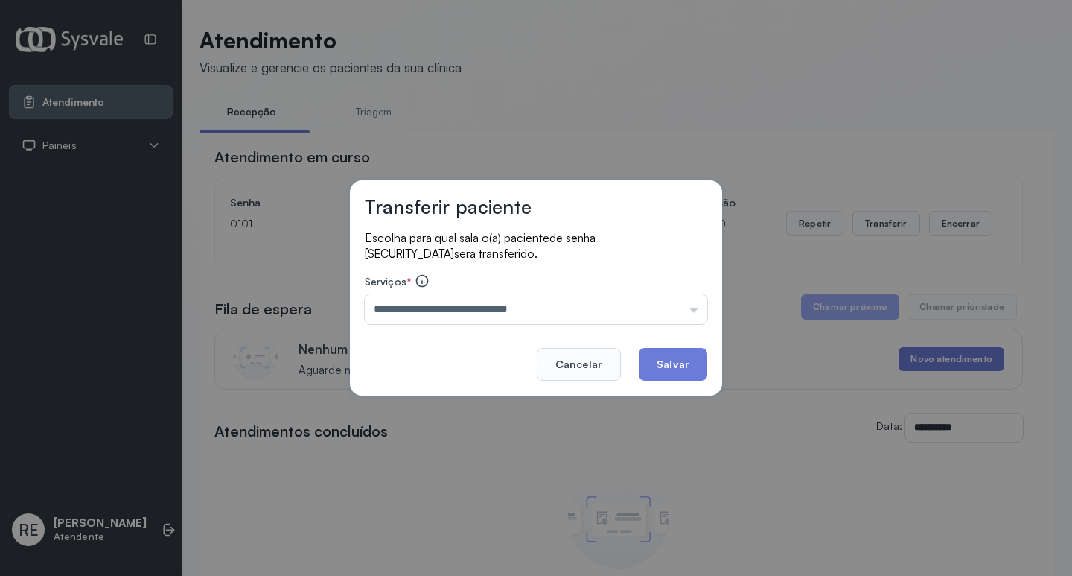
click at [535, 338] on div "**********" at bounding box center [536, 287] width 372 height 215
click at [701, 360] on button "Salvar" at bounding box center [673, 364] width 68 height 33
